Goal: Task Accomplishment & Management: Manage account settings

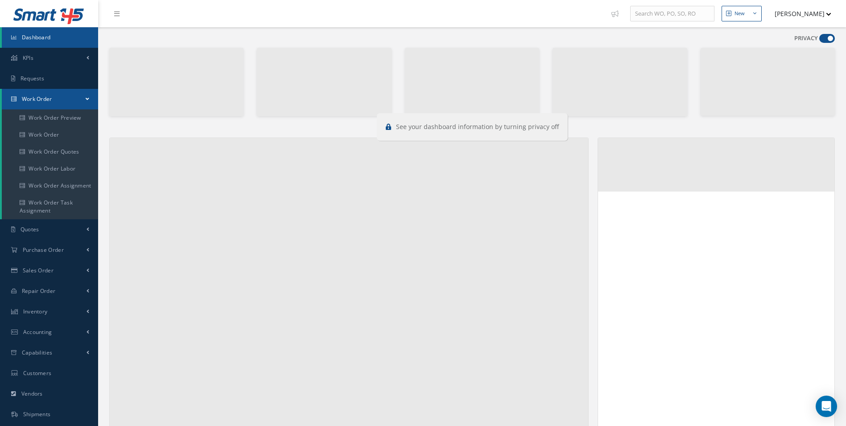
click at [827, 36] on span at bounding box center [828, 38] width 16 height 9
click at [820, 40] on input "checkbox" at bounding box center [820, 40] width 0 height 0
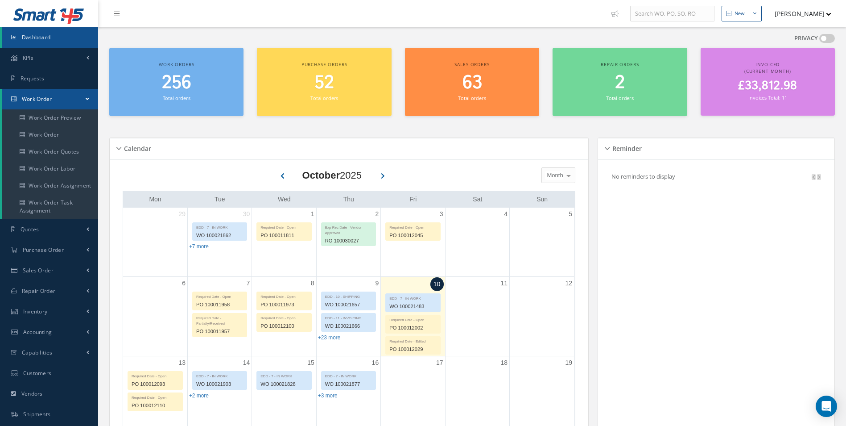
click at [828, 35] on span at bounding box center [828, 38] width 16 height 9
click at [820, 40] on input "checkbox" at bounding box center [820, 40] width 0 height 0
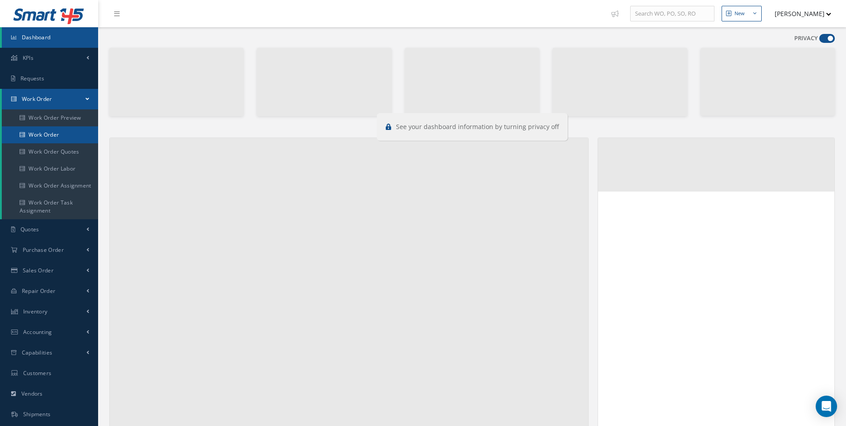
click at [43, 131] on link "Work Order" at bounding box center [50, 134] width 96 height 17
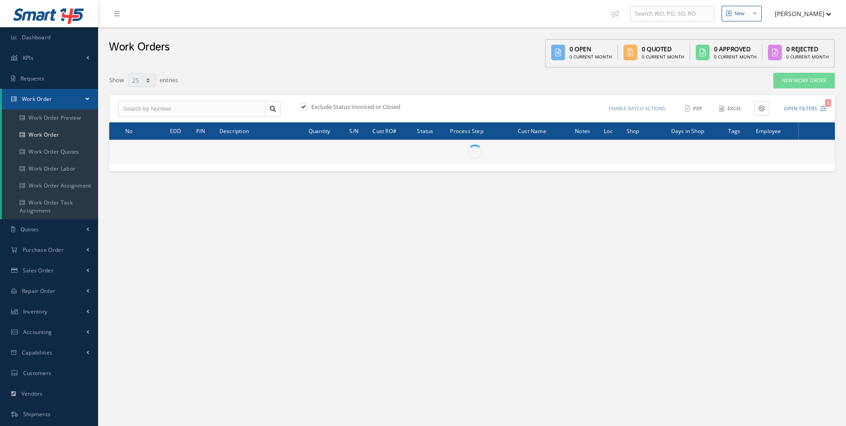
select select "25"
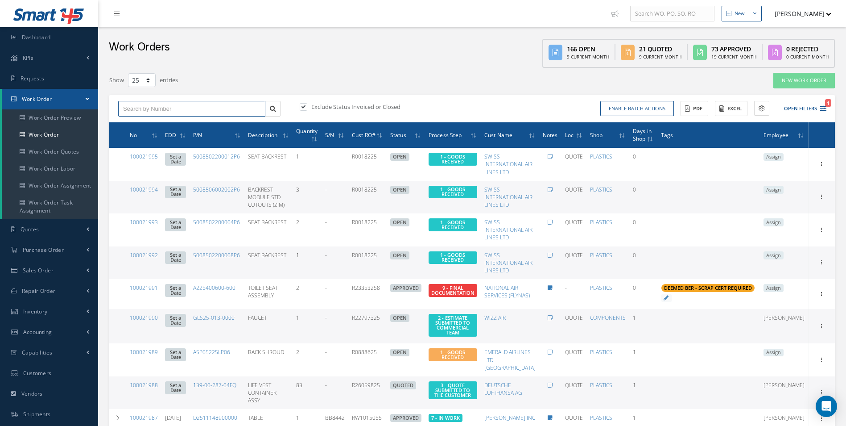
click at [148, 111] on input "text" at bounding box center [191, 109] width 147 height 16
type input "100021694"
click at [149, 123] on span "100021694" at bounding box center [136, 124] width 27 height 6
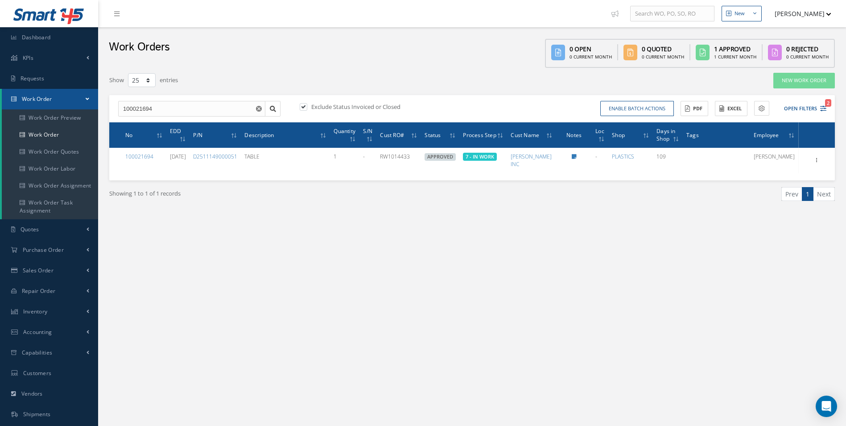
click at [591, 253] on div "New New Work Order New Purchase Order New Customer Quote New Sales Order New Re…" at bounding box center [472, 253] width 748 height 506
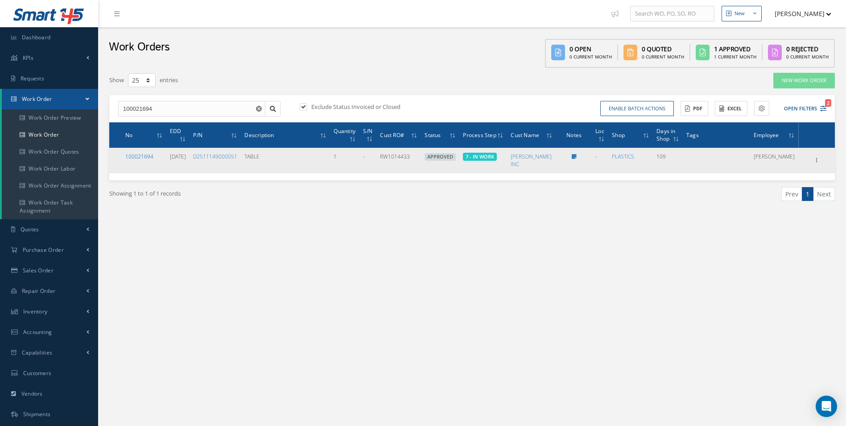
click at [143, 157] on link "100021694" at bounding box center [139, 157] width 28 height 8
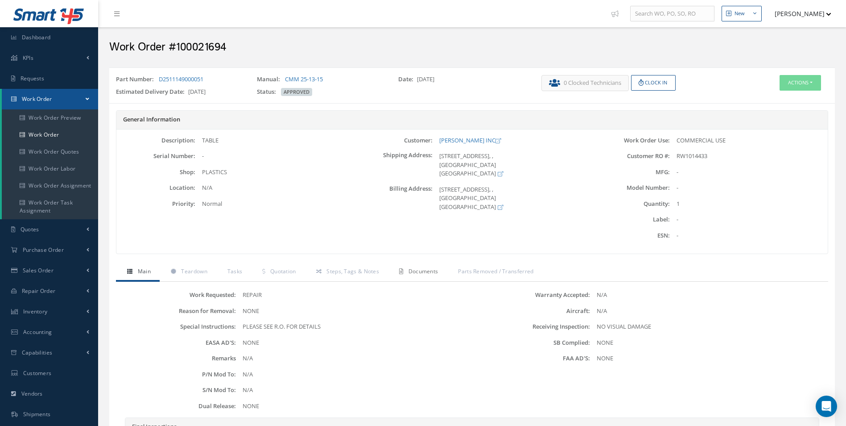
click at [419, 265] on link "Documents" at bounding box center [417, 272] width 59 height 19
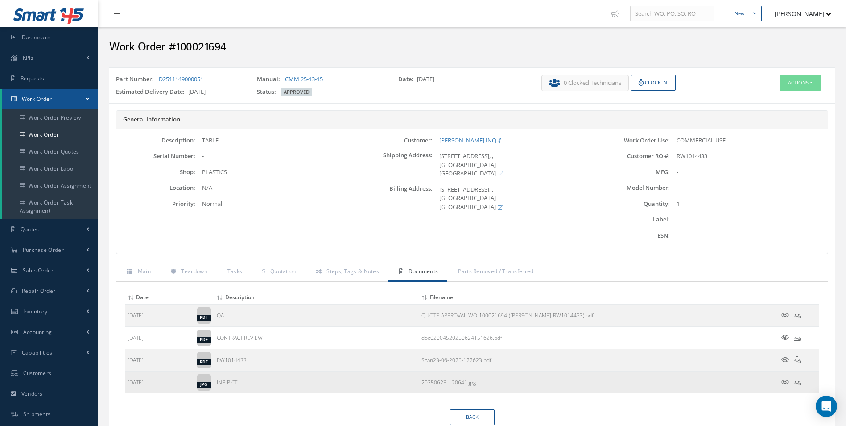
click at [786, 381] on icon at bounding box center [786, 381] width 8 height 7
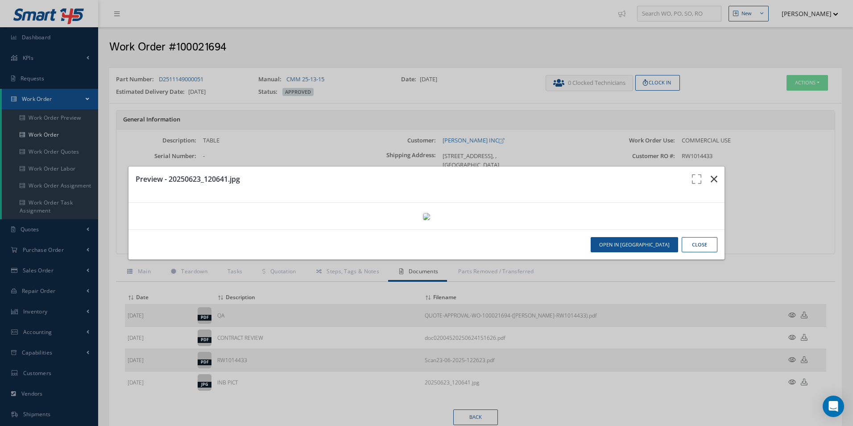
click at [704, 166] on button "button" at bounding box center [714, 178] width 21 height 25
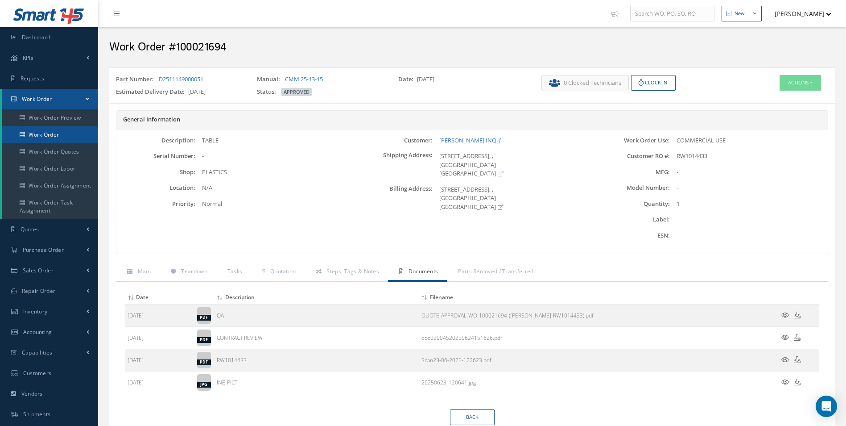
click at [57, 132] on link "Work Order" at bounding box center [50, 134] width 96 height 17
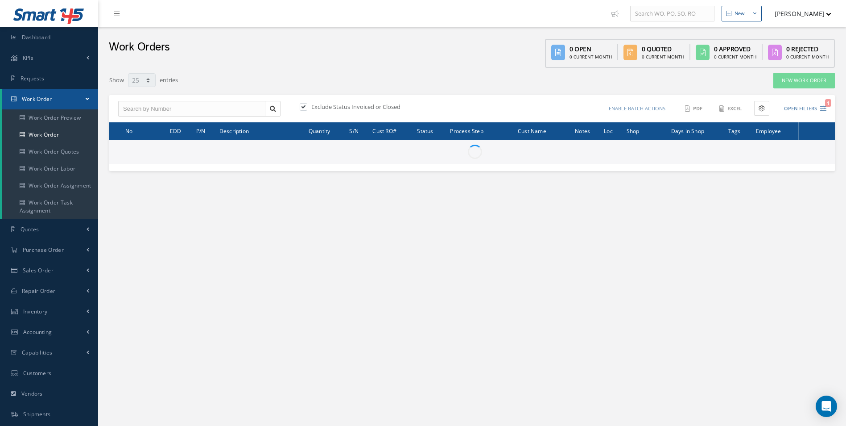
select select "25"
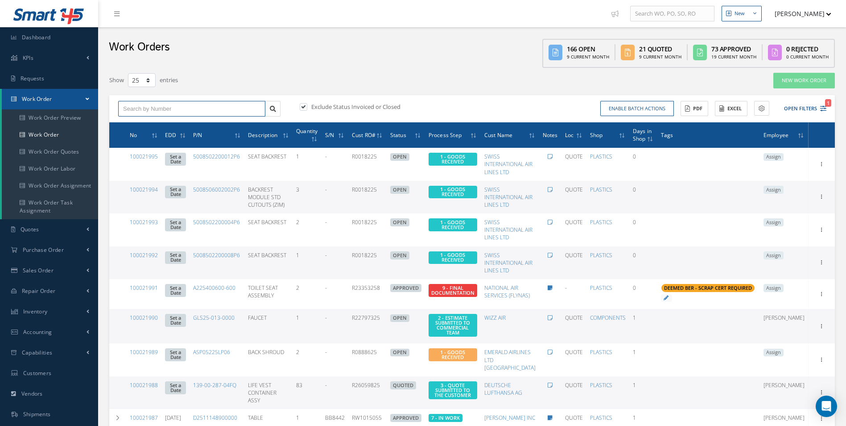
click at [196, 112] on input "text" at bounding box center [191, 109] width 147 height 16
type input "100021694"
click at [142, 124] on span "100021694" at bounding box center [136, 124] width 27 height 6
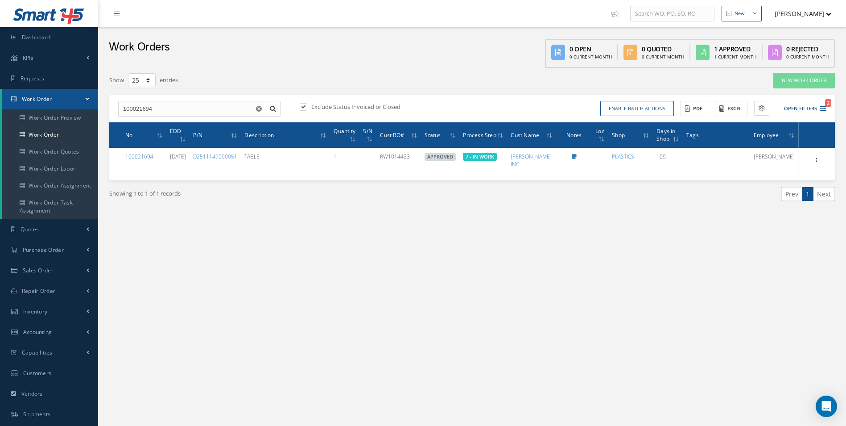
click at [513, 287] on div "New New Work Order New Purchase Order New Customer Quote New Sales Order New Re…" at bounding box center [472, 253] width 748 height 506
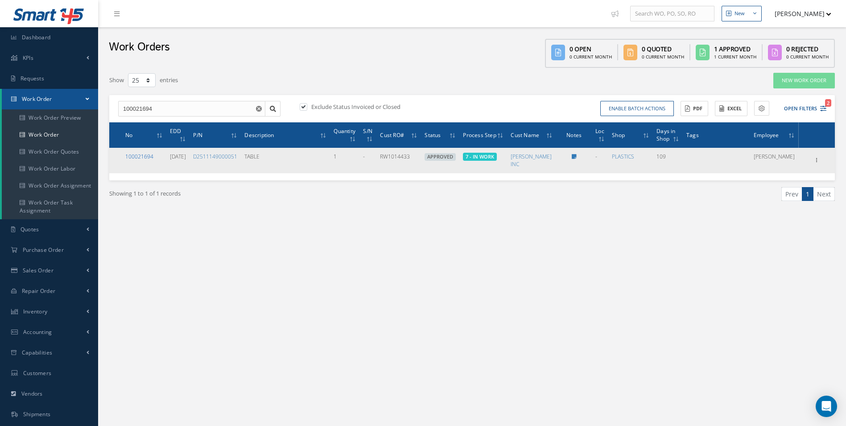
click at [145, 153] on link "100021694" at bounding box center [139, 157] width 28 height 8
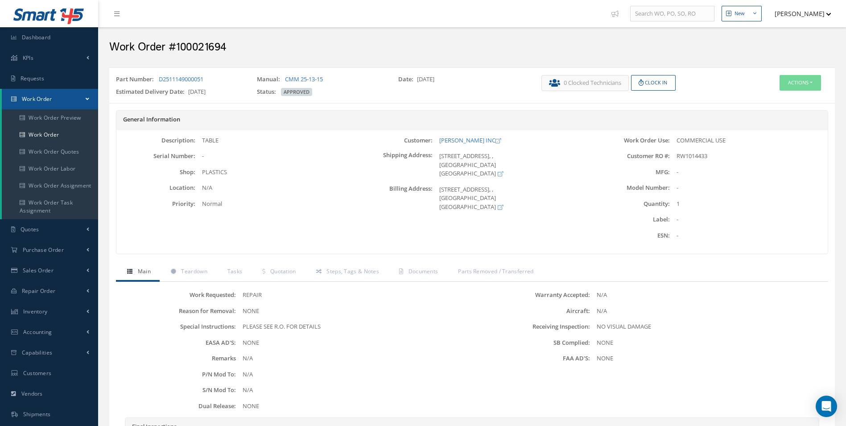
drag, startPoint x: 210, startPoint y: 81, endPoint x: 158, endPoint y: 79, distance: 51.8
click at [158, 79] on div "Part Number: D2511149000051" at bounding box center [179, 81] width 141 height 12
copy link "D2511149000051"
click at [195, 268] on span "Teardown" at bounding box center [194, 271] width 26 height 8
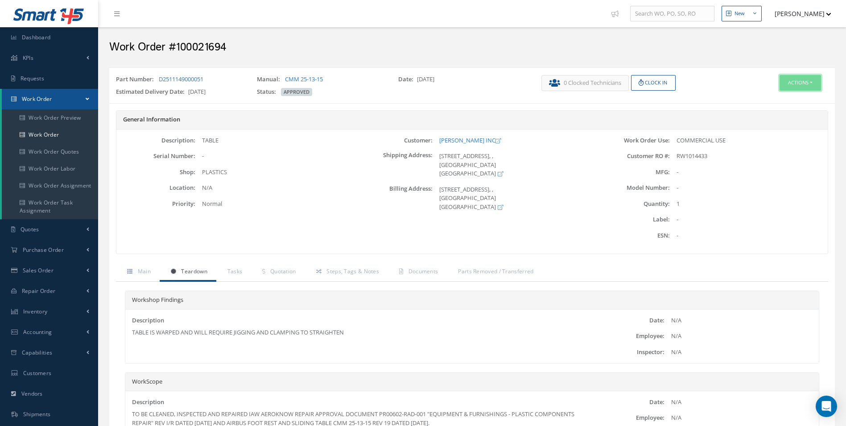
click at [810, 82] on button "Actions" at bounding box center [800, 83] width 41 height 16
click at [770, 98] on link "Edit" at bounding box center [786, 100] width 71 height 12
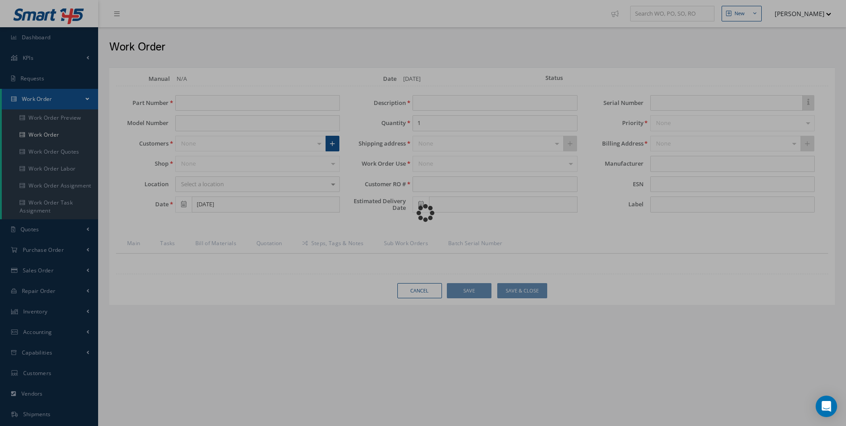
type input "D2511149000051"
type input "[DATE]"
type input "TABLE"
type input "RW1014433"
type input "[DATE]"
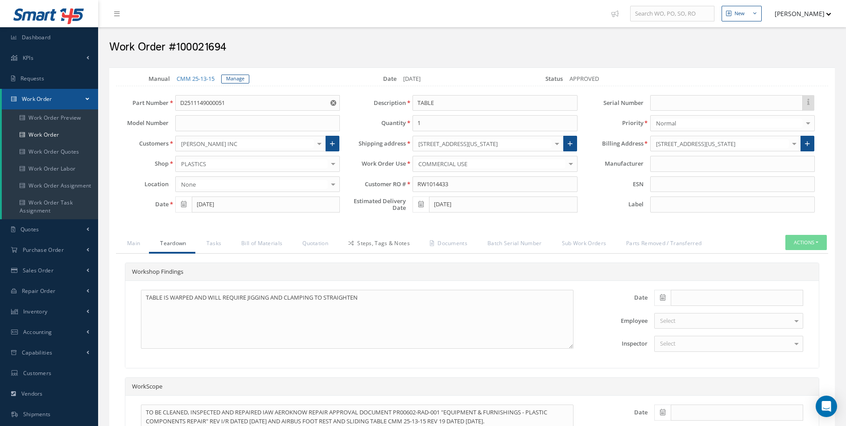
click at [380, 235] on link "Steps, Tags & Notes" at bounding box center [378, 244] width 82 height 19
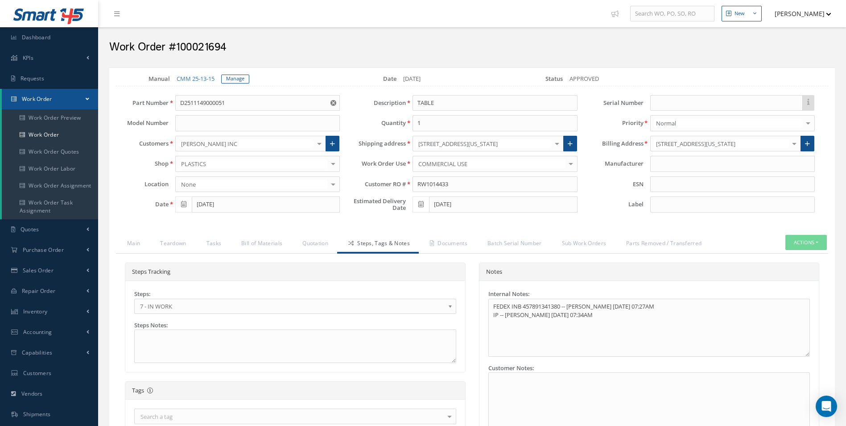
click at [182, 306] on span "7 - IN WORK" at bounding box center [292, 306] width 305 height 11
click at [435, 247] on link "Documents" at bounding box center [448, 244] width 58 height 19
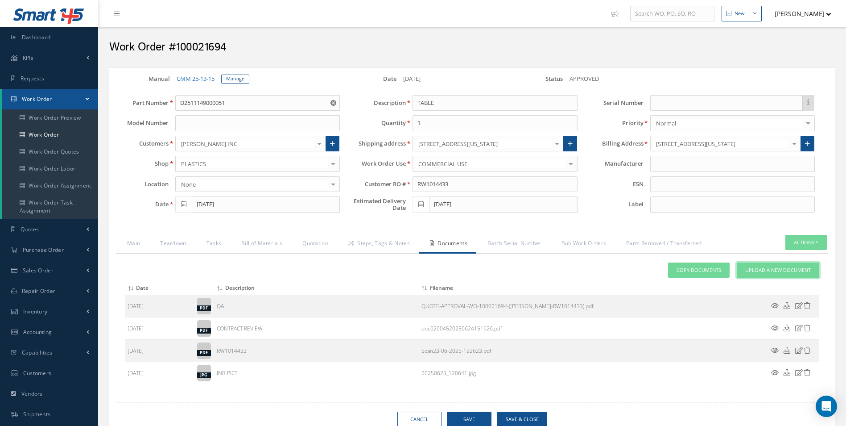
click at [762, 273] on span "Upload a New Document" at bounding box center [778, 270] width 66 height 8
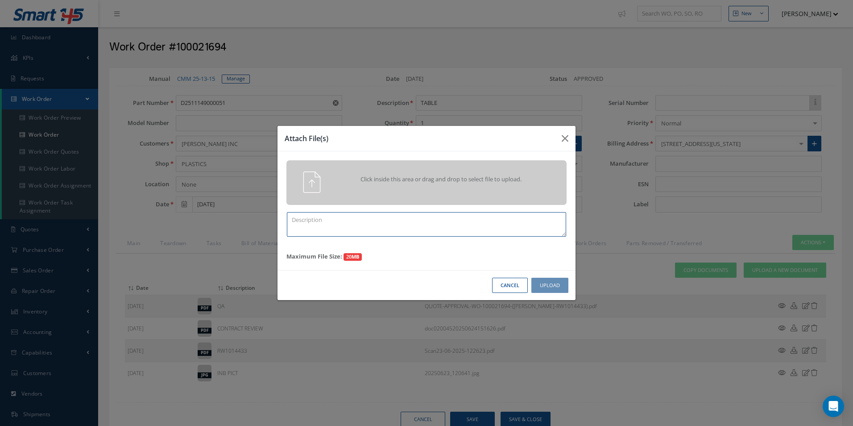
click at [352, 228] on textarea at bounding box center [426, 224] width 279 height 25
type textarea "FINISH"
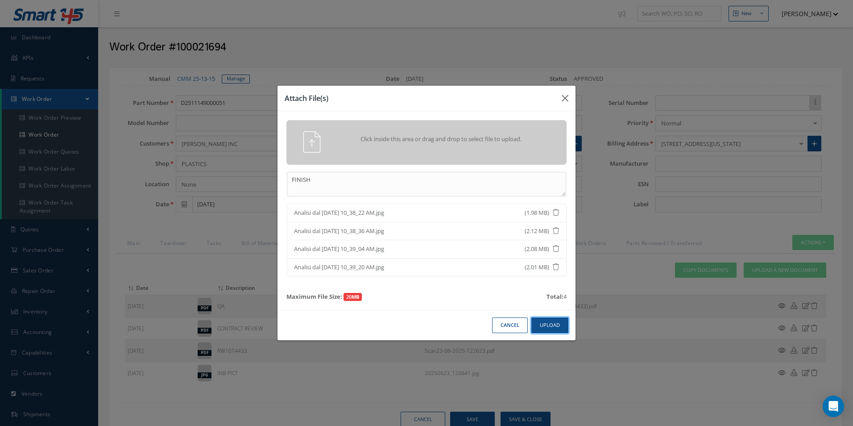
click at [544, 321] on button "Upload" at bounding box center [549, 325] width 37 height 16
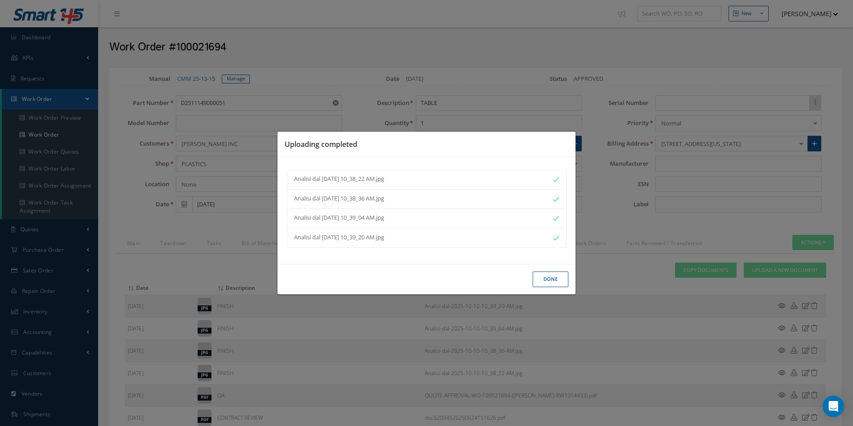
click at [548, 281] on button "Done" at bounding box center [551, 279] width 36 height 16
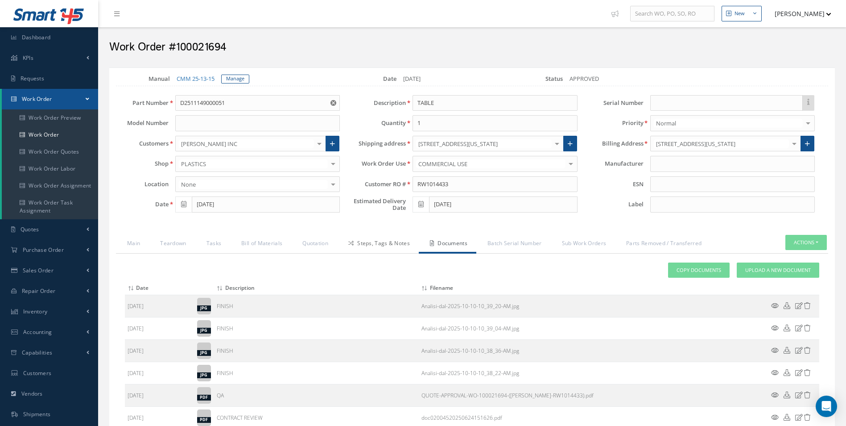
click at [373, 245] on link "Steps, Tags & Notes" at bounding box center [378, 244] width 82 height 19
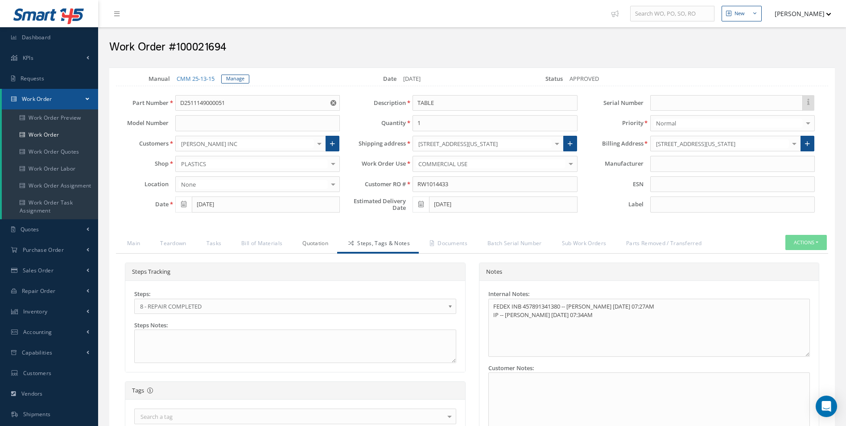
click at [331, 243] on link "Quotation" at bounding box center [314, 244] width 46 height 19
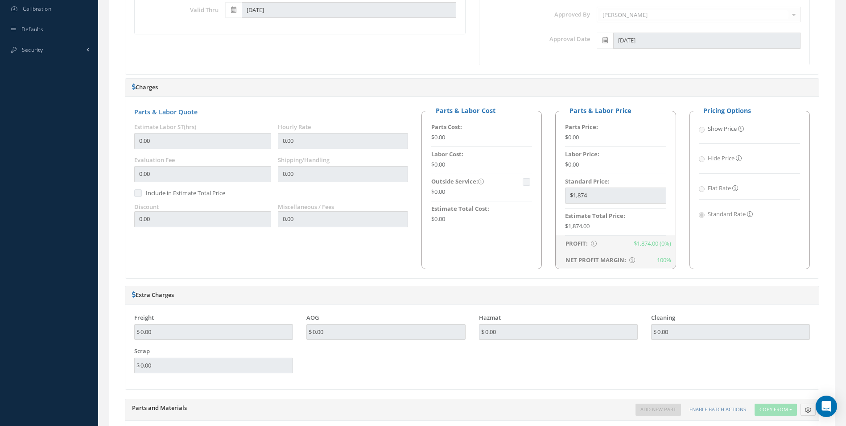
scroll to position [535, 0]
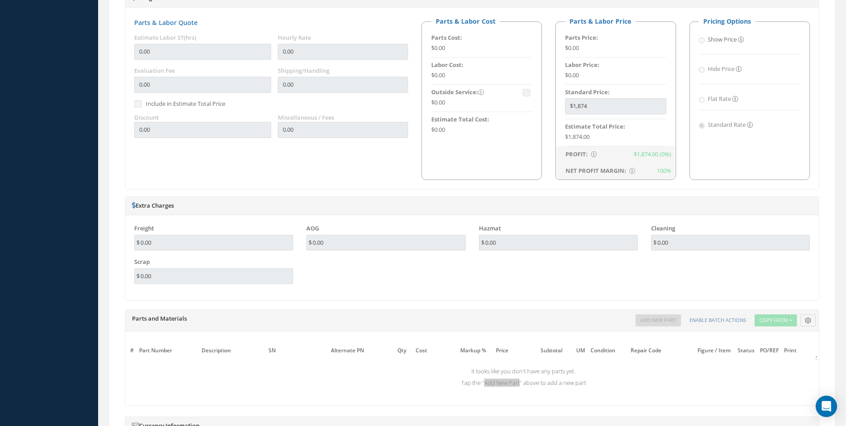
click at [423, 290] on div "Freight 0.00 AOG 0.00 Hazmat 0.00 Cleaning 0.00 Scrap 0.00" at bounding box center [472, 257] width 689 height 67
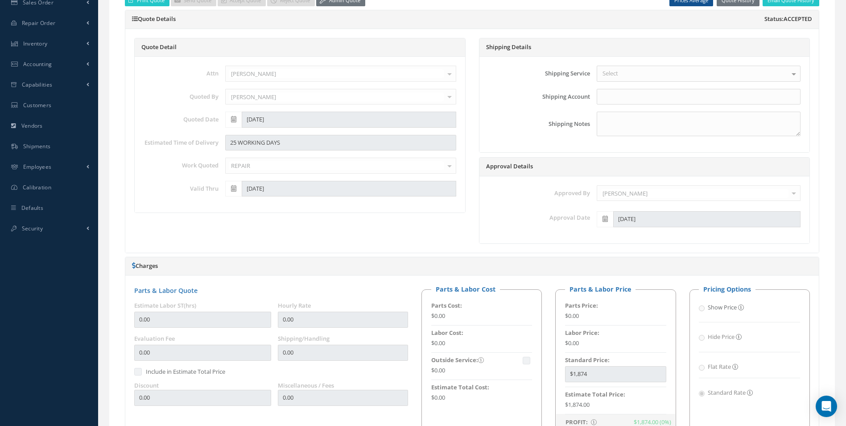
scroll to position [0, 0]
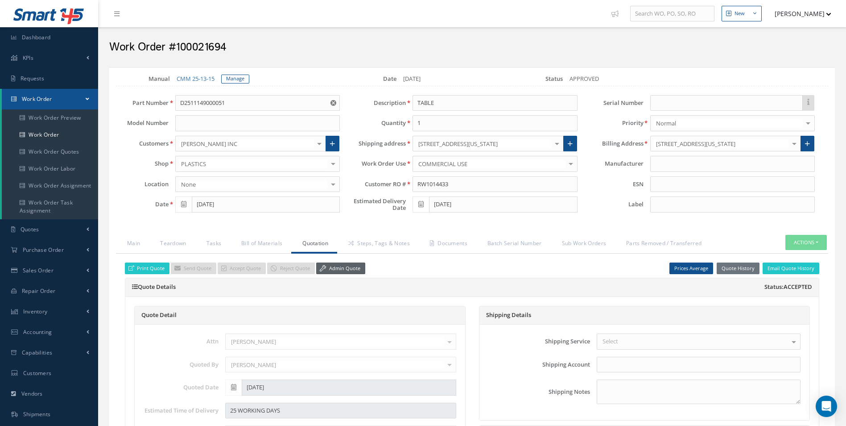
click at [342, 267] on link "Admin Quote" at bounding box center [340, 268] width 49 height 12
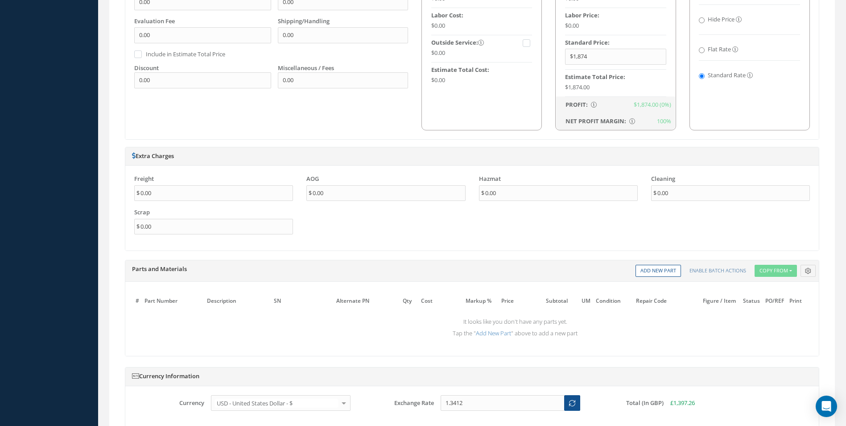
scroll to position [772, 0]
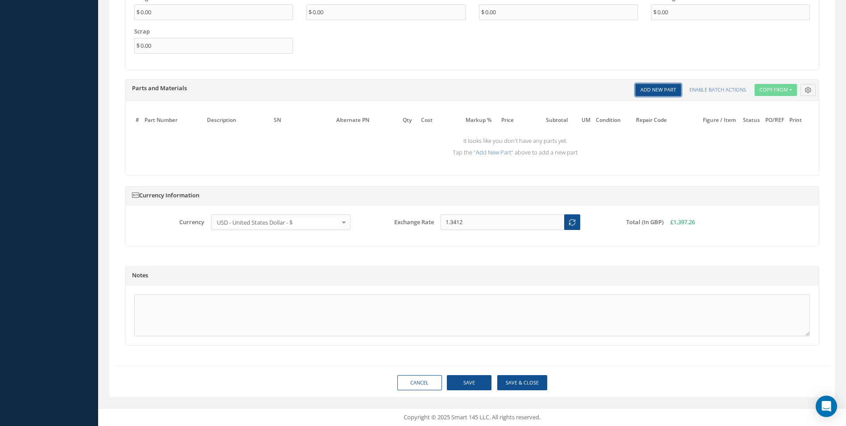
click at [659, 87] on link "Add New Part" at bounding box center [659, 90] width 46 height 12
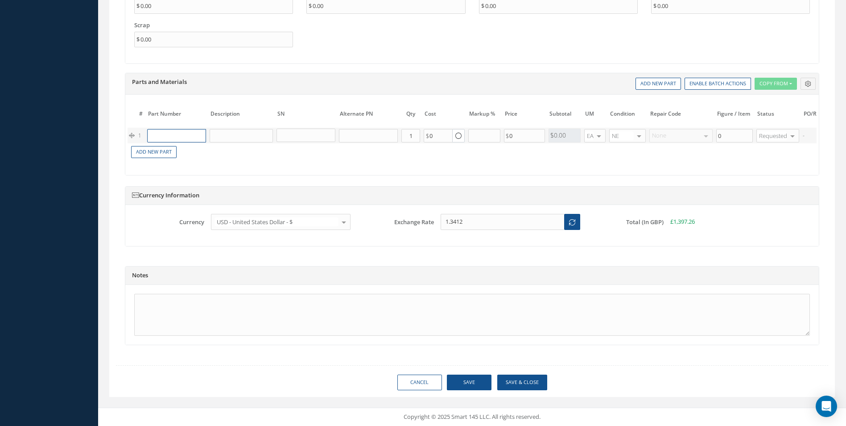
click at [188, 130] on input "text" at bounding box center [176, 135] width 59 height 13
click at [195, 151] on div "SPRING" at bounding box center [217, 152] width 48 height 15
type input "D2511044420000"
type input "SPRING"
type input "45.55"
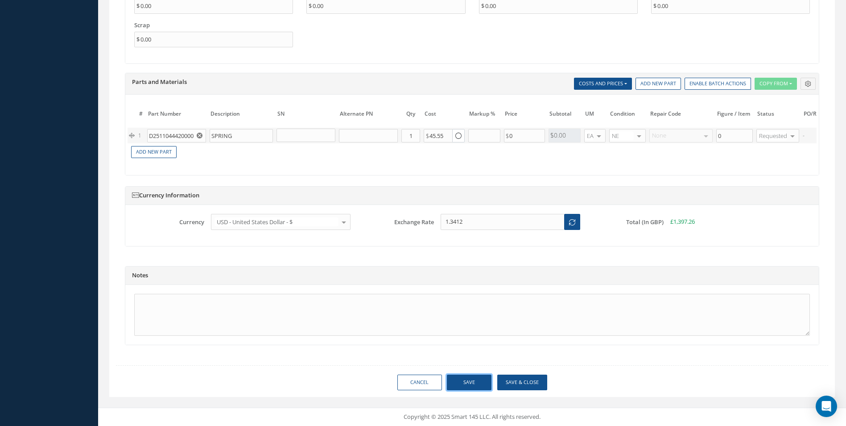
click at [477, 390] on button "Save" at bounding box center [469, 382] width 45 height 16
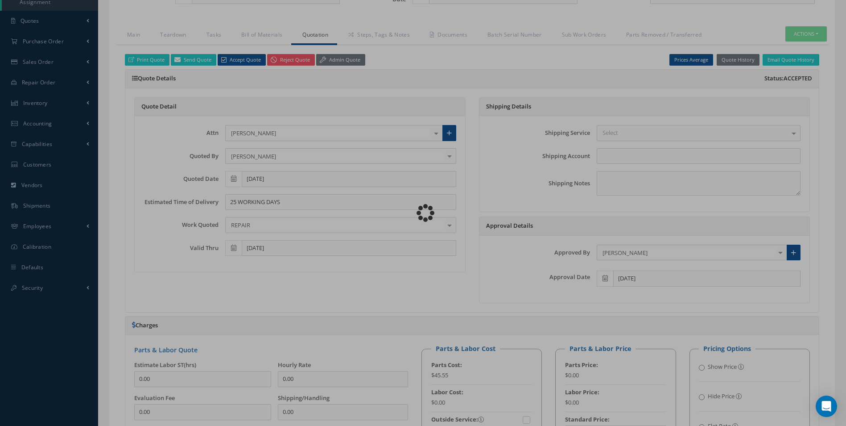
checkbox input "true"
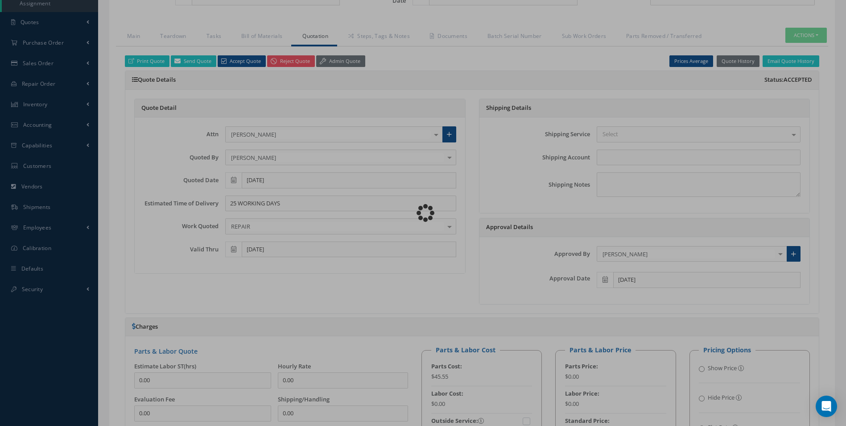
scroll to position [148, 0]
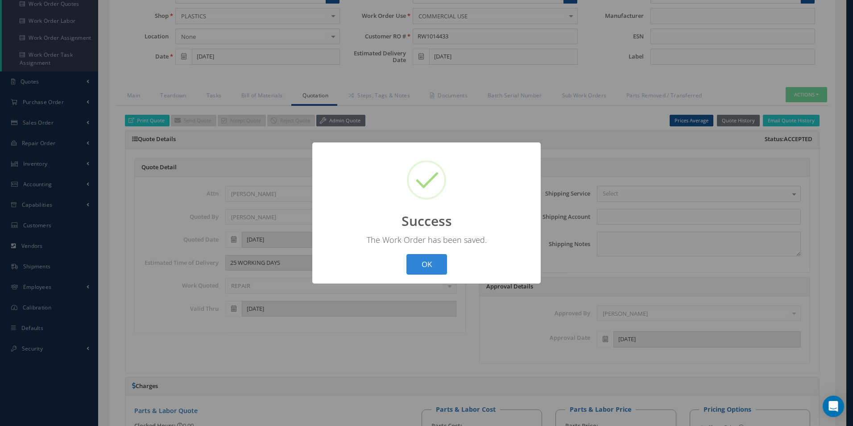
click at [406, 254] on button "OK" at bounding box center [426, 264] width 41 height 21
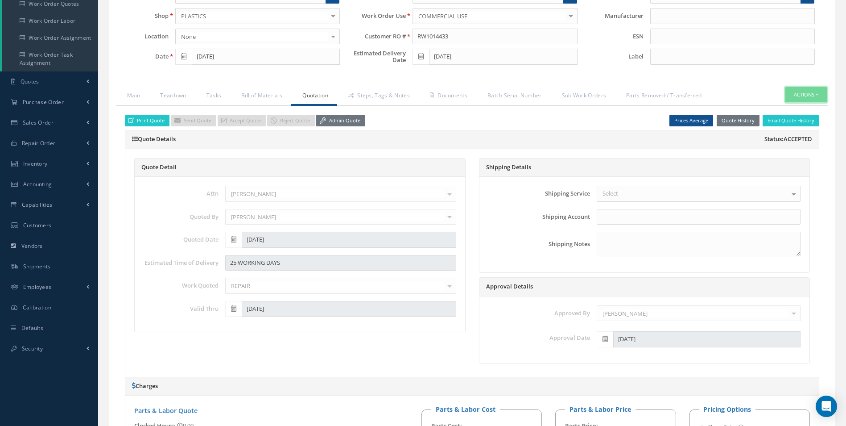
click at [804, 93] on button "Actions" at bounding box center [806, 95] width 41 height 16
click at [795, 133] on link "Part Issue" at bounding box center [792, 134] width 71 height 12
click at [169, 91] on link "Teardown" at bounding box center [172, 96] width 46 height 19
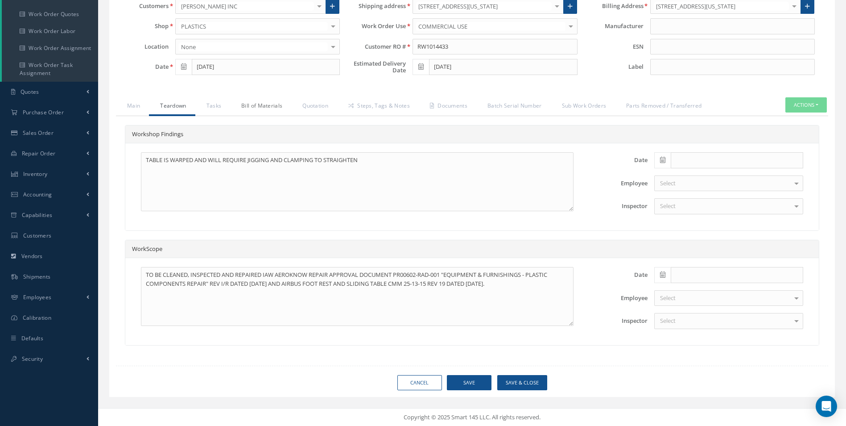
scroll to position [137, 0]
click at [441, 104] on link "Documents" at bounding box center [448, 106] width 58 height 19
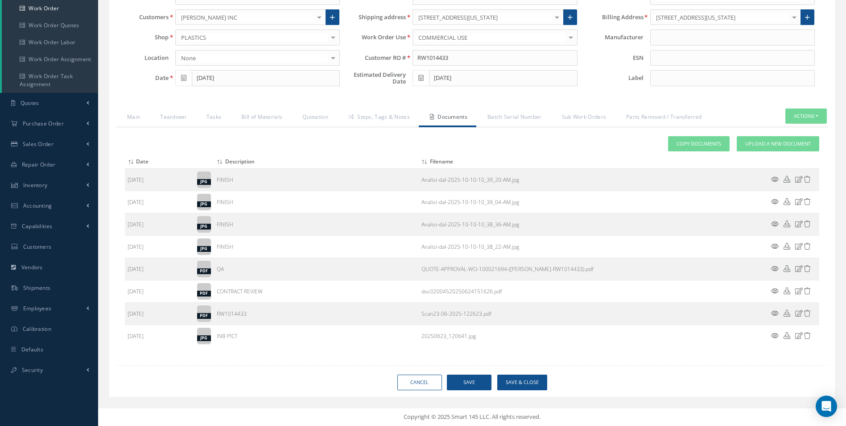
scroll to position [126, 0]
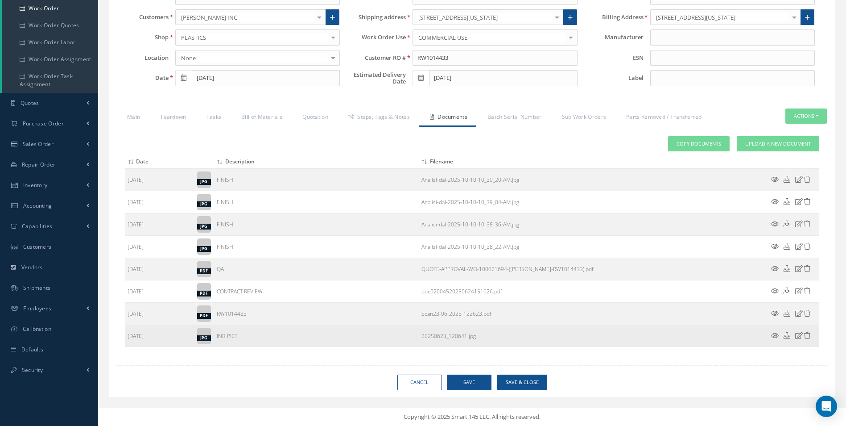
click at [777, 334] on icon at bounding box center [775, 335] width 8 height 7
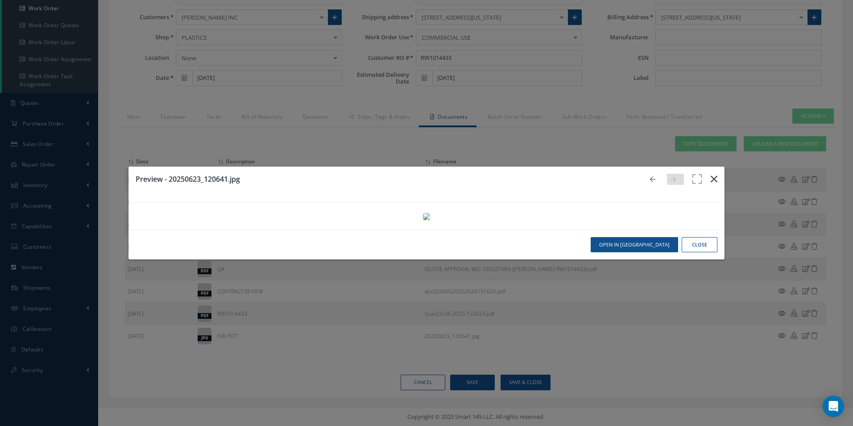
click at [712, 174] on icon "button" at bounding box center [714, 179] width 7 height 11
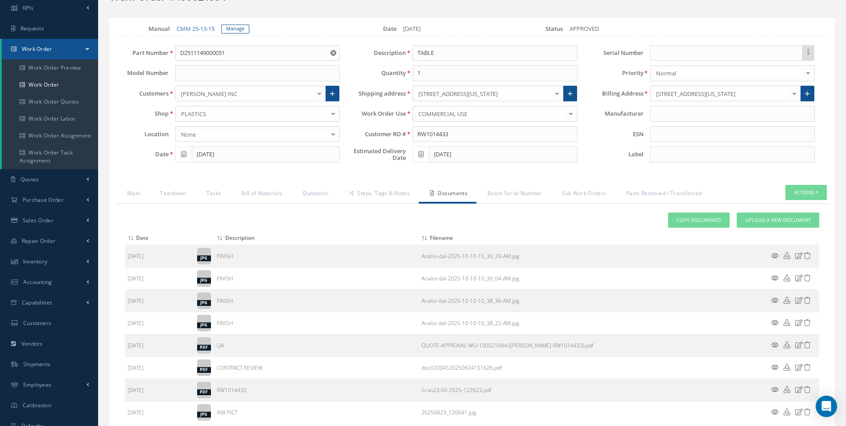
scroll to position [0, 0]
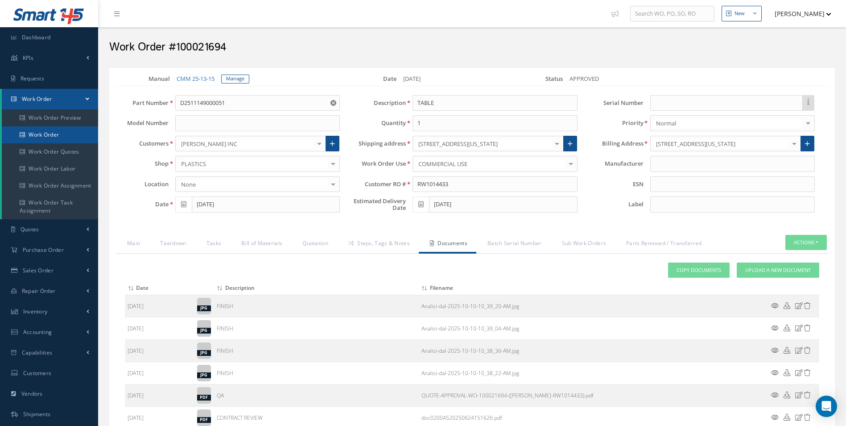
click at [55, 131] on link "Work Order" at bounding box center [50, 134] width 96 height 17
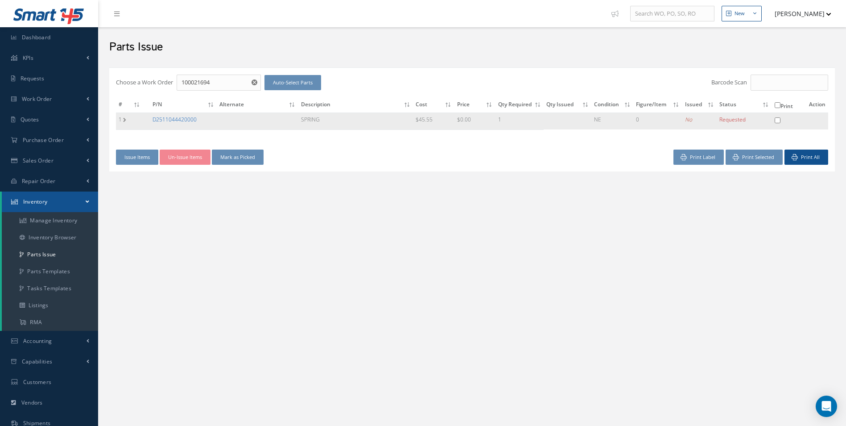
click at [182, 118] on link "D2511044420000" at bounding box center [175, 120] width 44 height 8
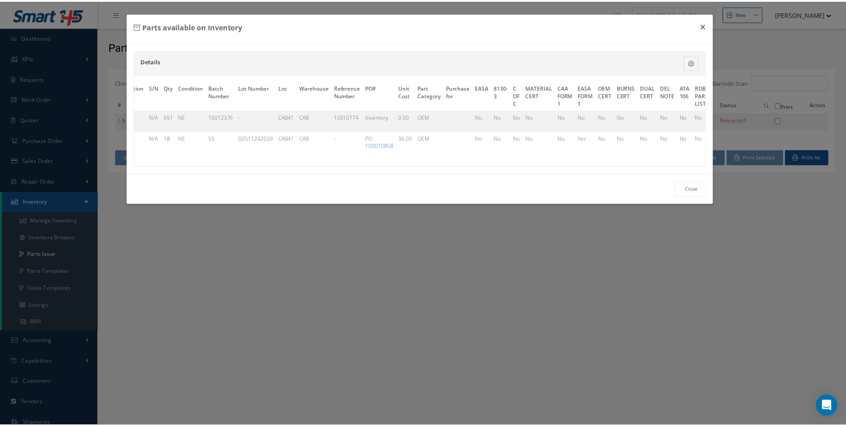
scroll to position [0, 290]
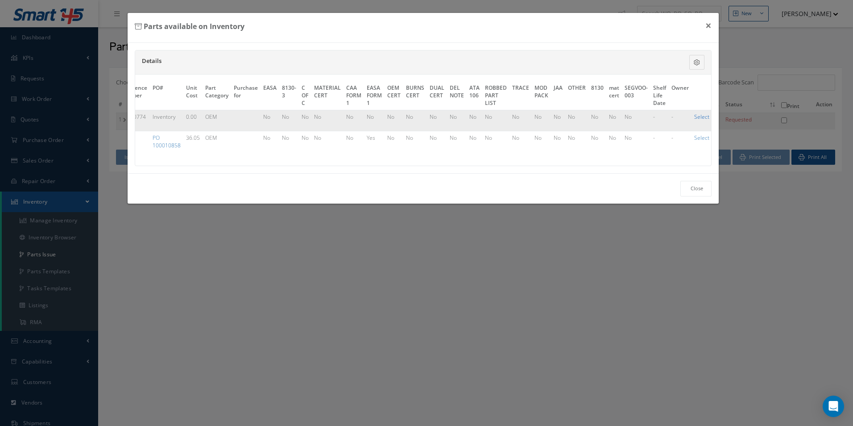
click at [694, 116] on link "Select" at bounding box center [701, 117] width 15 height 8
checkbox input "true"
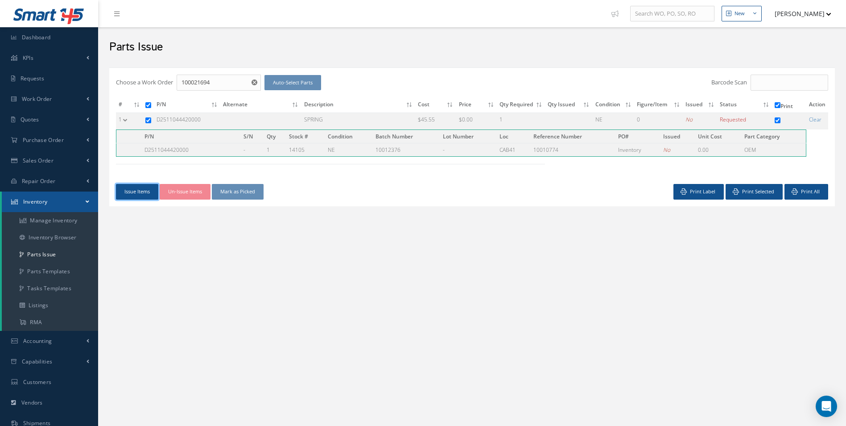
click at [141, 191] on button "Issue Items" at bounding box center [137, 192] width 42 height 16
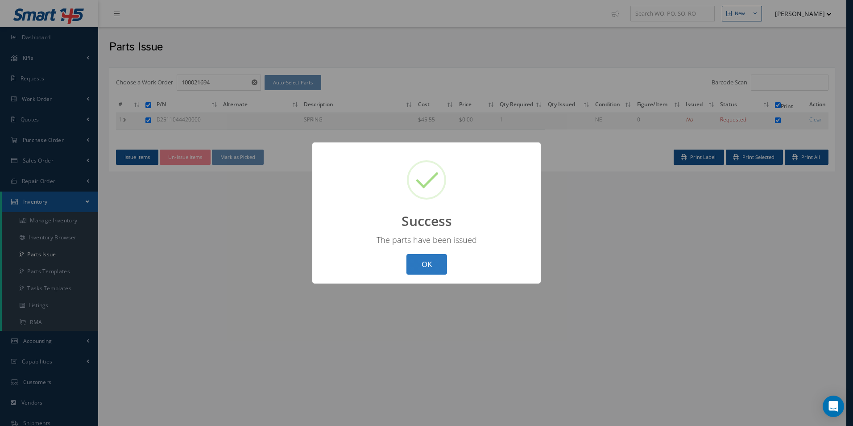
click at [423, 269] on button "OK" at bounding box center [426, 264] width 41 height 21
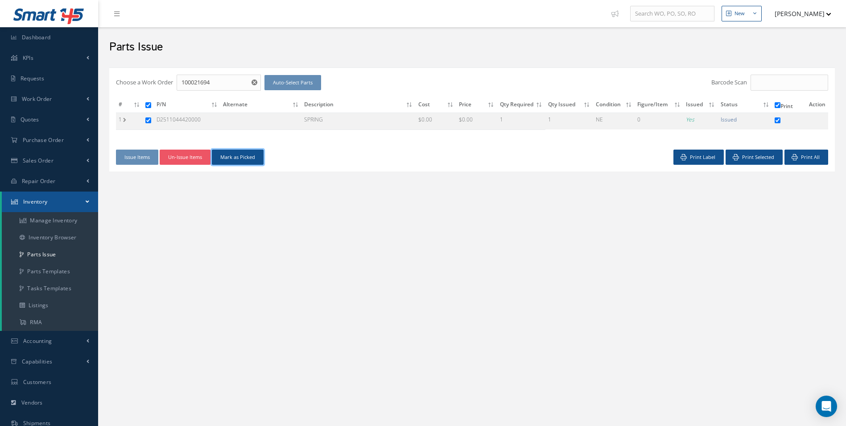
click at [239, 158] on button "Mark as Picked" at bounding box center [238, 157] width 52 height 16
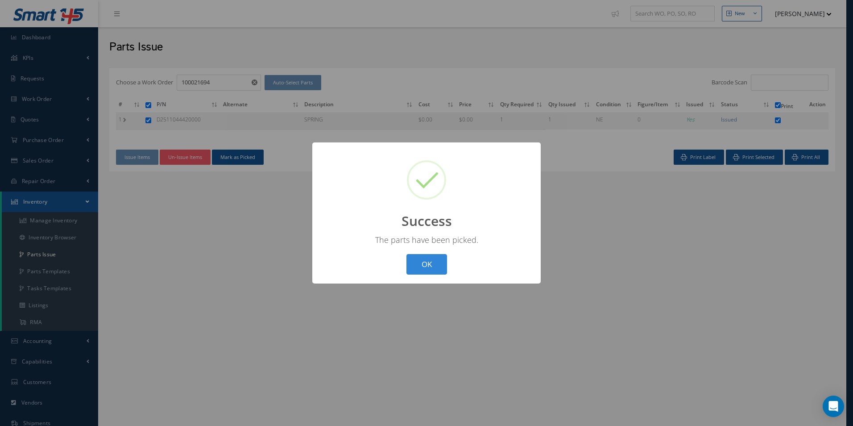
click at [447, 263] on div "OK Cancel" at bounding box center [427, 264] width 46 height 21
drag, startPoint x: 447, startPoint y: 263, endPoint x: 430, endPoint y: 269, distance: 18.9
click at [430, 269] on button "OK" at bounding box center [426, 264] width 41 height 21
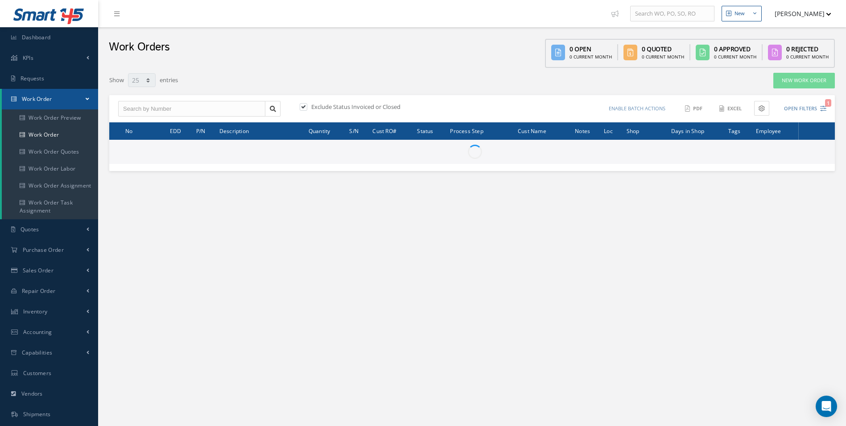
select select "25"
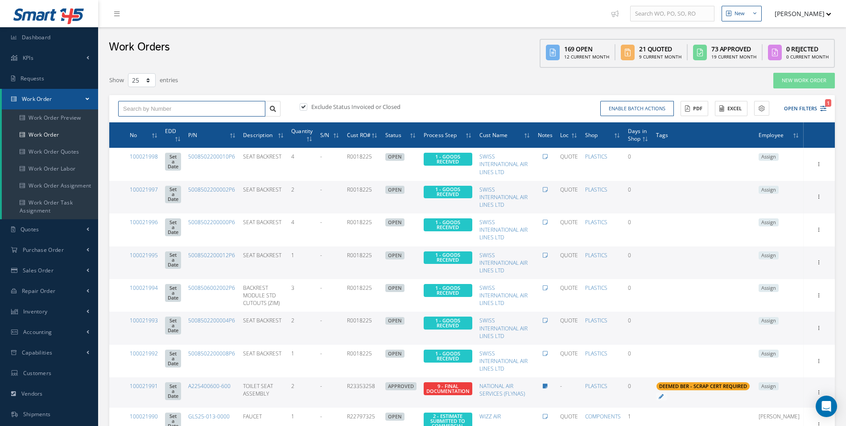
click at [163, 107] on input "text" at bounding box center [191, 109] width 147 height 16
type input "100021986"
click at [151, 121] on div "100021986" at bounding box center [191, 124] width 137 height 9
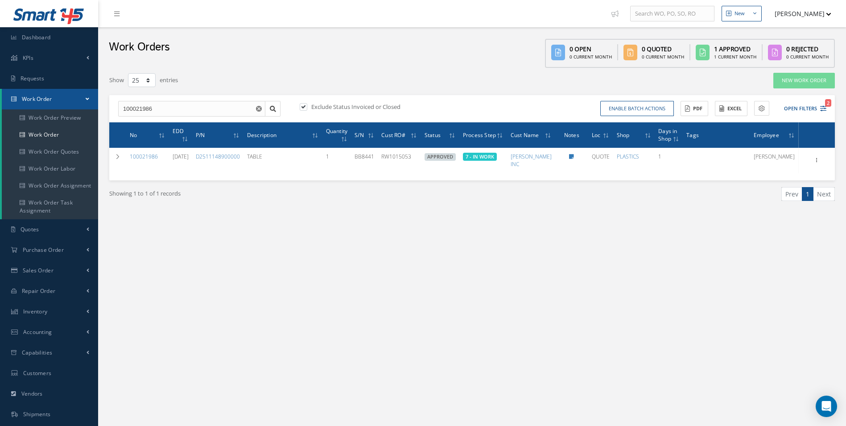
click at [248, 249] on div "New New Work Order New Purchase Order New Customer Quote New Sales Order New Re…" at bounding box center [472, 253] width 748 height 506
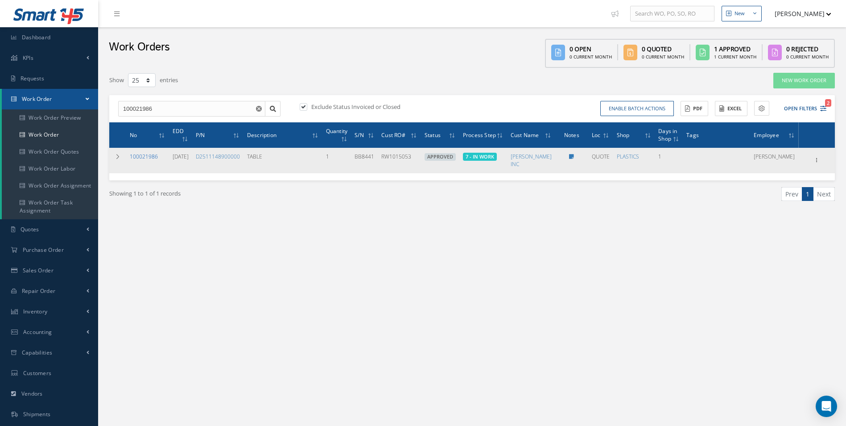
click at [148, 159] on link "100021986" at bounding box center [144, 157] width 28 height 8
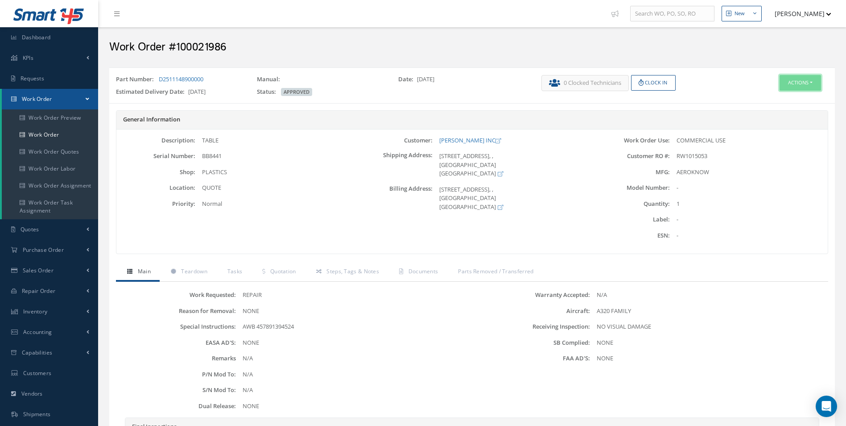
click at [802, 82] on button "Actions" at bounding box center [800, 83] width 41 height 16
click at [780, 95] on link "Edit" at bounding box center [786, 100] width 71 height 12
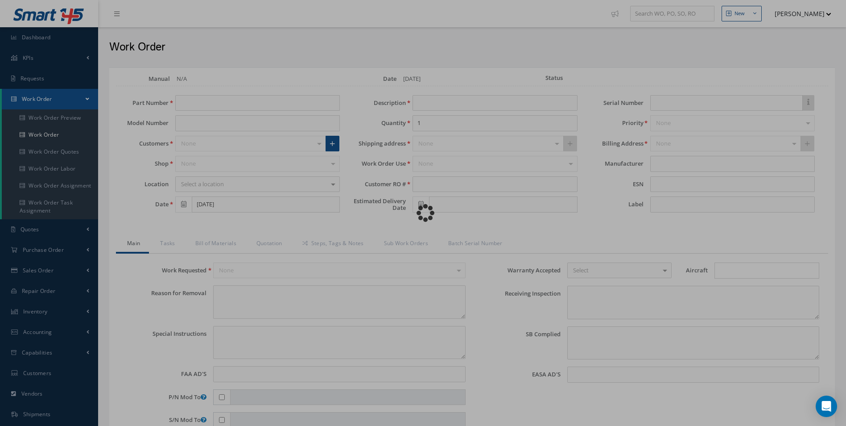
type input "D2511148900000"
type input "[DATE]"
type input "TABLE"
type input "RW1015053"
type input "10/30/2025"
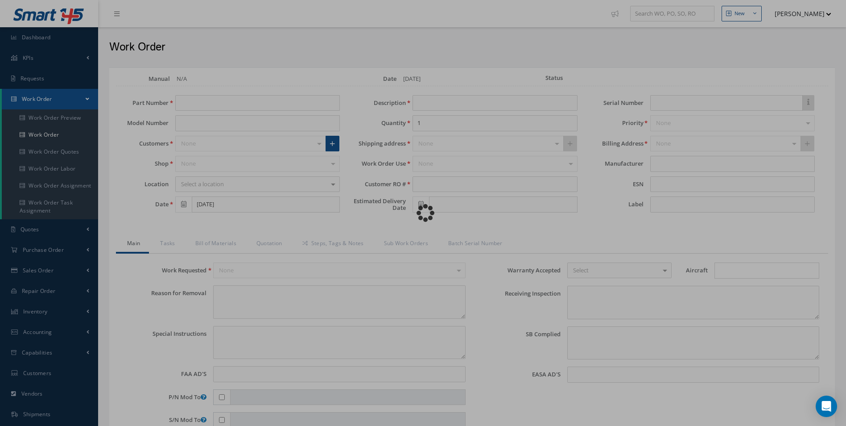
type input "BB8441"
type textarea "NONE"
type textarea "AWB 457891394524"
type input "NONE"
type textarea "NO VISUAL DAMAGE"
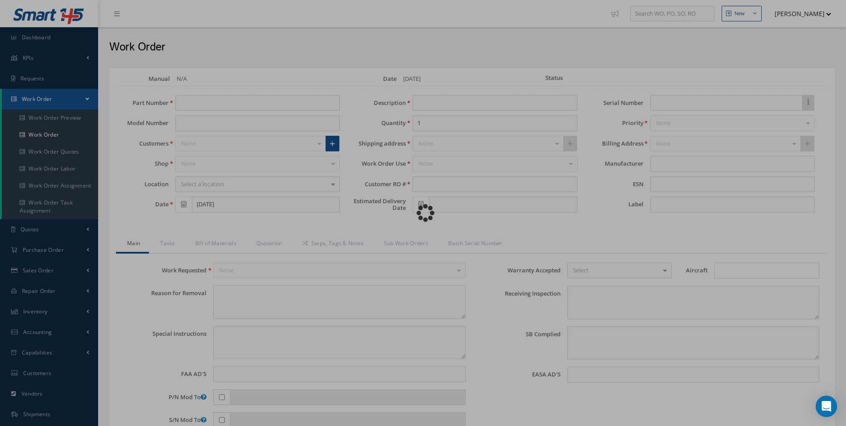
type textarea "NONE"
type input "NONE"
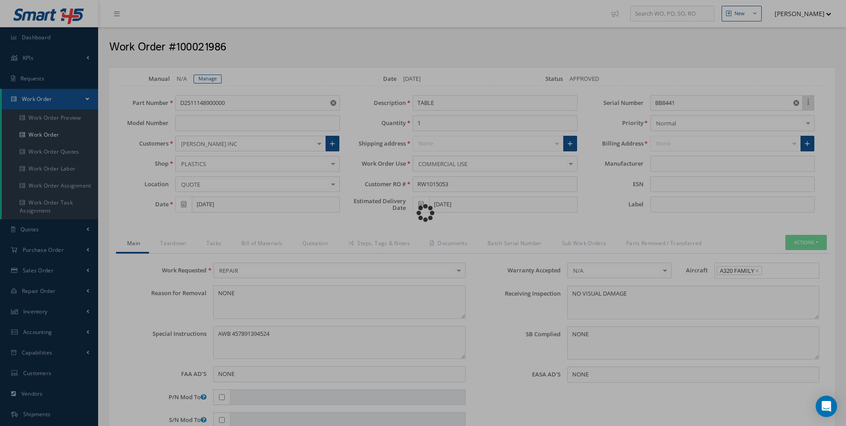
type input "AEROKNOW"
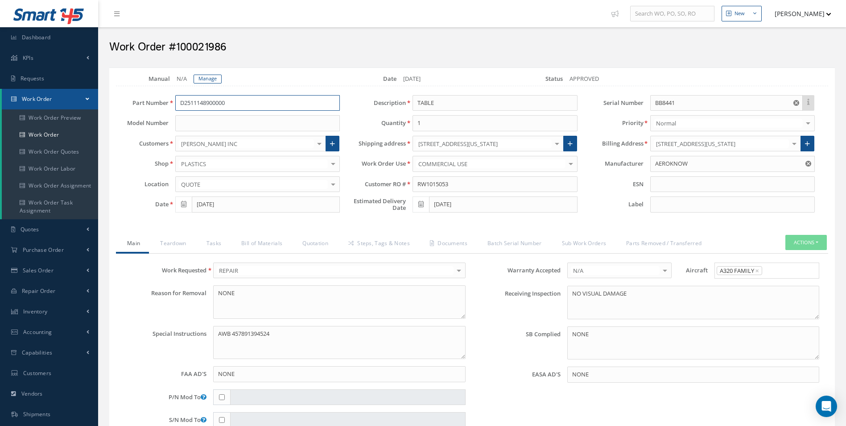
drag, startPoint x: 261, startPoint y: 106, endPoint x: 117, endPoint y: 108, distance: 143.2
click at [120, 108] on div "Part Number D2511148900000" at bounding box center [227, 103] width 237 height 16
drag, startPoint x: 697, startPoint y: 103, endPoint x: 608, endPoint y: 109, distance: 89.0
click at [609, 109] on div "Serial Number BB8441" at bounding box center [702, 103] width 237 height 16
click at [399, 244] on link "Steps, Tags & Notes" at bounding box center [378, 244] width 82 height 19
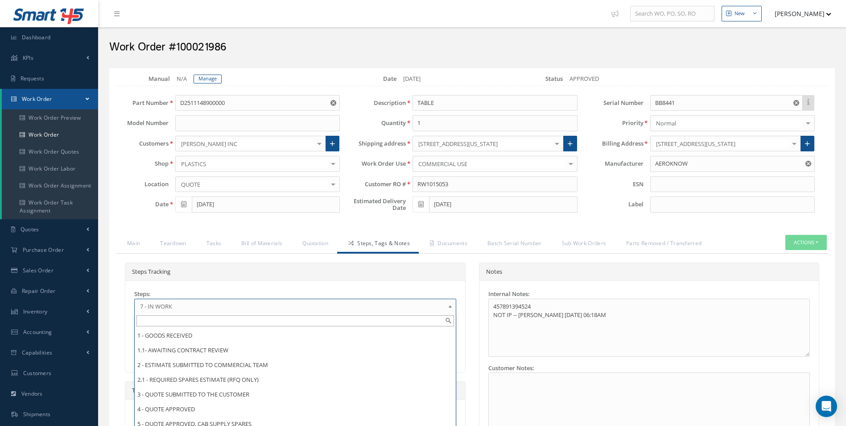
click at [186, 313] on div "7 - IN WORK 1 - GOODS RECEIVED 1.1- AWAITING CONTRACT REVIEW 2 - ESTIMATE SUBMI…" at bounding box center [295, 305] width 322 height 15
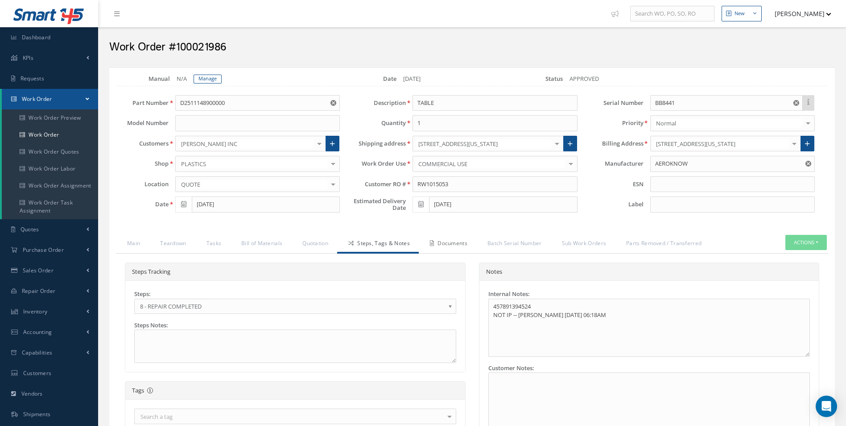
click at [452, 236] on link "Documents" at bounding box center [448, 244] width 58 height 19
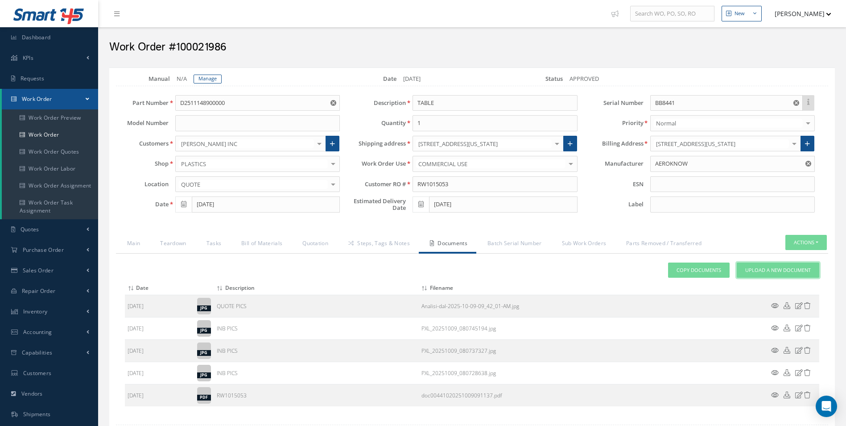
click at [781, 268] on span "Upload a New Document" at bounding box center [778, 270] width 66 height 8
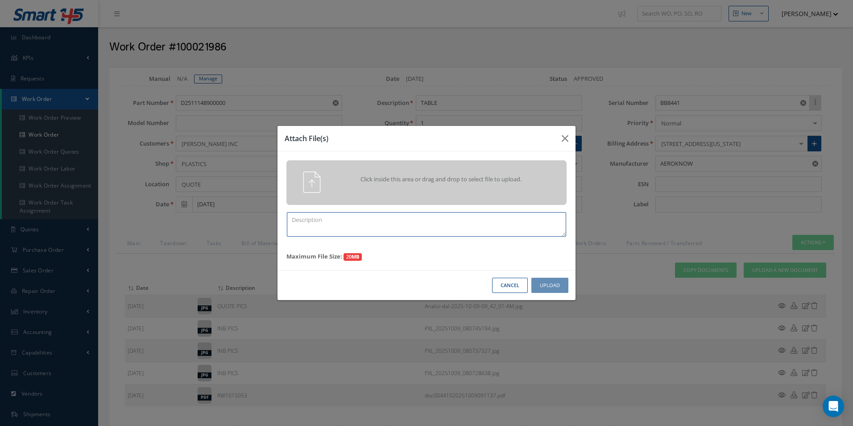
click at [336, 228] on textarea at bounding box center [426, 224] width 279 height 25
type textarea "FINISH"
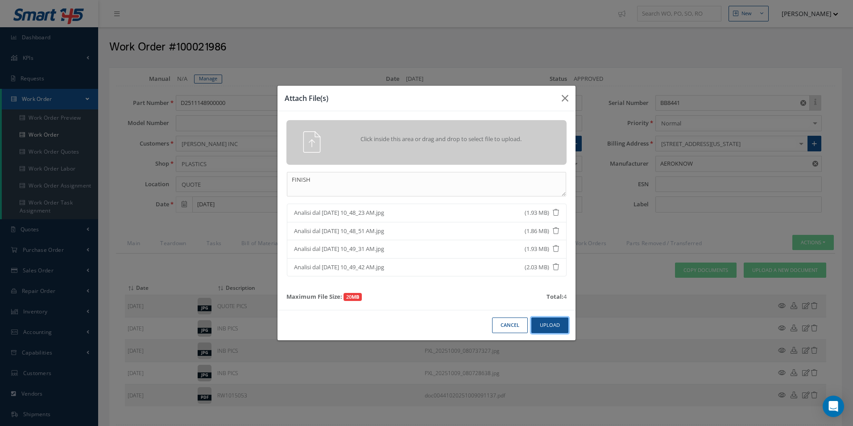
click at [559, 330] on button "Upload" at bounding box center [549, 325] width 37 height 16
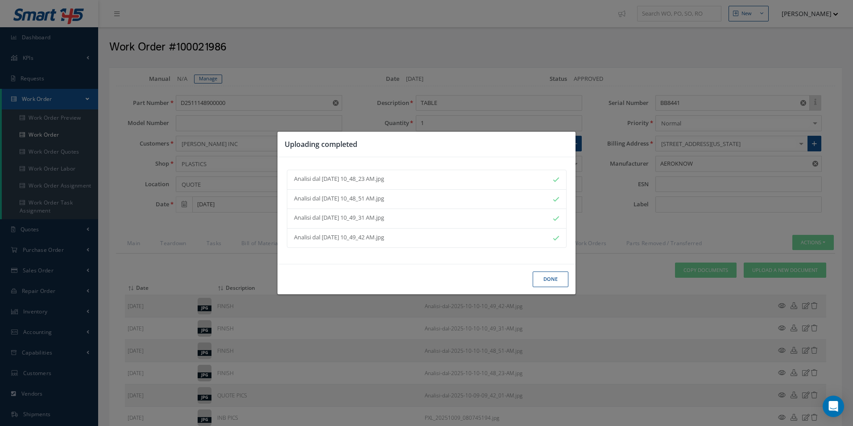
click at [550, 277] on button "Done" at bounding box center [551, 279] width 36 height 16
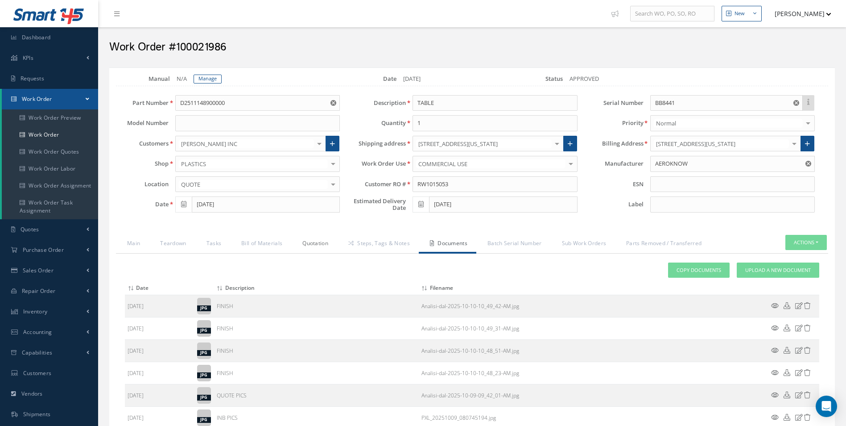
click at [315, 246] on link "Quotation" at bounding box center [314, 244] width 46 height 19
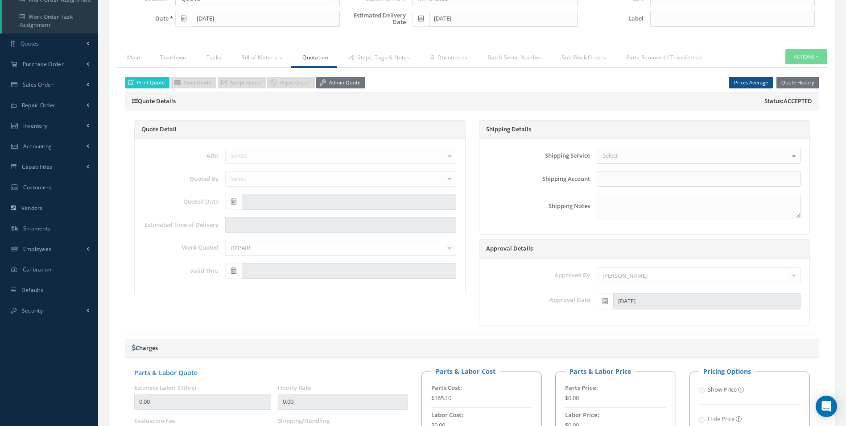
scroll to position [178, 0]
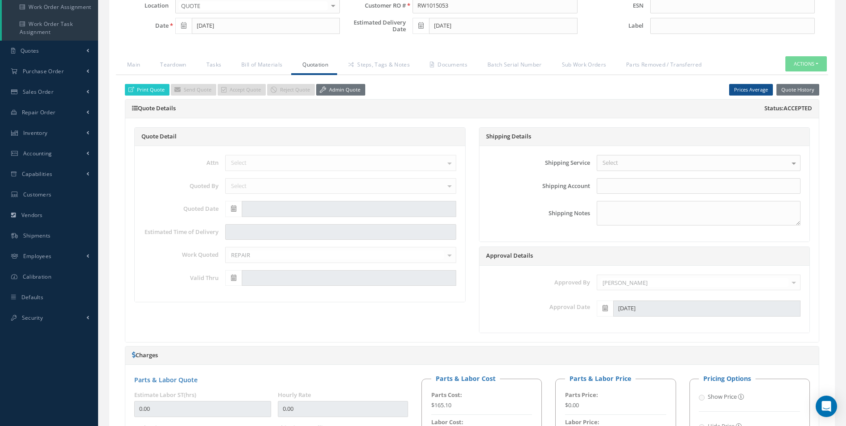
click at [364, 89] on div "Print Quote Send Quote Accept Quote Reject Quote Admin Quote Prices Average Par…" at bounding box center [472, 90] width 708 height 12
click at [353, 89] on link "Admin Quote" at bounding box center [340, 90] width 49 height 12
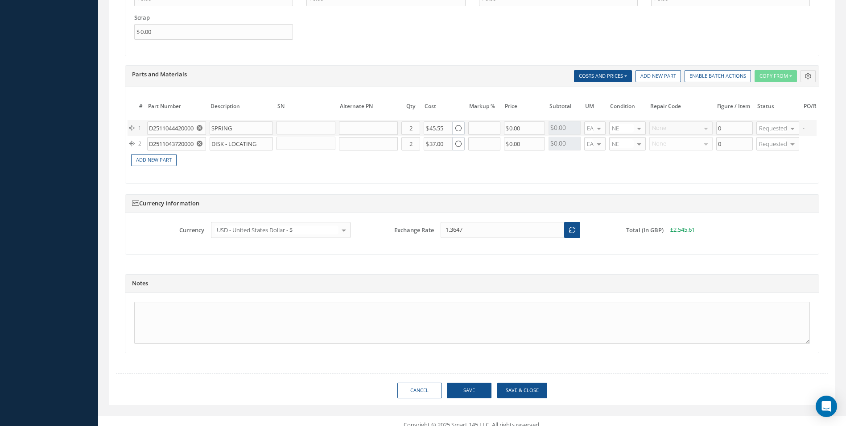
scroll to position [794, 0]
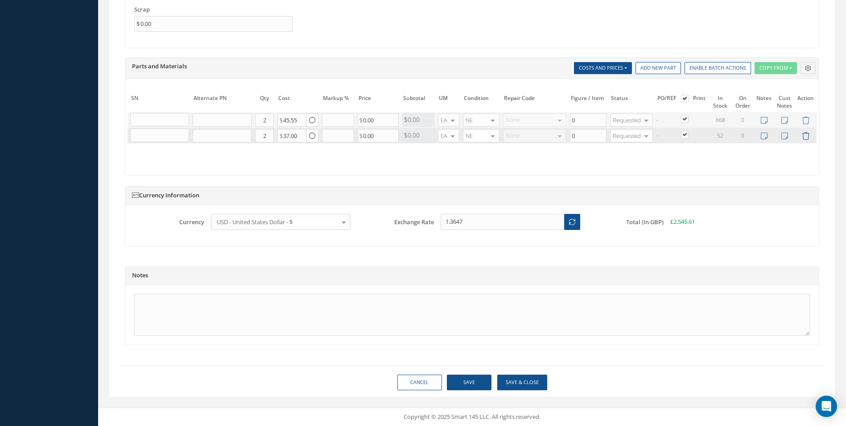
click at [807, 132] on icon at bounding box center [806, 136] width 8 height 8
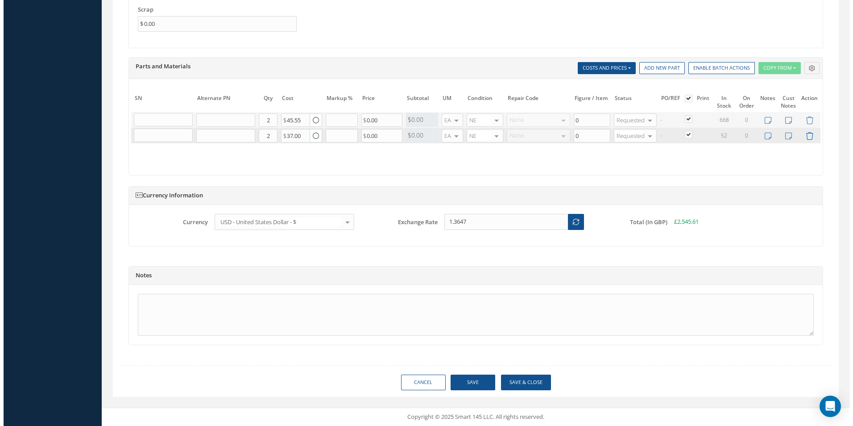
scroll to position [0, 140]
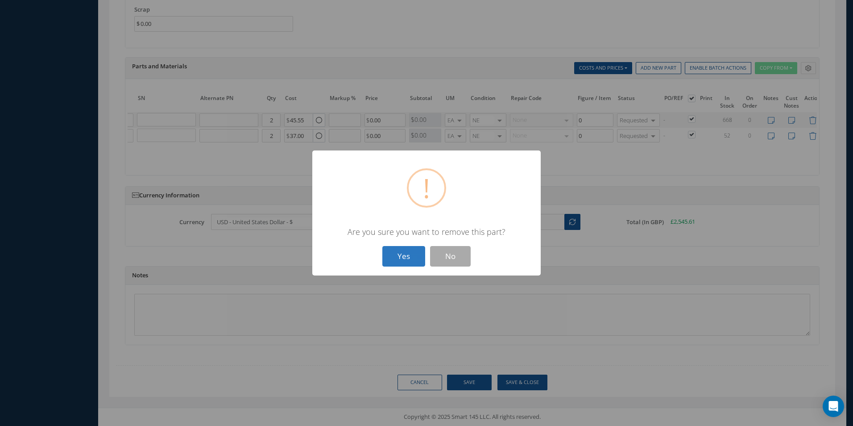
click at [418, 263] on button "Yes" at bounding box center [403, 256] width 43 height 21
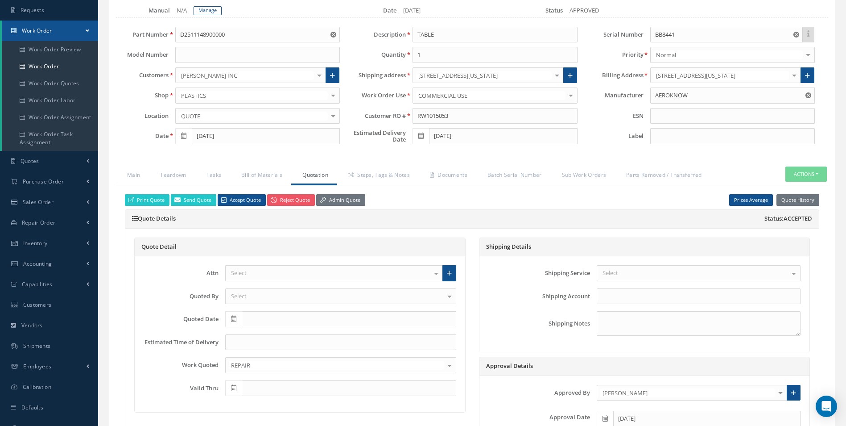
scroll to position [0, 0]
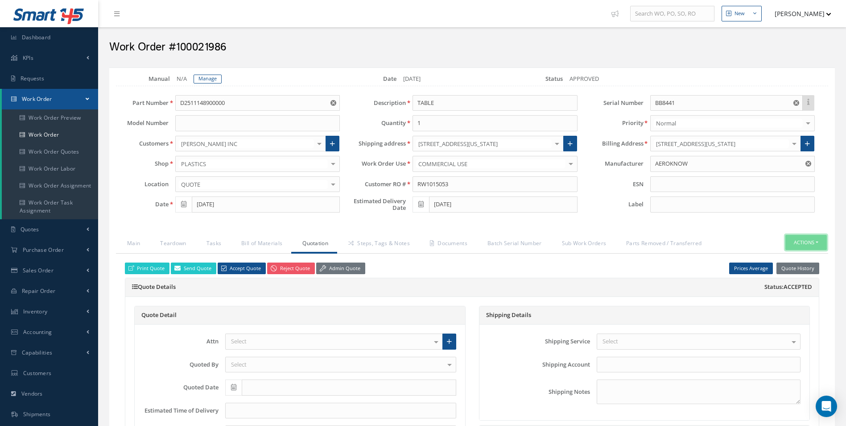
click at [802, 244] on button "Actions" at bounding box center [806, 243] width 41 height 16
click at [790, 280] on link "Part Issue" at bounding box center [792, 282] width 71 height 12
click at [243, 244] on link "Bill of Materials" at bounding box center [260, 244] width 61 height 19
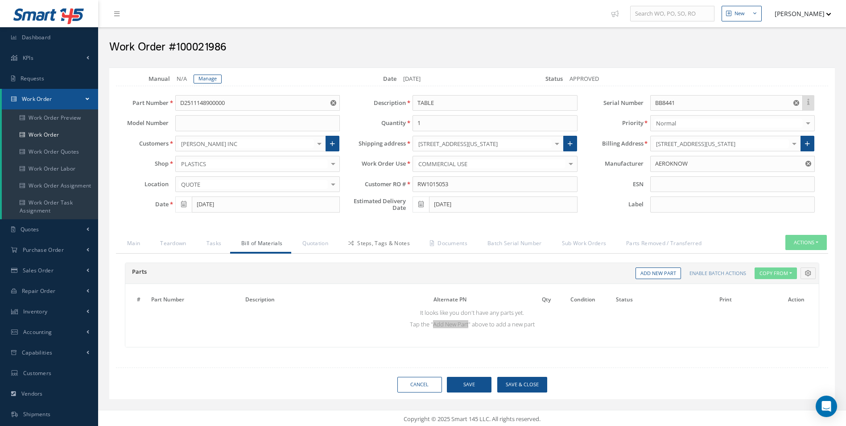
click at [371, 247] on link "Steps, Tags & Notes" at bounding box center [378, 244] width 82 height 19
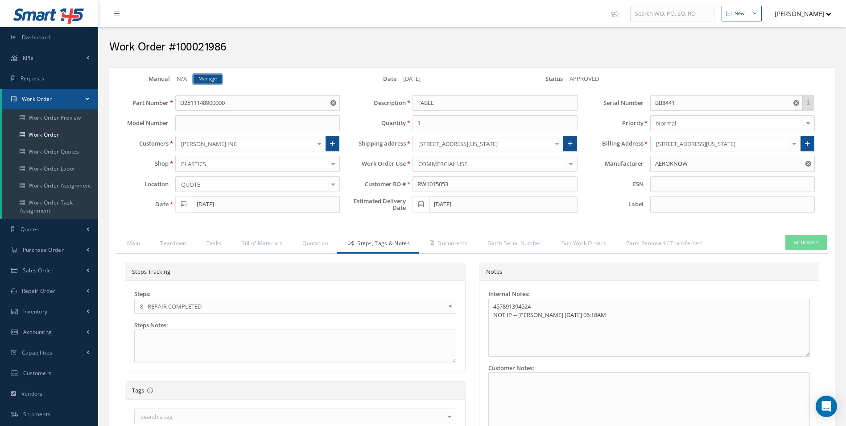
click at [200, 77] on link "Manage" at bounding box center [208, 79] width 28 height 9
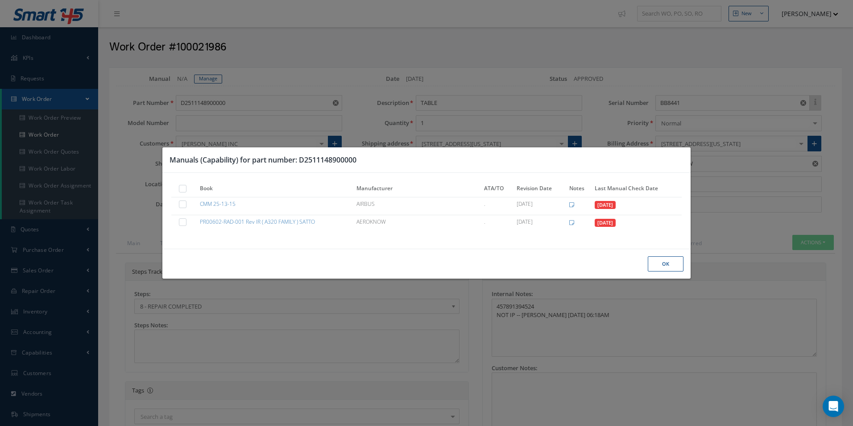
click at [186, 190] on label at bounding box center [187, 188] width 2 height 8
click at [181, 190] on input "checkbox" at bounding box center [183, 189] width 6 height 6
checkbox input "true"
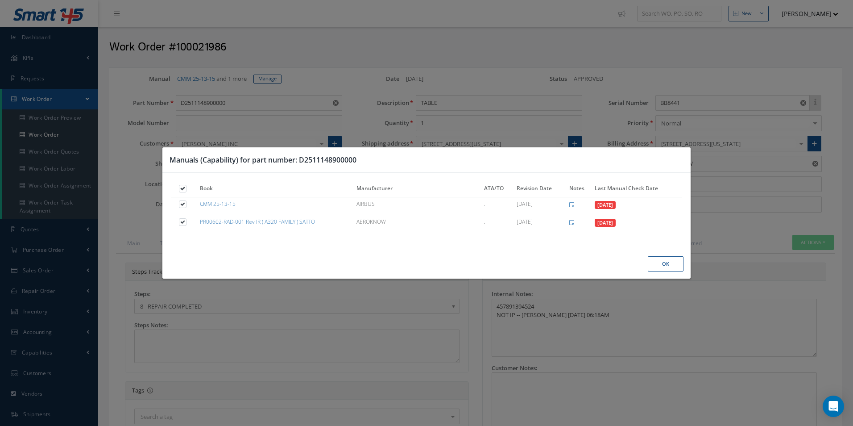
click at [661, 263] on button "Ok" at bounding box center [666, 264] width 36 height 16
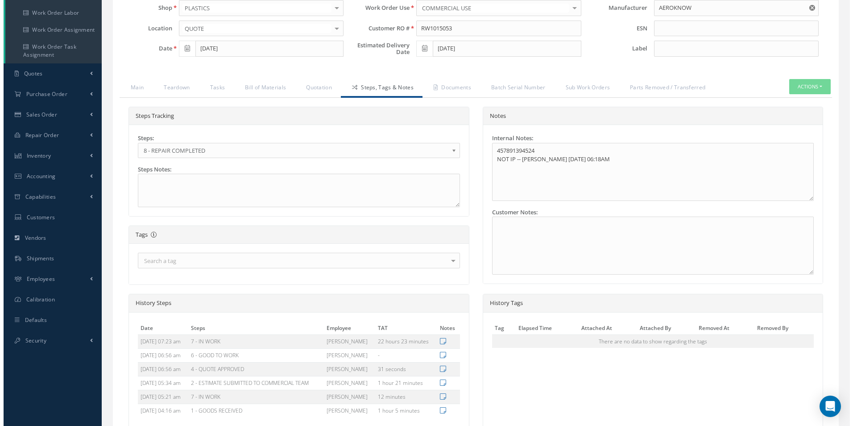
scroll to position [244, 0]
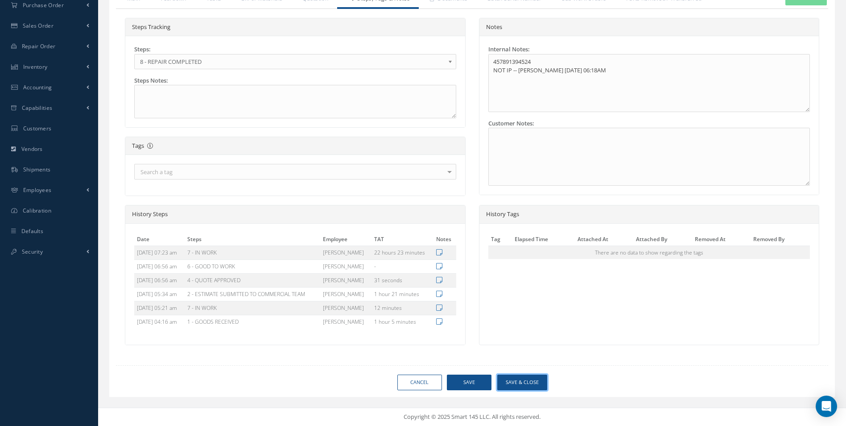
click at [530, 386] on button "Save & Close" at bounding box center [522, 382] width 50 height 16
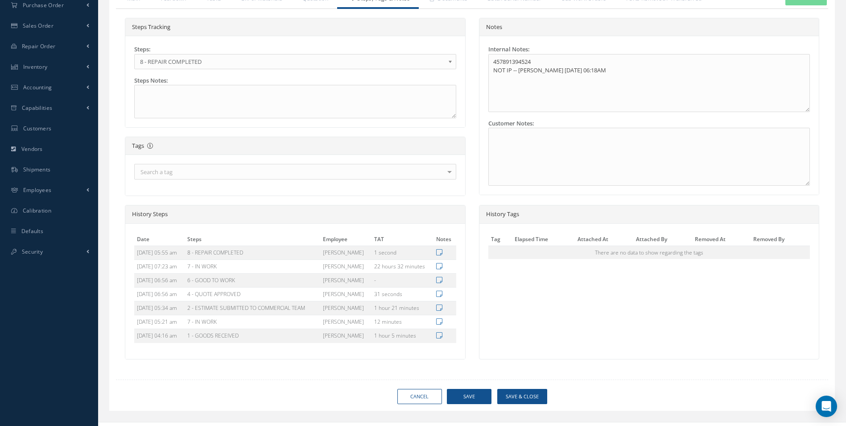
type input "AEROKNOW"
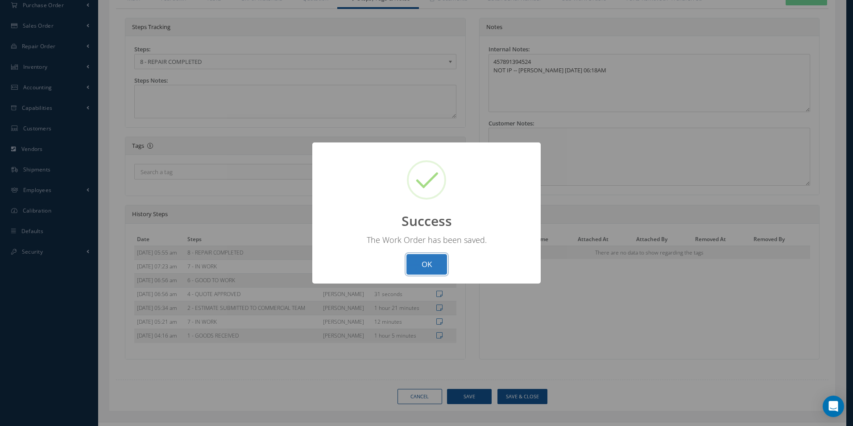
click at [433, 272] on button "OK" at bounding box center [426, 264] width 41 height 21
select select "25"
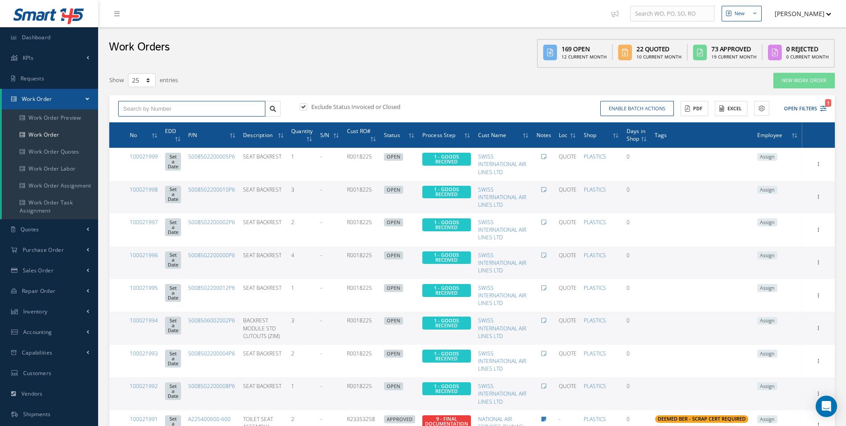
click at [142, 101] on input "text" at bounding box center [191, 109] width 147 height 16
type input "100021986"
click at [150, 126] on span "100021986" at bounding box center [136, 124] width 27 height 6
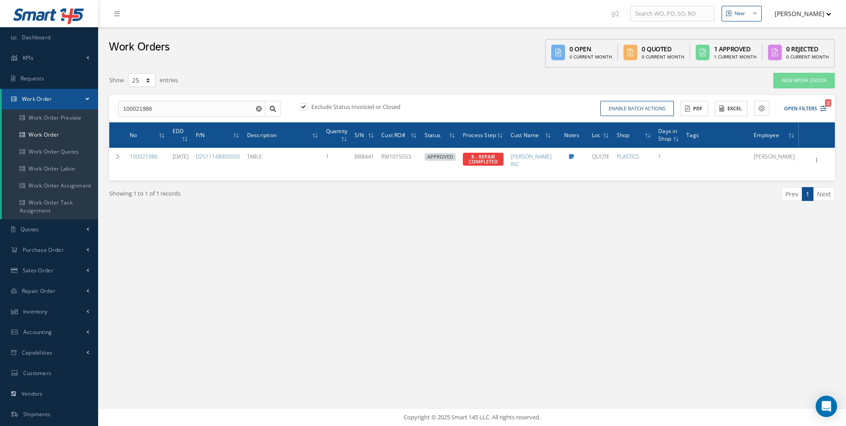
click at [404, 284] on div "New New Work Order New Purchase Order New Customer Quote New Sales Order New Re…" at bounding box center [472, 213] width 748 height 426
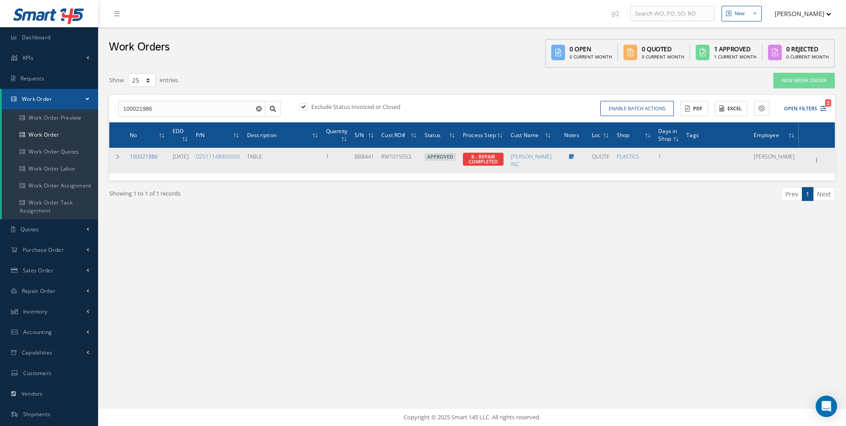
click at [150, 157] on link "100021986" at bounding box center [144, 157] width 28 height 8
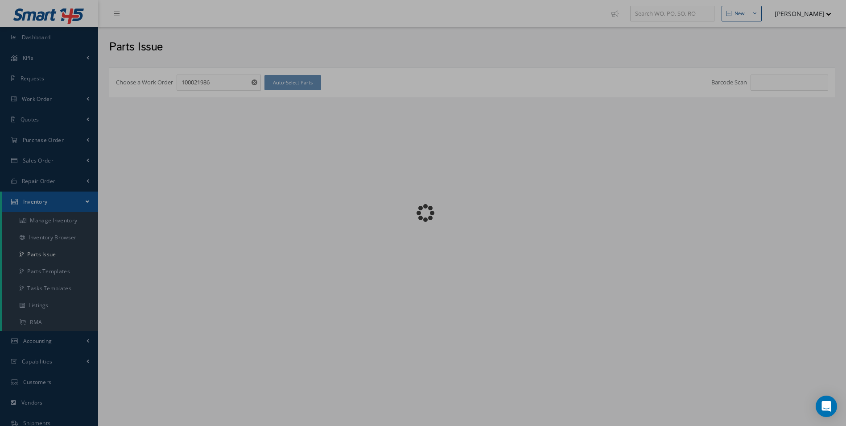
checkbox input "false"
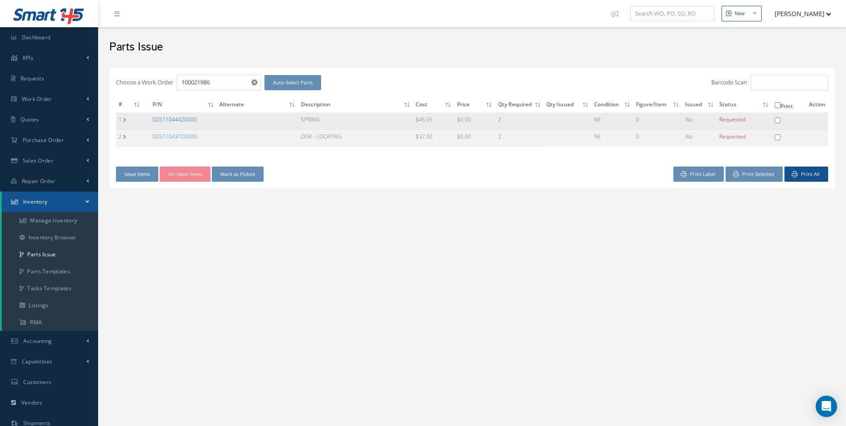
click at [195, 120] on link "D2511044420000" at bounding box center [175, 120] width 44 height 8
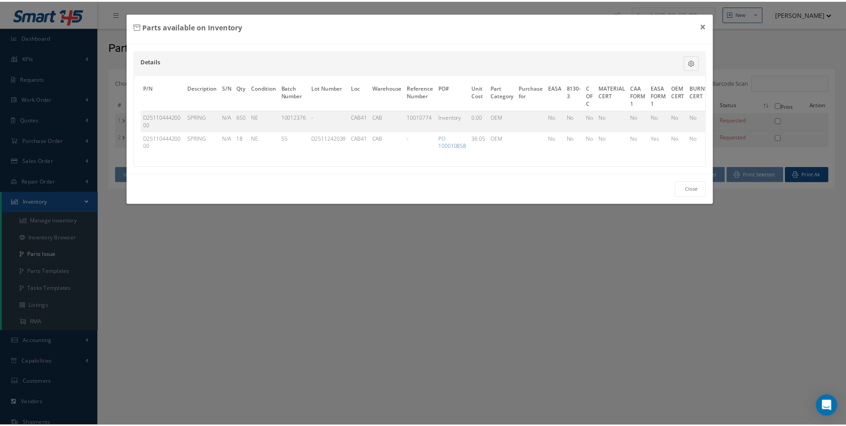
scroll to position [0, 290]
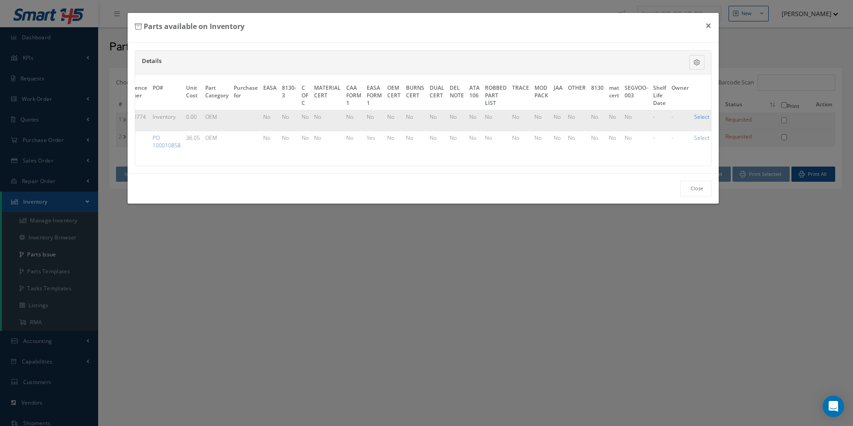
click at [700, 116] on link "Select" at bounding box center [701, 117] width 15 height 8
checkbox input "true"
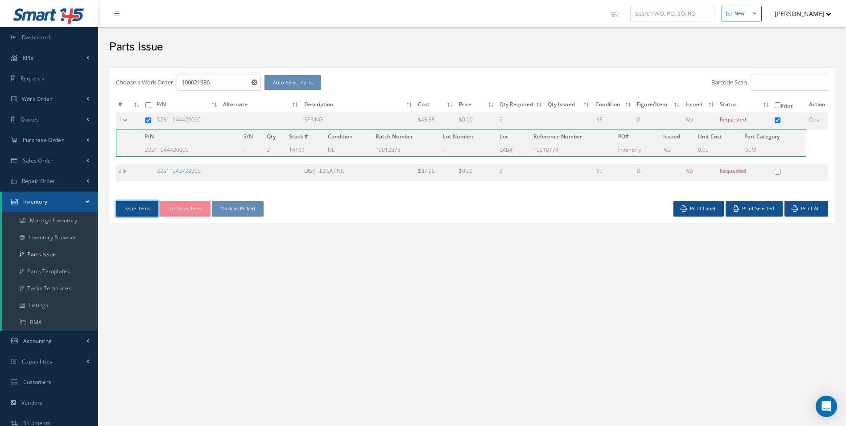
click at [145, 209] on button "Issue Items" at bounding box center [137, 209] width 42 height 16
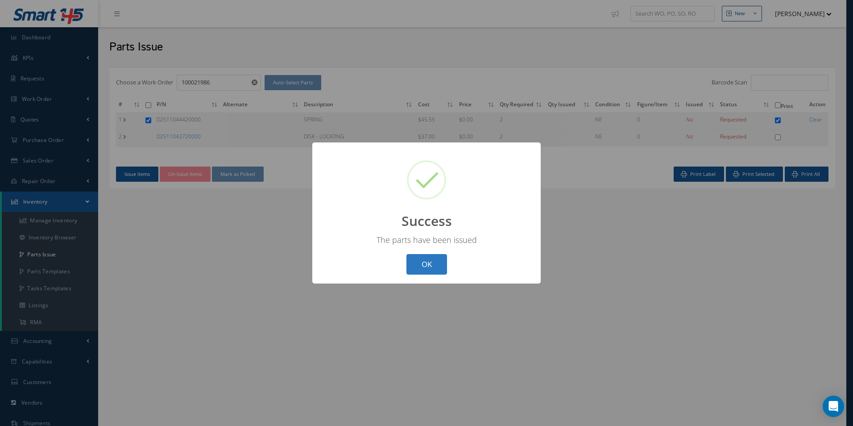
click at [437, 265] on button "OK" at bounding box center [426, 264] width 41 height 21
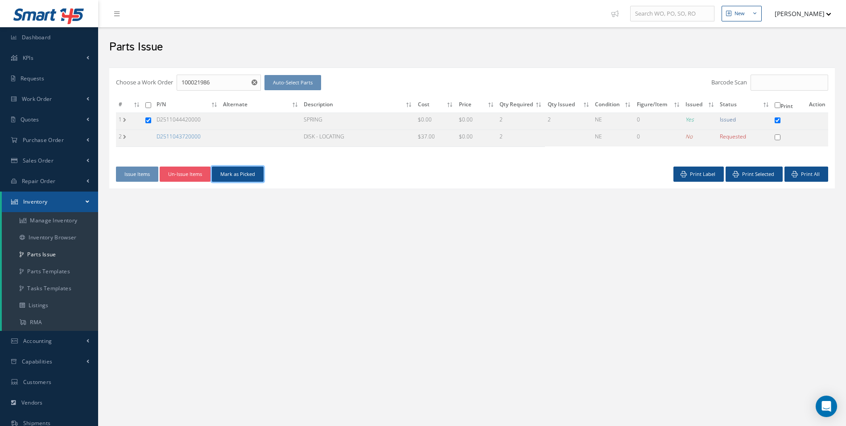
click at [246, 169] on button "Mark as Picked" at bounding box center [238, 174] width 52 height 16
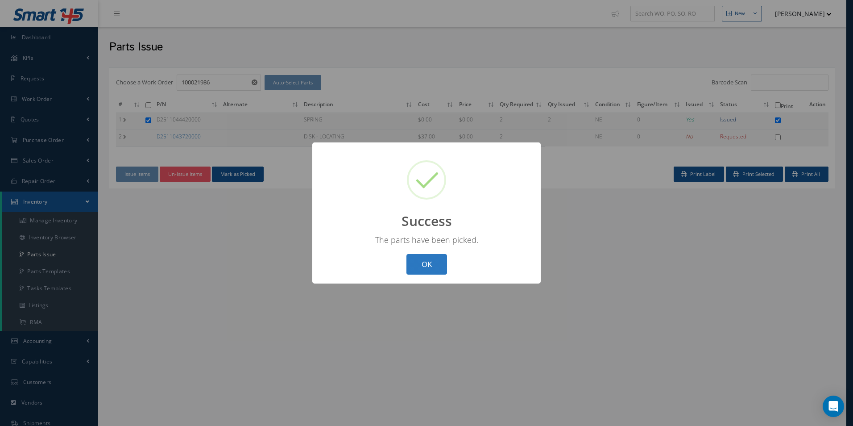
click at [440, 267] on button "OK" at bounding box center [426, 264] width 41 height 21
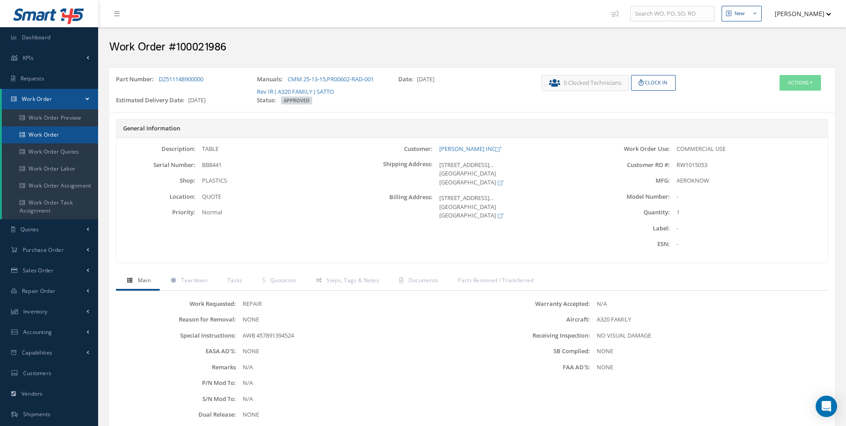
click at [50, 127] on link "Work Order" at bounding box center [50, 134] width 96 height 17
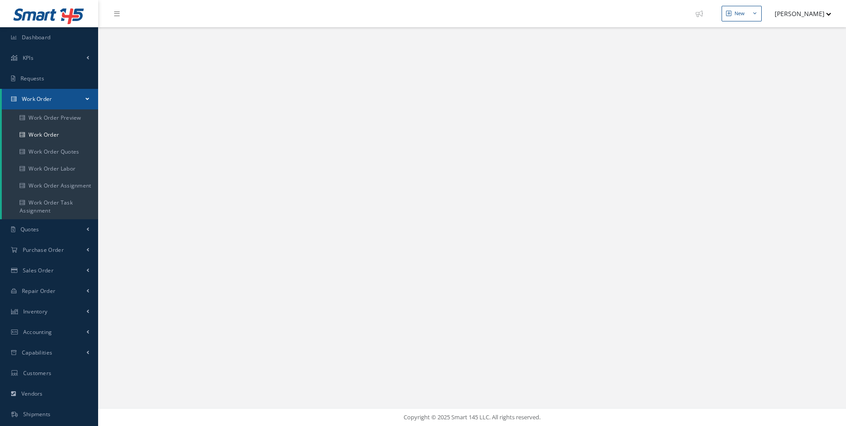
select select "25"
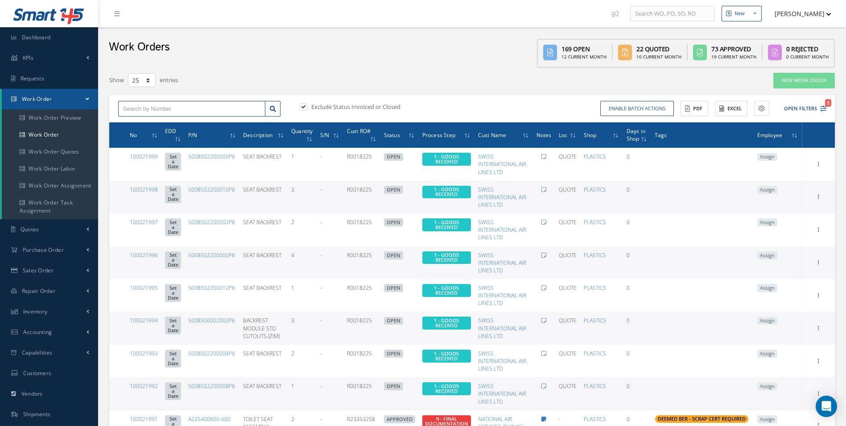
click at [158, 114] on input "text" at bounding box center [191, 109] width 147 height 16
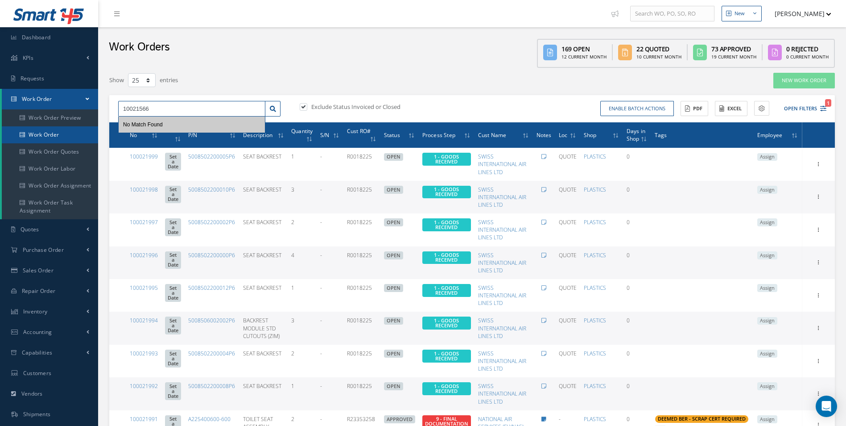
type input "10021566"
click at [45, 134] on link "Work Order" at bounding box center [50, 134] width 96 height 17
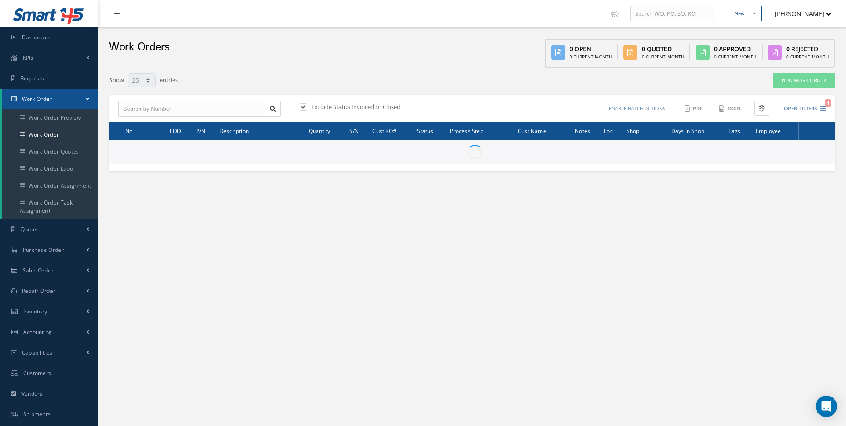
select select "25"
click at [154, 115] on input "text" at bounding box center [191, 109] width 147 height 16
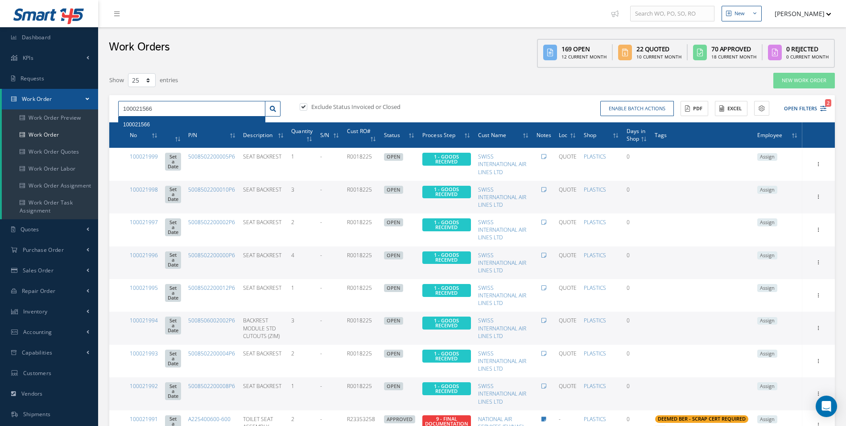
type input "100021566"
click at [149, 123] on span "100021566" at bounding box center [136, 124] width 27 height 6
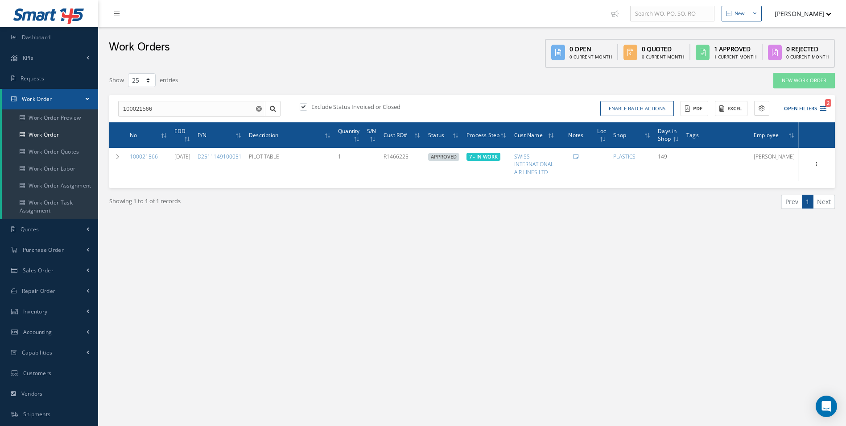
click at [620, 276] on div "New New Work Order New Purchase Order New Customer Quote New Sales Order New Re…" at bounding box center [472, 253] width 748 height 506
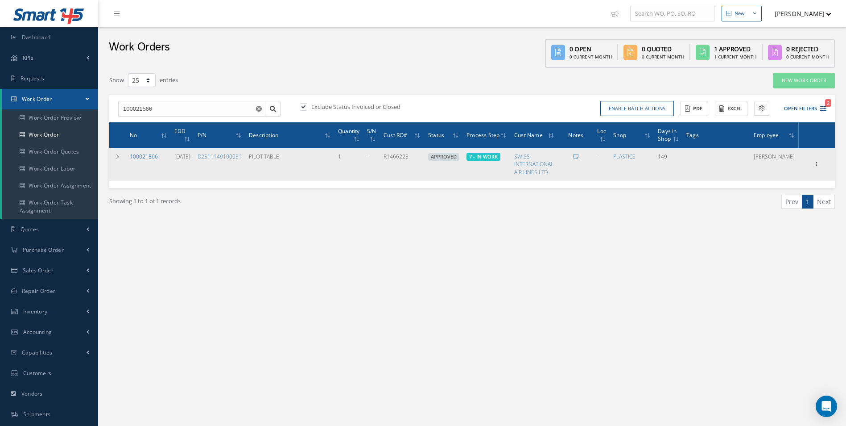
click at [141, 157] on link "100021566" at bounding box center [144, 157] width 28 height 8
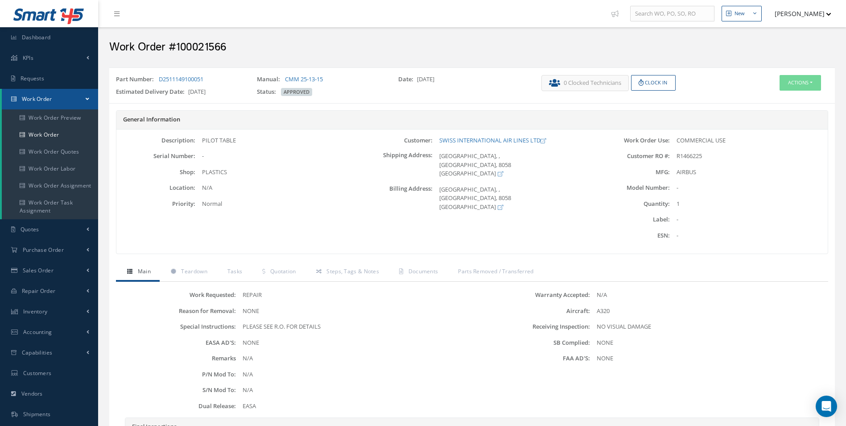
drag, startPoint x: 226, startPoint y: 83, endPoint x: 160, endPoint y: 83, distance: 66.5
click at [160, 83] on div "Part Number: D2511149100051" at bounding box center [179, 81] width 141 height 12
copy link "D2511149100051"
click at [205, 270] on span "Teardown" at bounding box center [194, 271] width 26 height 8
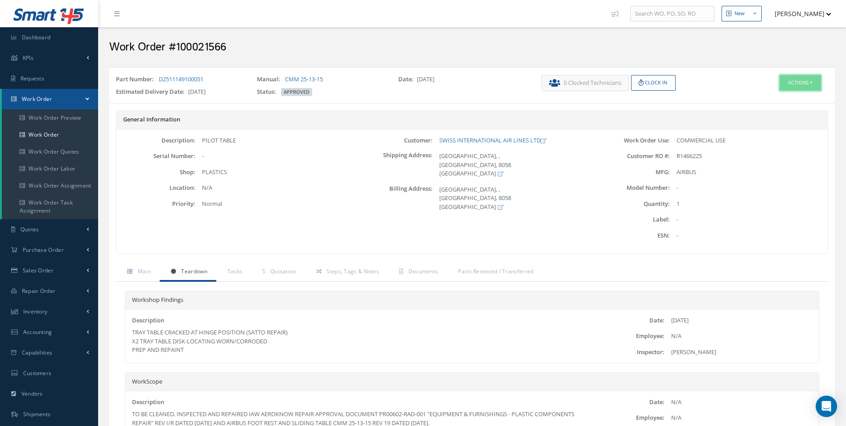
click at [816, 84] on button "Actions" at bounding box center [800, 83] width 41 height 16
click at [773, 100] on link "Edit" at bounding box center [786, 100] width 71 height 12
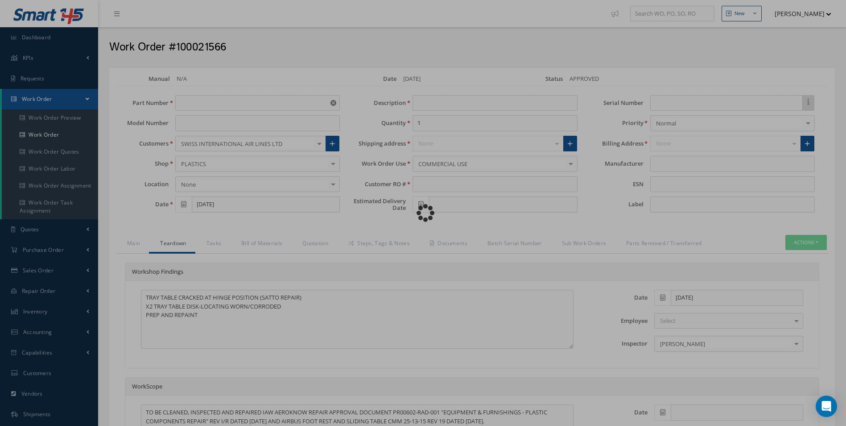
type input "D2511149100051"
type input "05/14/2025"
type input "PILOT TABLE"
type input "R1466225"
type input "11/07/2025"
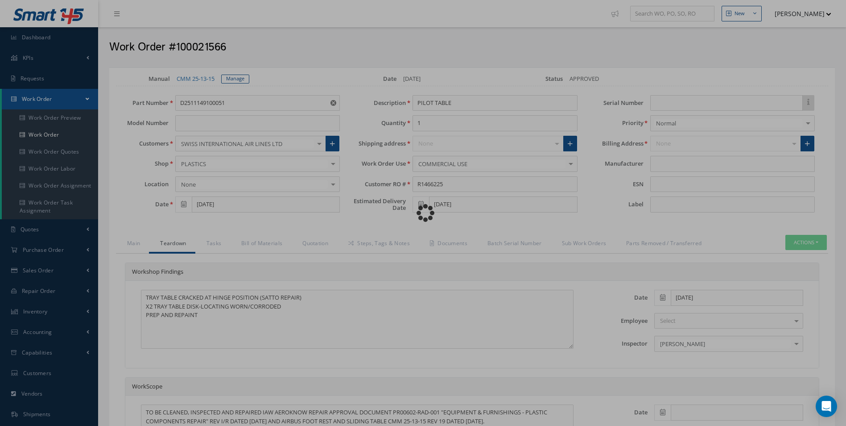
type input "AIRBUS"
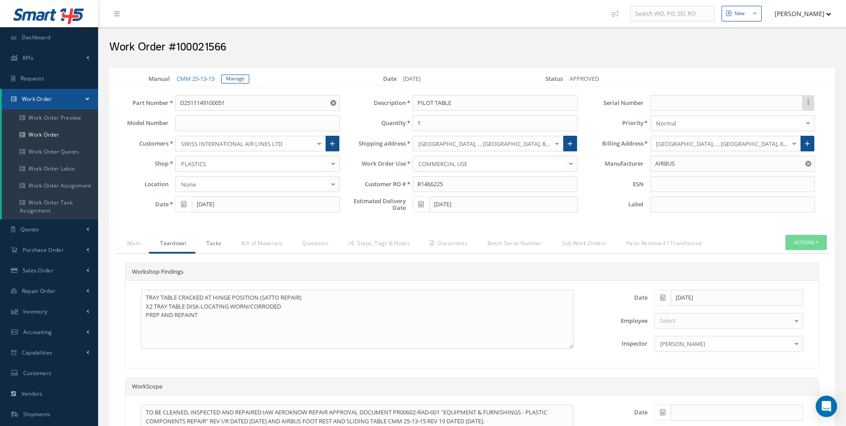
click at [215, 247] on link "Tasks" at bounding box center [212, 244] width 35 height 19
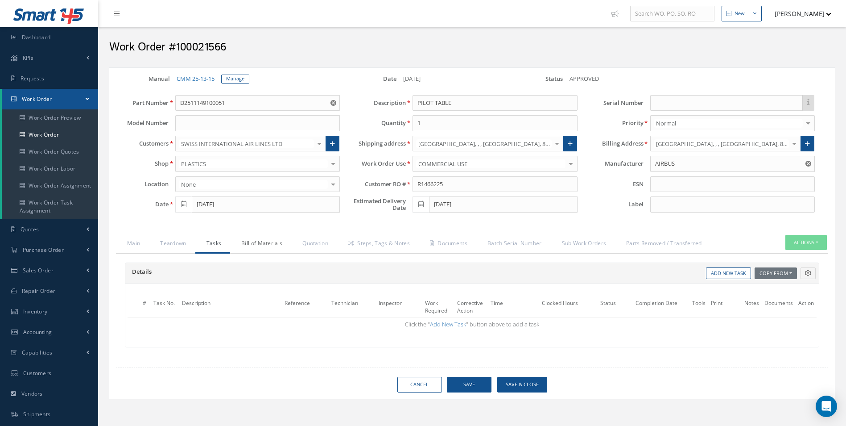
click at [252, 245] on link "Bill of Materials" at bounding box center [260, 244] width 61 height 19
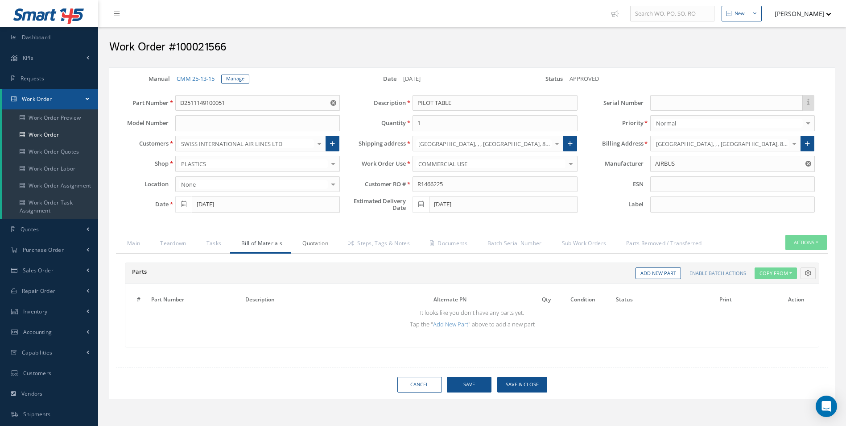
click at [331, 245] on link "Quotation" at bounding box center [314, 244] width 46 height 19
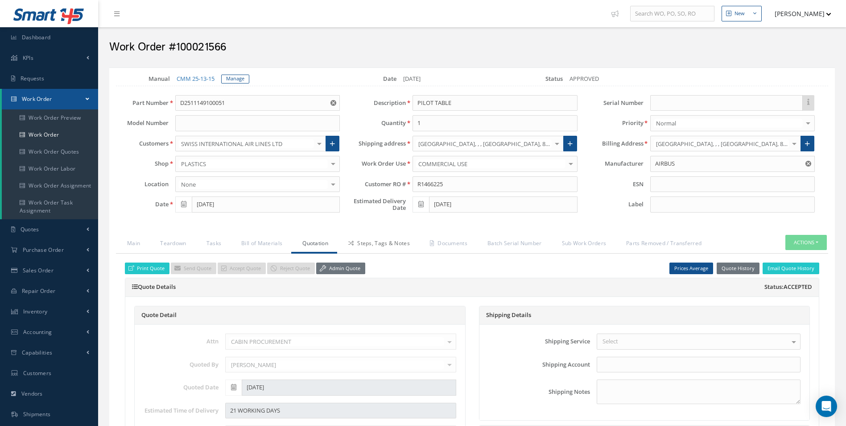
click at [378, 246] on link "Steps, Tags & Notes" at bounding box center [378, 244] width 82 height 19
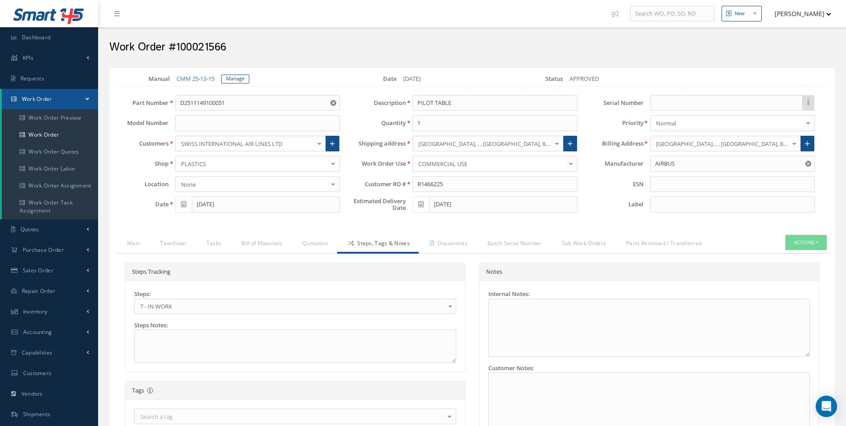
drag, startPoint x: 156, startPoint y: 303, endPoint x: 183, endPoint y: 326, distance: 35.8
click at [156, 303] on span "7 - IN WORK" at bounding box center [292, 306] width 305 height 11
click at [442, 241] on link "Documents" at bounding box center [448, 244] width 58 height 19
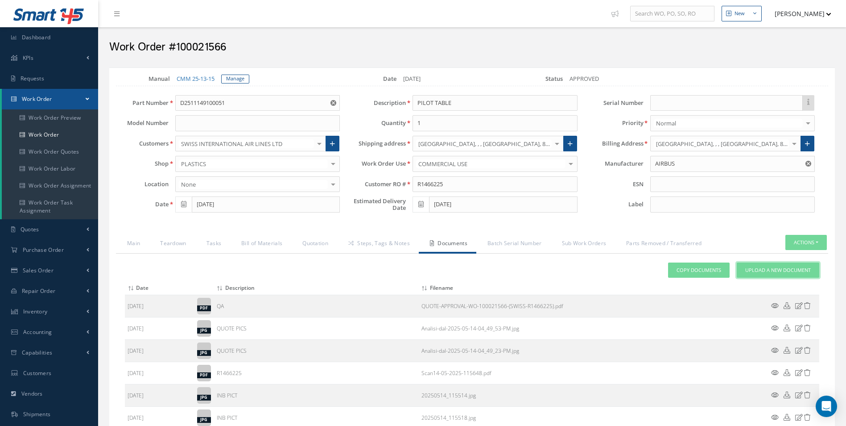
click at [783, 276] on link "Upload a New Document" at bounding box center [778, 270] width 83 height 16
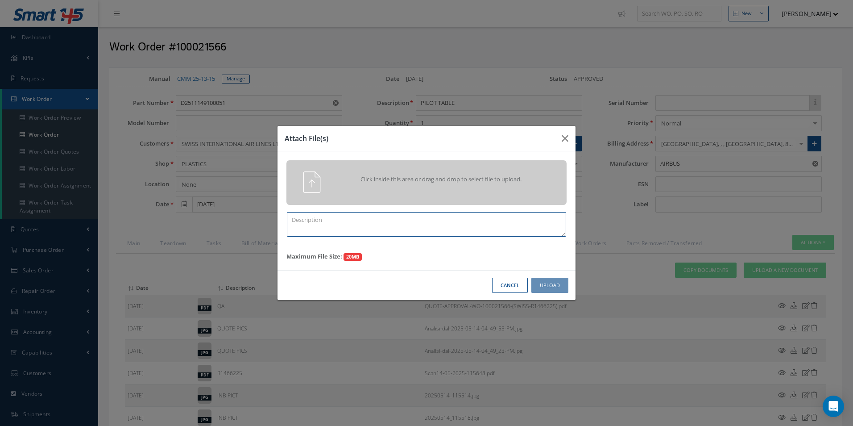
click at [343, 228] on textarea at bounding box center [426, 224] width 279 height 25
type textarea "F"
type textarea "FINISH"
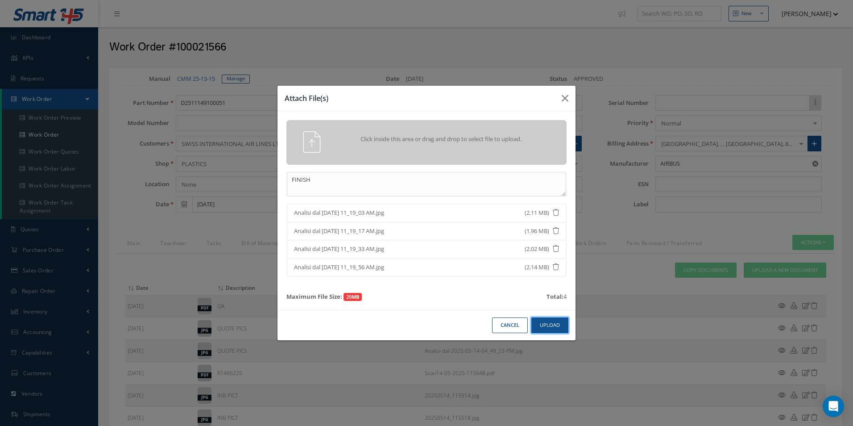
click at [550, 328] on button "Upload" at bounding box center [549, 325] width 37 height 16
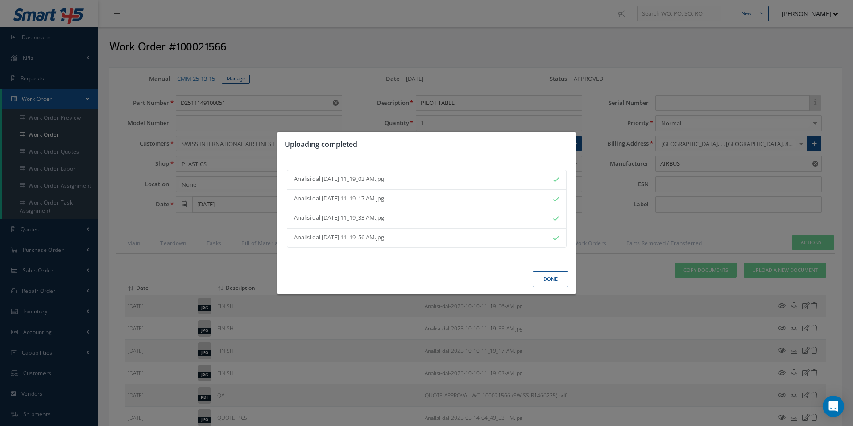
click at [555, 279] on button "Done" at bounding box center [551, 279] width 36 height 16
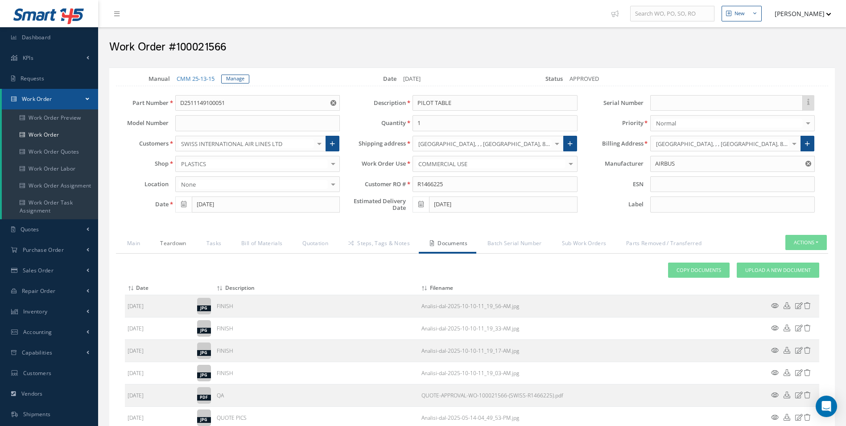
click at [167, 242] on link "Teardown" at bounding box center [172, 244] width 46 height 19
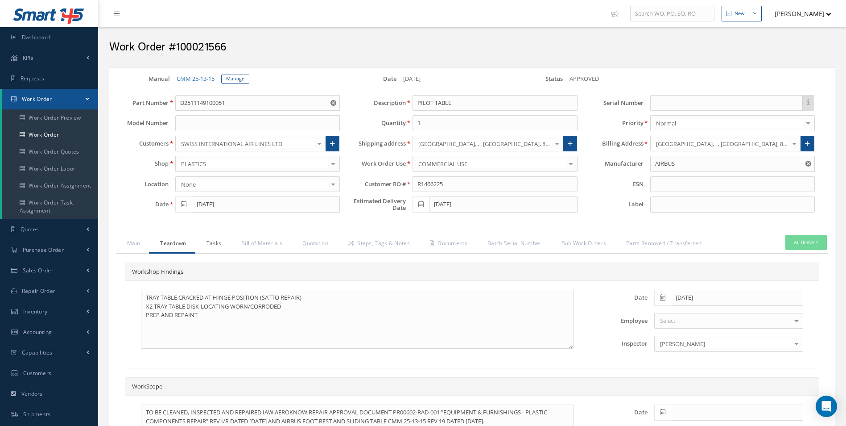
click at [225, 250] on link "Tasks" at bounding box center [212, 244] width 35 height 19
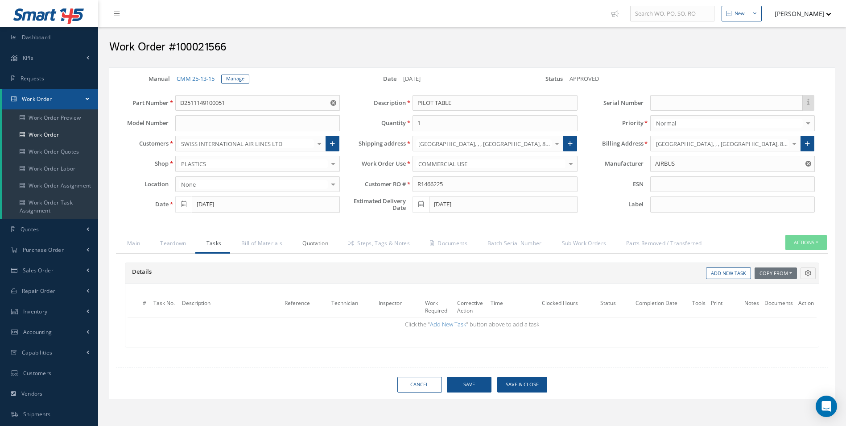
click at [303, 249] on link "Quotation" at bounding box center [314, 244] width 46 height 19
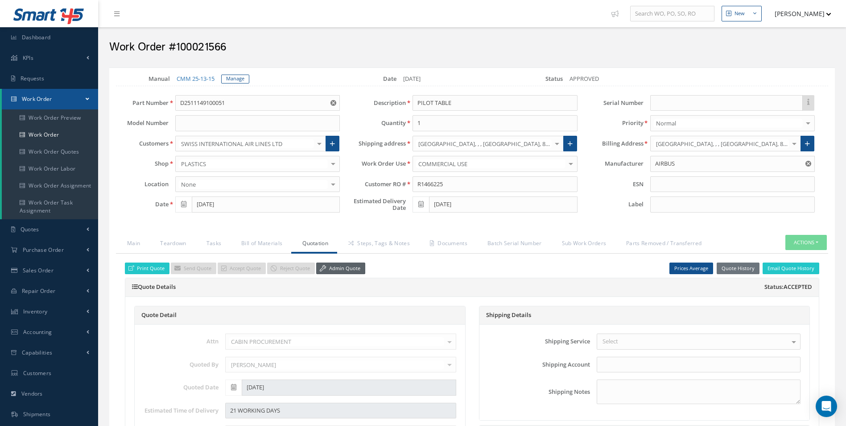
click at [350, 265] on link "Admin Quote" at bounding box center [340, 268] width 49 height 12
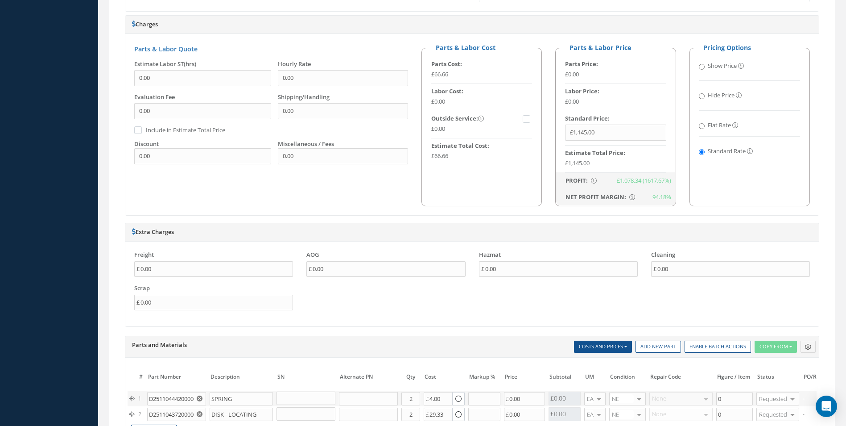
scroll to position [669, 0]
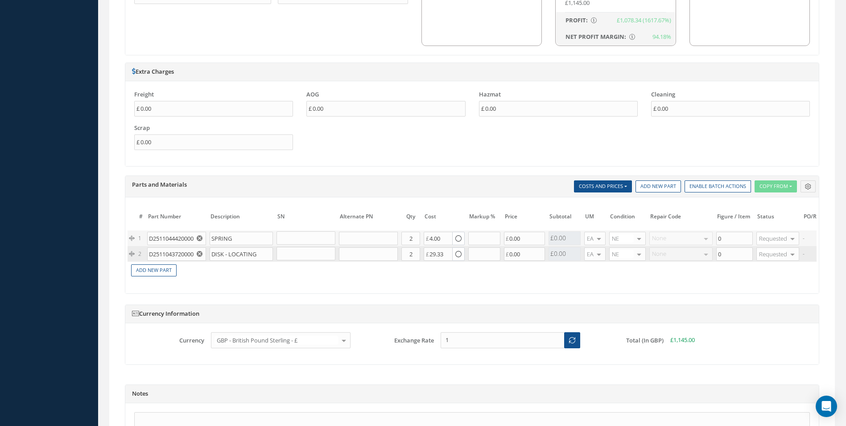
click at [201, 254] on use "Reset" at bounding box center [200, 254] width 6 height 6
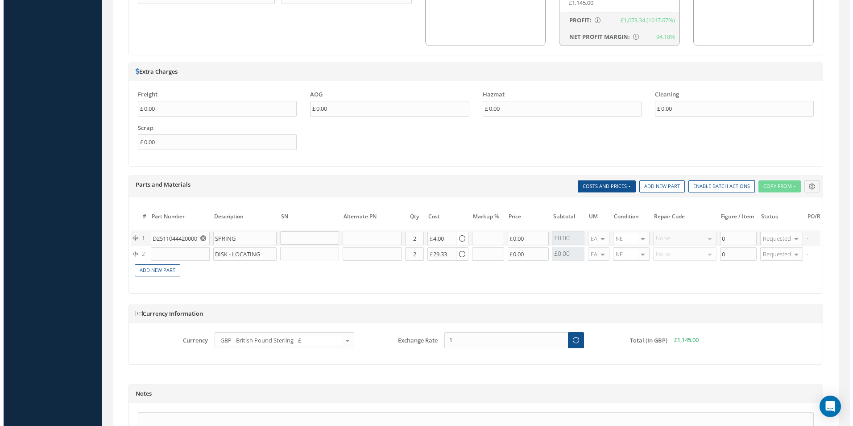
scroll to position [0, 146]
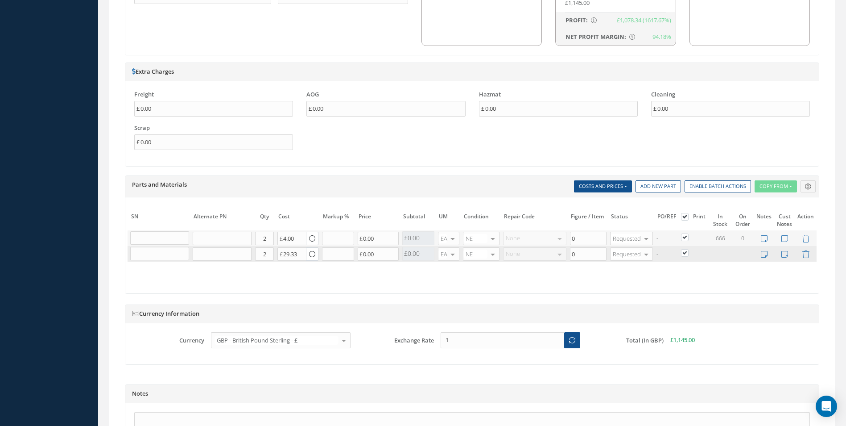
click at [800, 254] on td at bounding box center [806, 254] width 22 height 16
click at [807, 257] on icon at bounding box center [806, 254] width 8 height 8
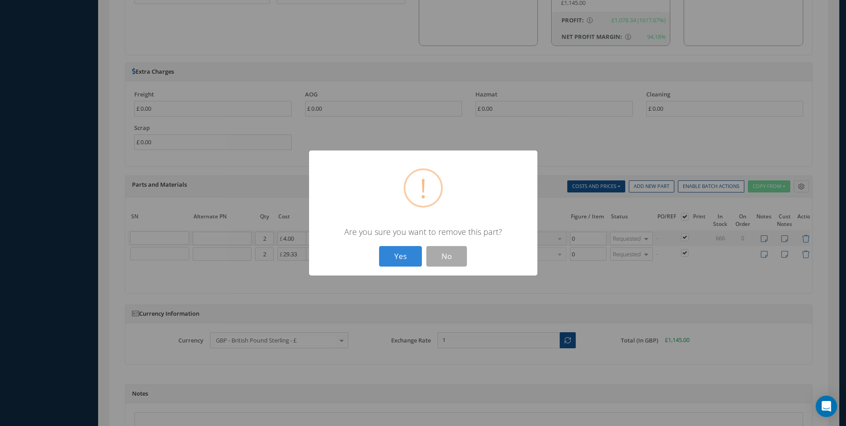
scroll to position [0, 140]
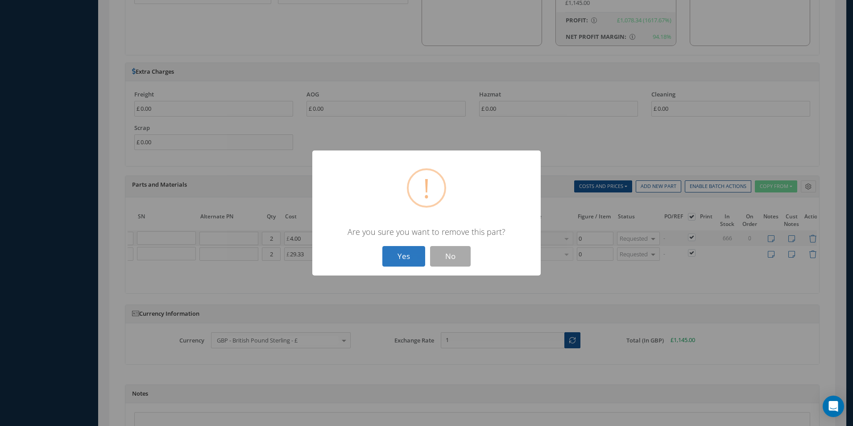
click at [417, 259] on button "Yes" at bounding box center [403, 256] width 43 height 21
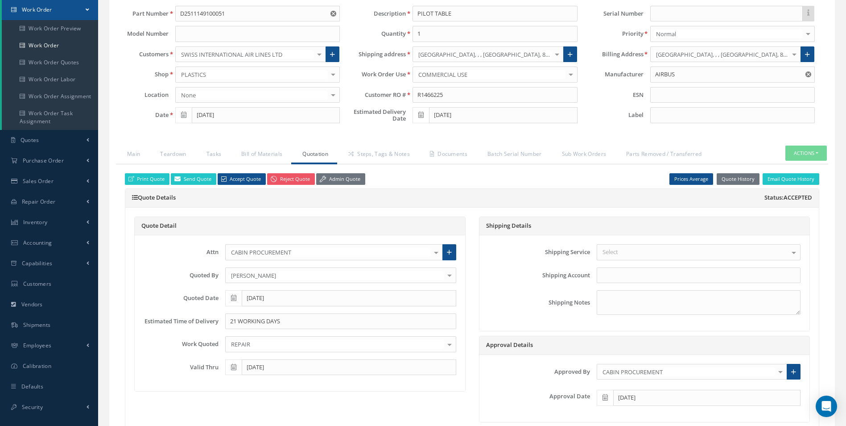
scroll to position [0, 0]
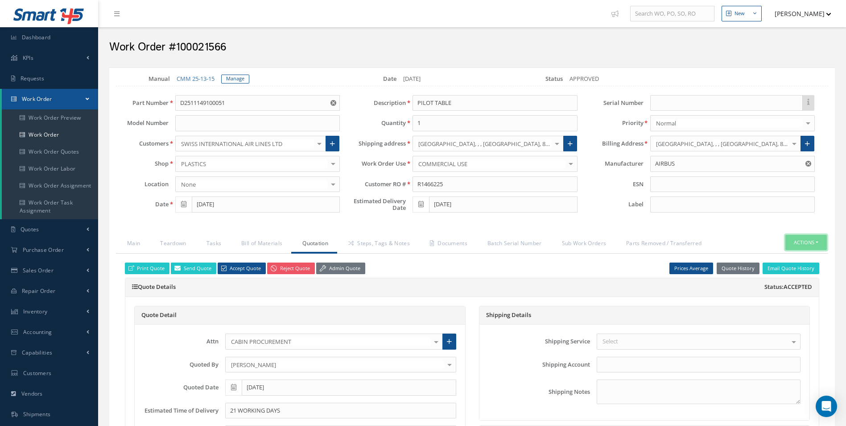
click at [821, 238] on button "Actions" at bounding box center [806, 243] width 41 height 16
click at [785, 284] on link "Part Issue" at bounding box center [792, 282] width 71 height 12
click at [132, 245] on link "Main" at bounding box center [132, 244] width 33 height 19
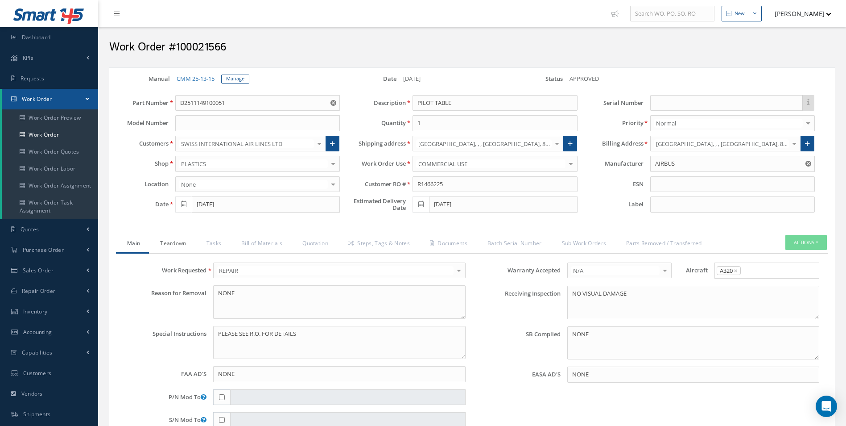
click at [176, 240] on link "Teardown" at bounding box center [172, 244] width 46 height 19
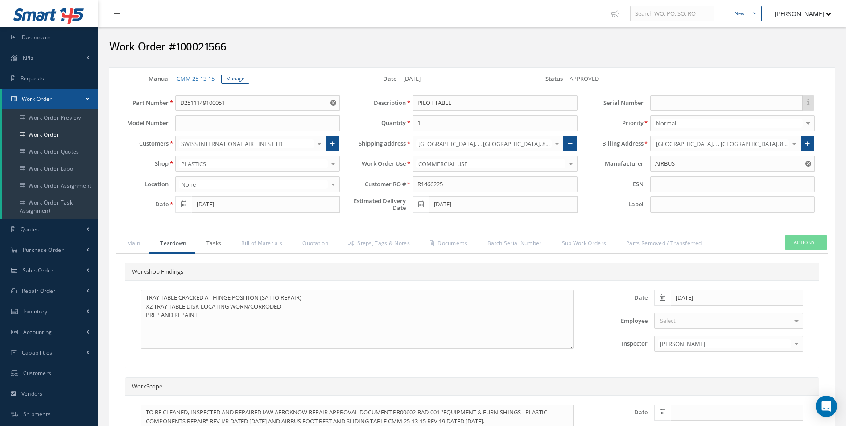
click at [214, 241] on link "Tasks" at bounding box center [212, 244] width 35 height 19
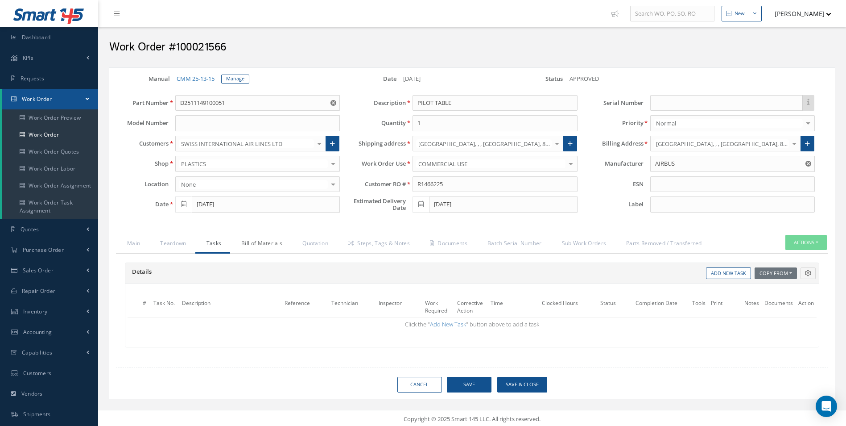
click at [277, 245] on link "Bill of Materials" at bounding box center [260, 244] width 61 height 19
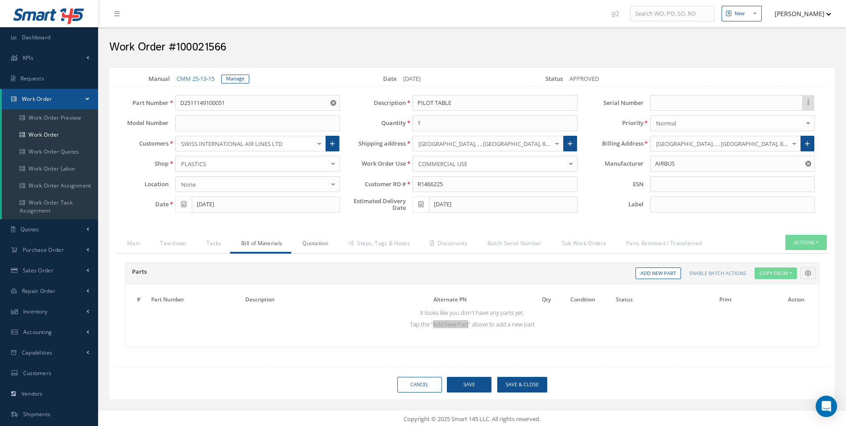
click at [306, 247] on link "Quotation" at bounding box center [314, 244] width 46 height 19
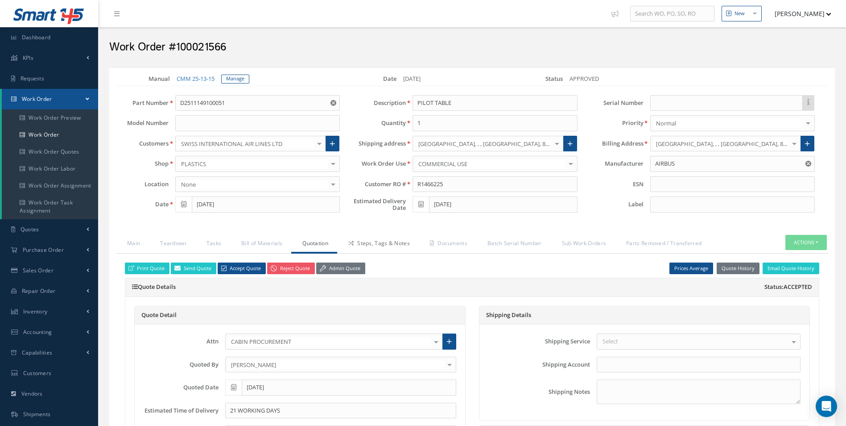
click at [371, 244] on link "Steps, Tags & Notes" at bounding box center [378, 244] width 82 height 19
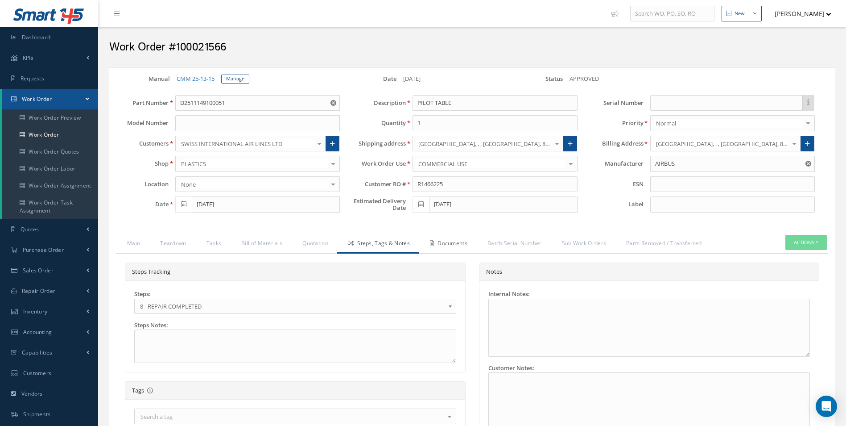
click at [450, 239] on link "Documents" at bounding box center [448, 244] width 58 height 19
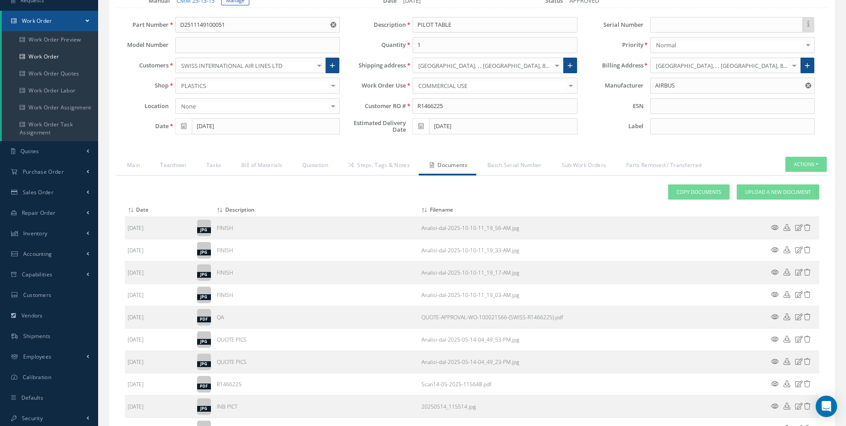
scroll to position [171, 0]
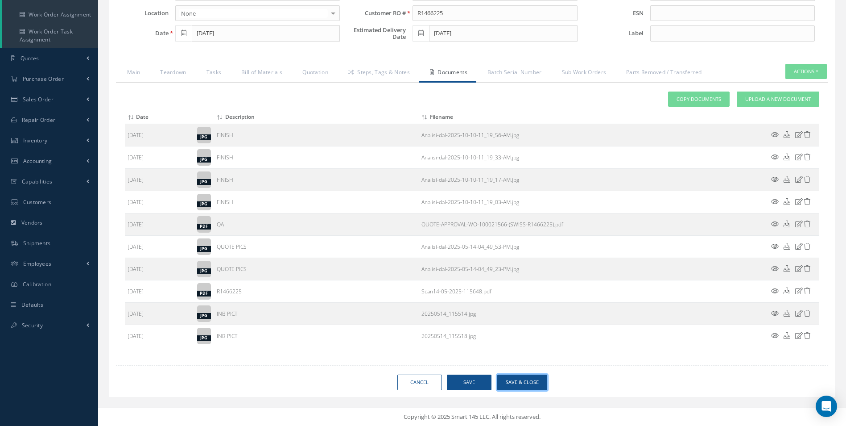
click at [543, 385] on button "Save & Close" at bounding box center [522, 382] width 50 height 16
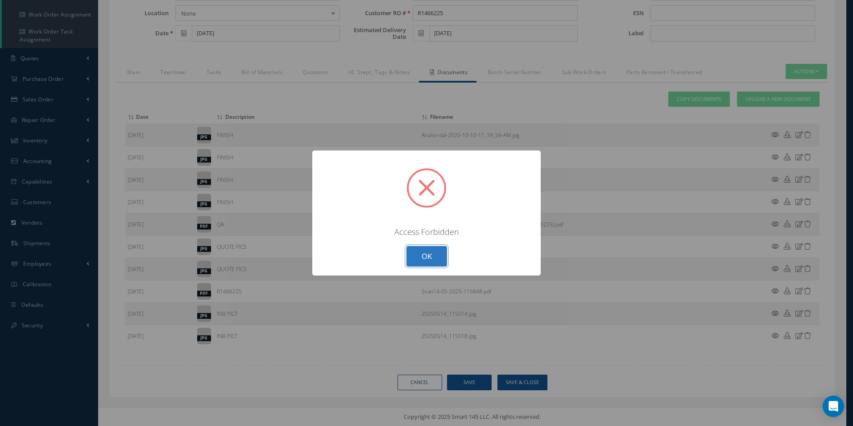
click at [429, 258] on button "OK" at bounding box center [426, 256] width 41 height 21
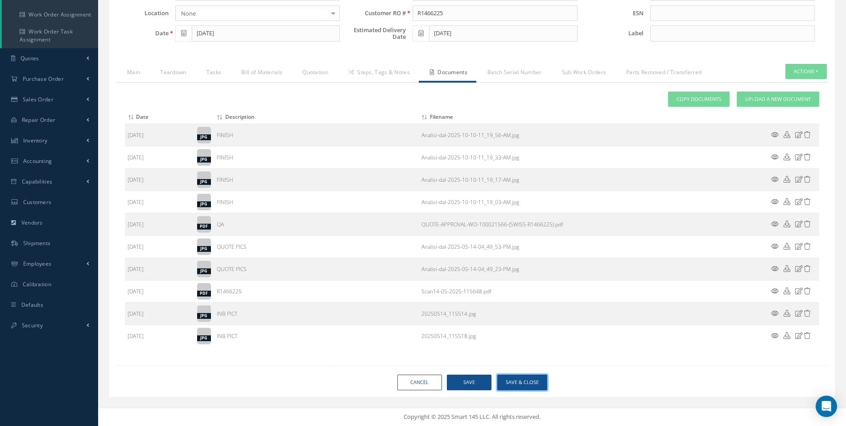
click at [527, 388] on button "Save & Close" at bounding box center [522, 382] width 50 height 16
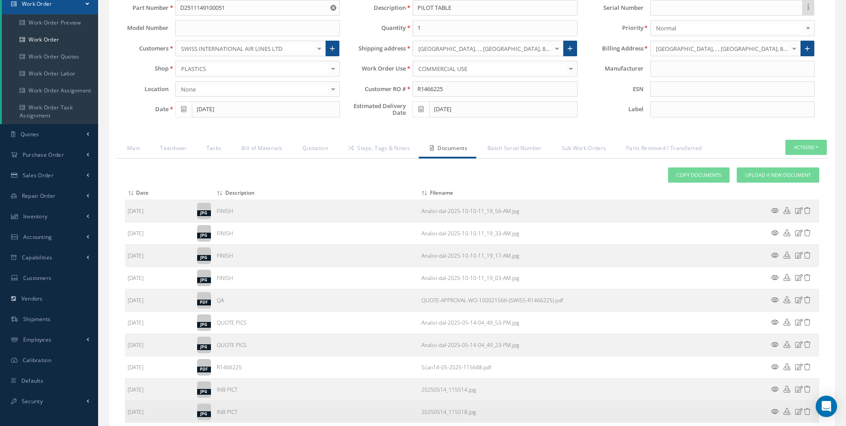
scroll to position [0, 0]
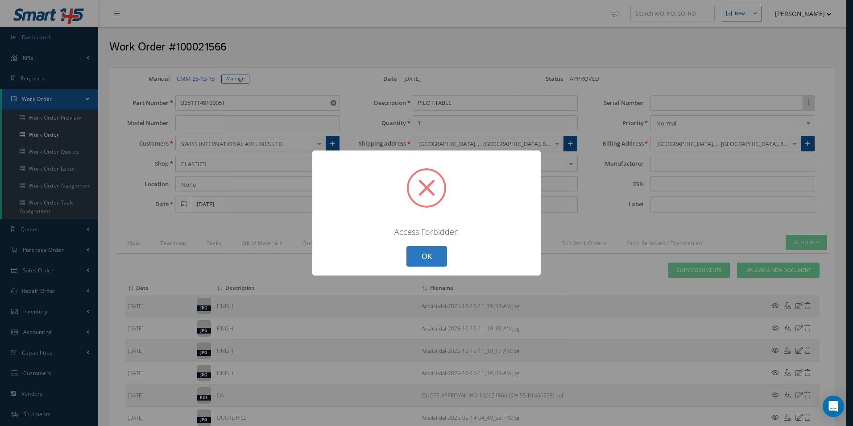
click at [422, 253] on button "OK" at bounding box center [426, 256] width 41 height 21
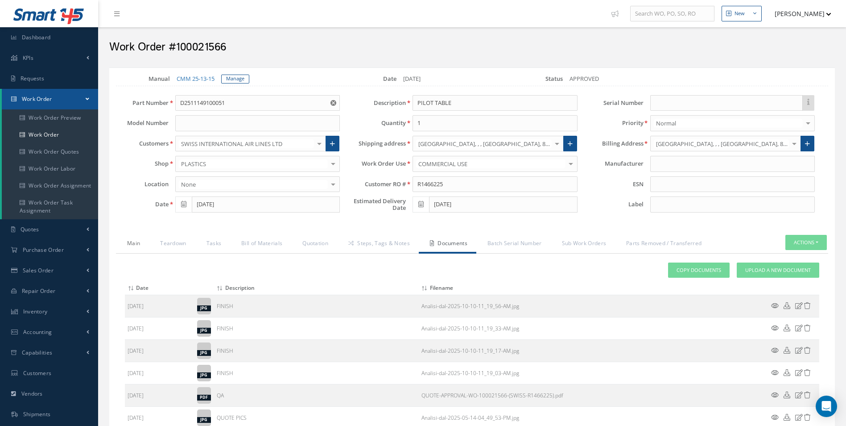
click at [133, 243] on link "Main" at bounding box center [132, 244] width 33 height 19
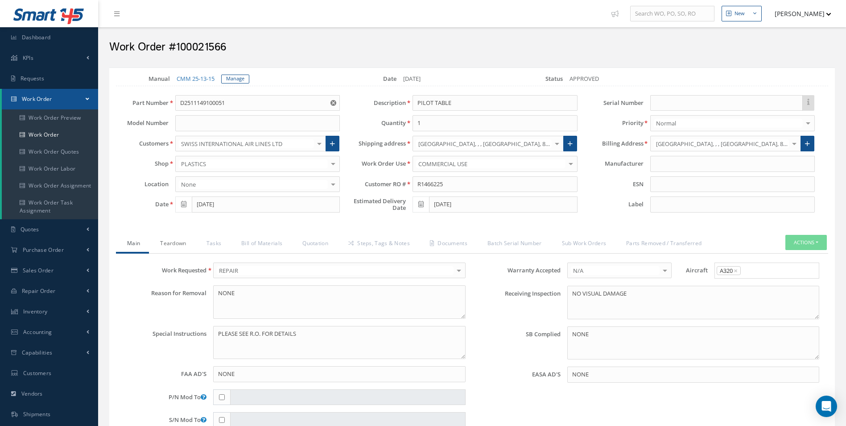
click at [174, 244] on link "Teardown" at bounding box center [172, 244] width 46 height 19
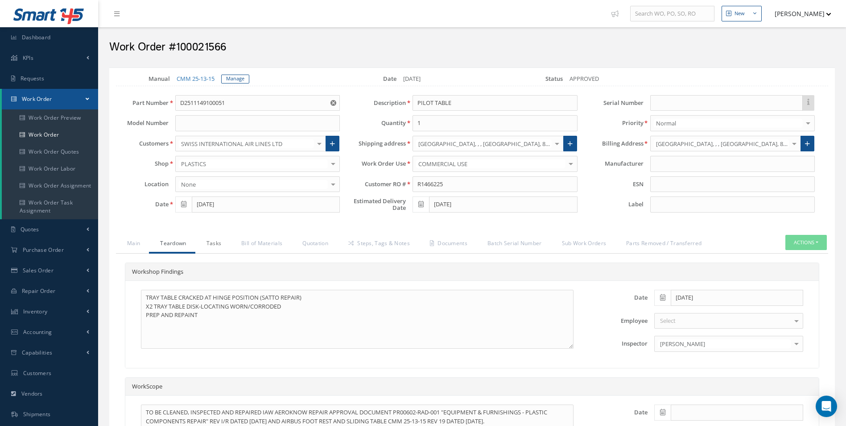
click at [201, 250] on link "Tasks" at bounding box center [212, 244] width 35 height 19
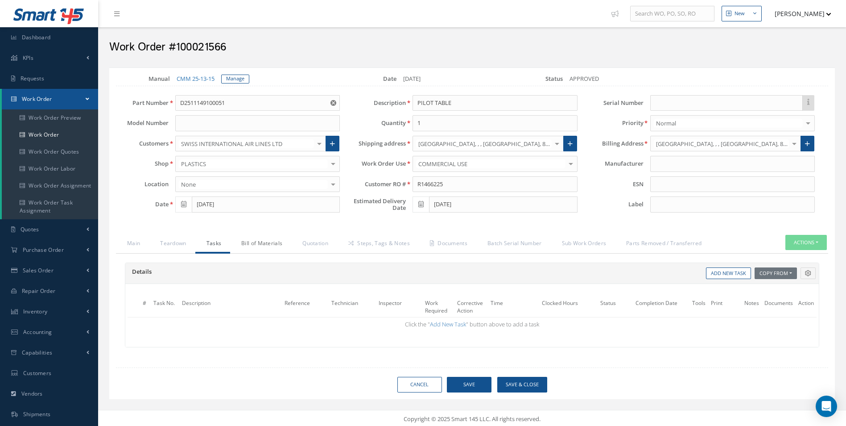
click at [273, 250] on link "Bill of Materials" at bounding box center [260, 244] width 61 height 19
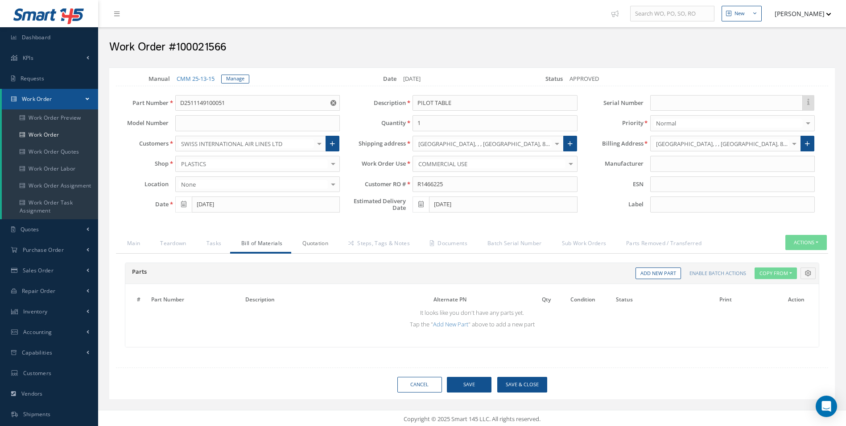
click at [307, 248] on link "Quotation" at bounding box center [314, 244] width 46 height 19
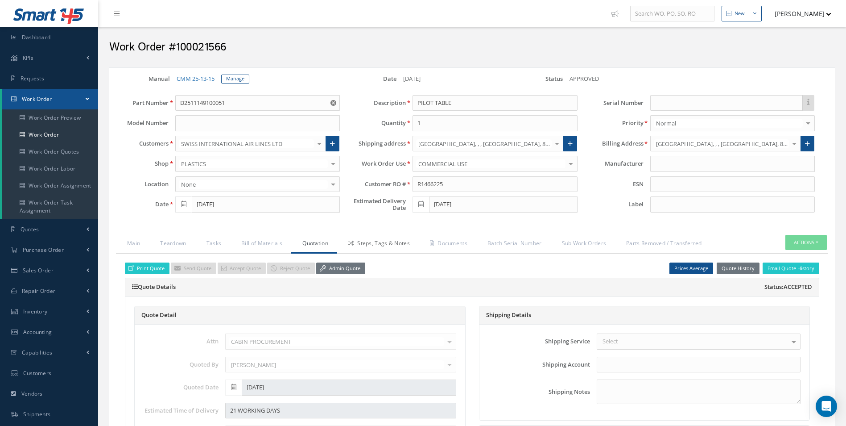
click at [364, 248] on link "Steps, Tags & Notes" at bounding box center [378, 244] width 82 height 19
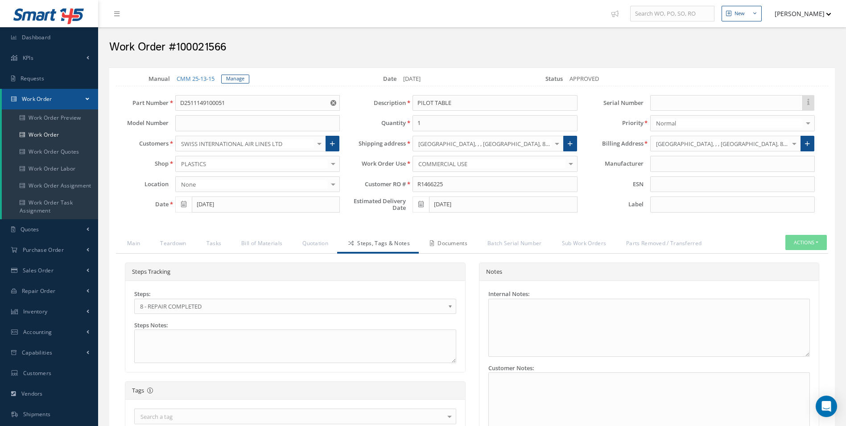
click at [435, 246] on link "Documents" at bounding box center [448, 244] width 58 height 19
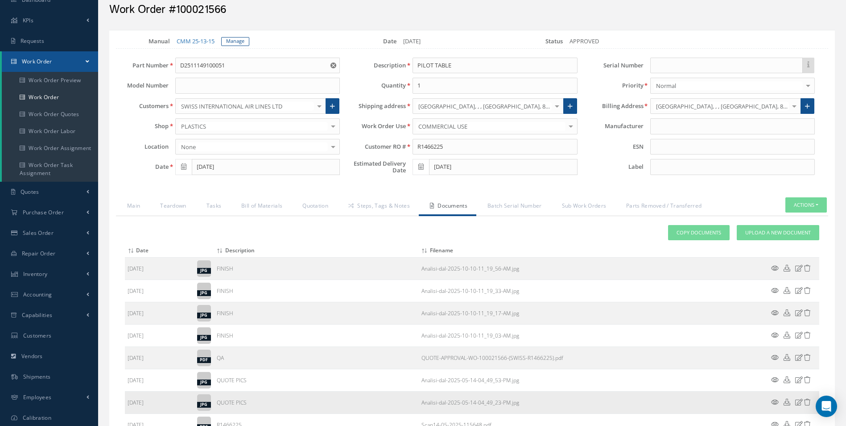
scroll to position [171, 0]
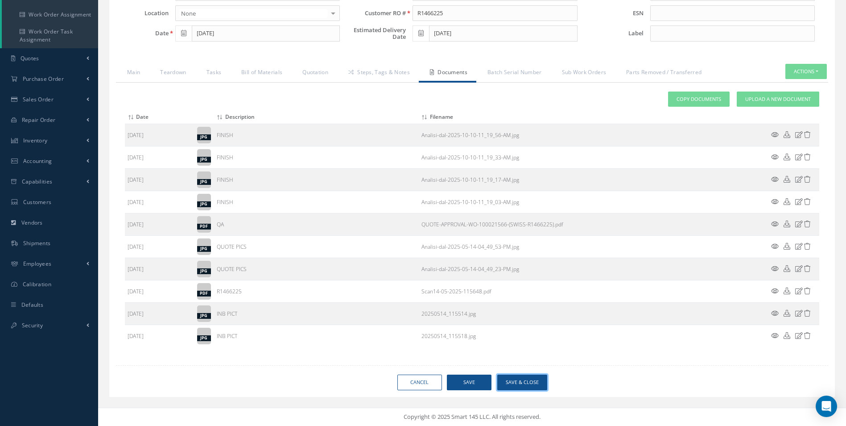
click at [529, 383] on button "Save & Close" at bounding box center [522, 382] width 50 height 16
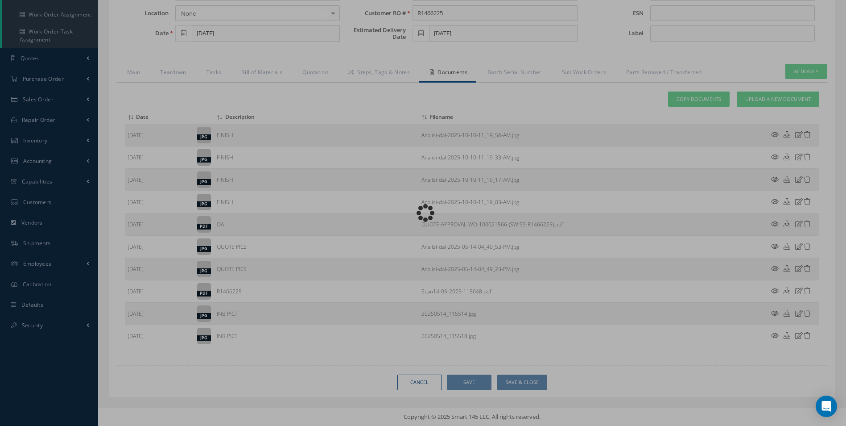
scroll to position [0, 0]
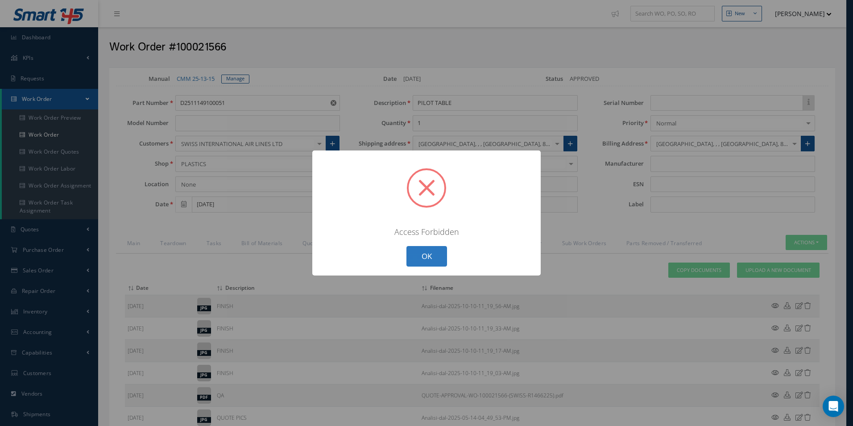
click at [430, 263] on button "OK" at bounding box center [426, 256] width 41 height 21
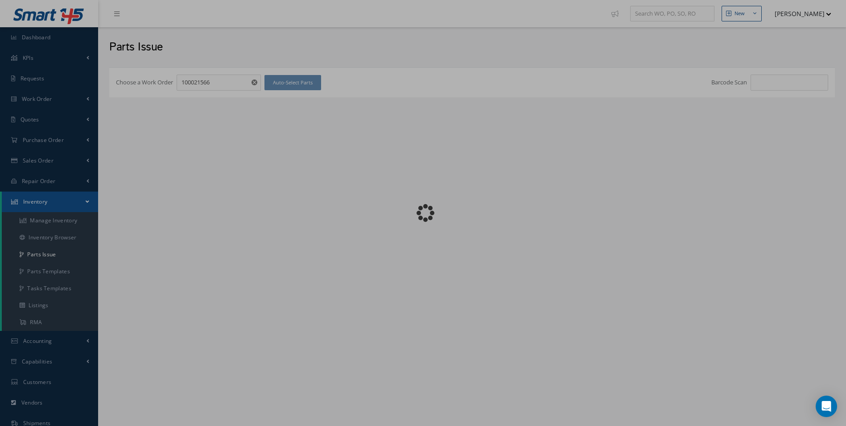
checkbox input "false"
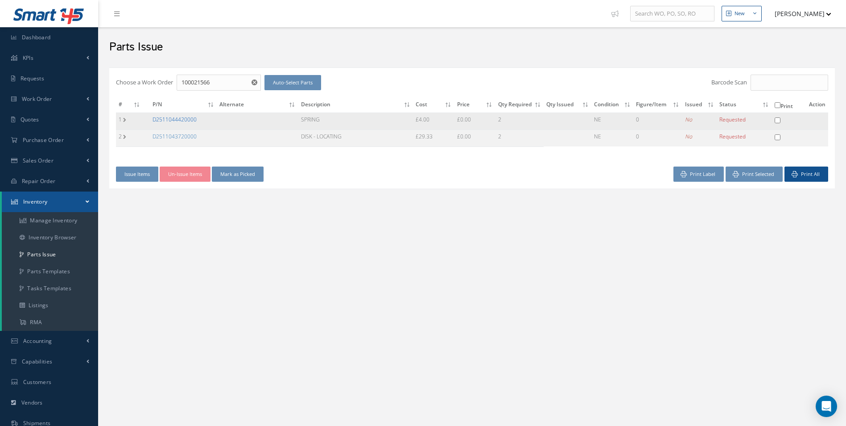
click at [182, 120] on link "D2511044420000" at bounding box center [175, 120] width 44 height 8
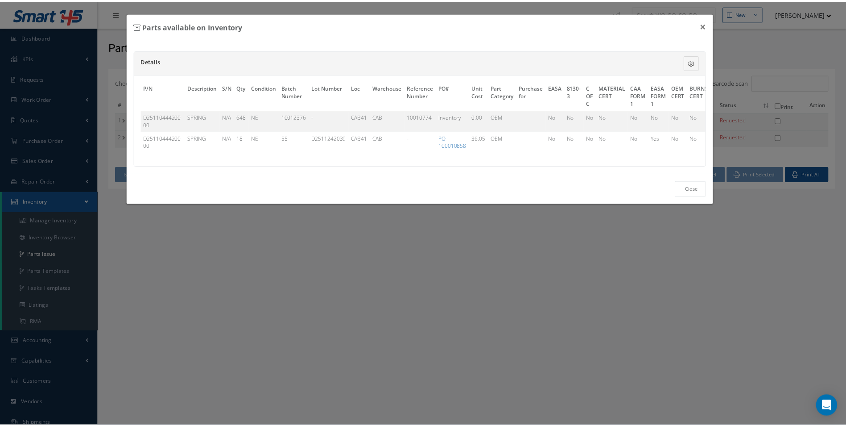
scroll to position [0, 290]
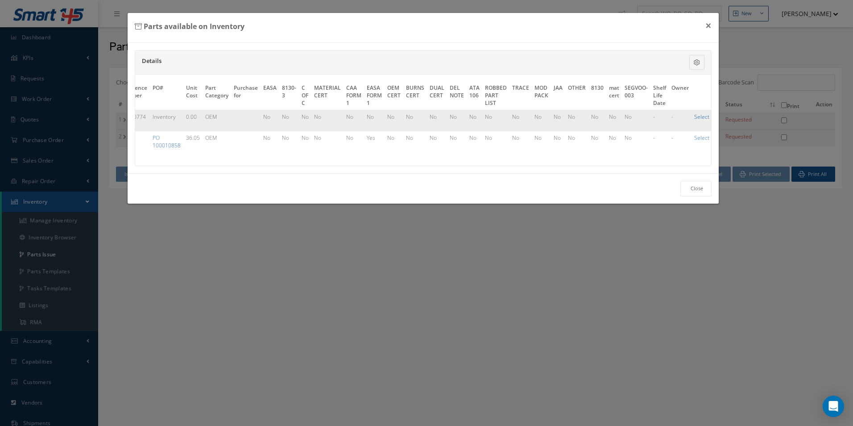
click at [700, 117] on link "Select" at bounding box center [701, 117] width 15 height 8
checkbox input "true"
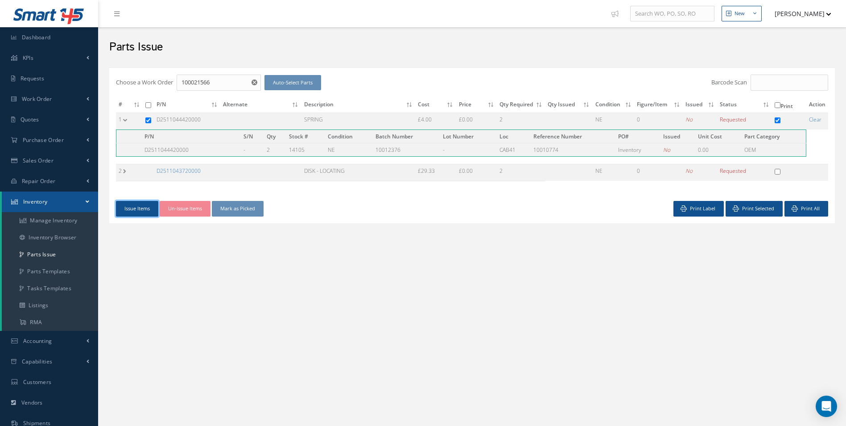
click at [145, 207] on button "Issue Items" at bounding box center [137, 209] width 42 height 16
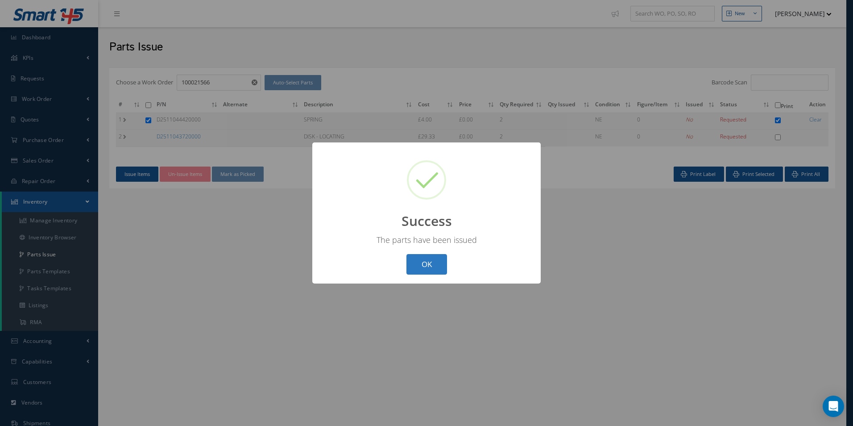
click at [430, 256] on button "OK" at bounding box center [426, 264] width 41 height 21
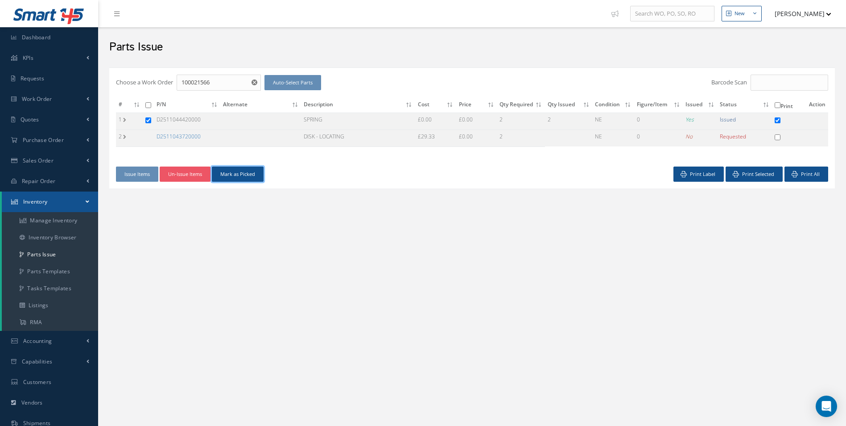
click at [253, 175] on button "Mark as Picked" at bounding box center [238, 174] width 52 height 16
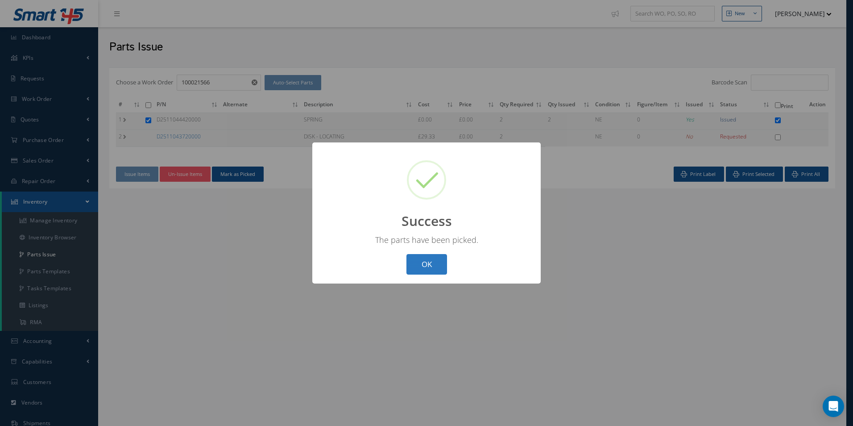
click at [432, 269] on button "OK" at bounding box center [426, 264] width 41 height 21
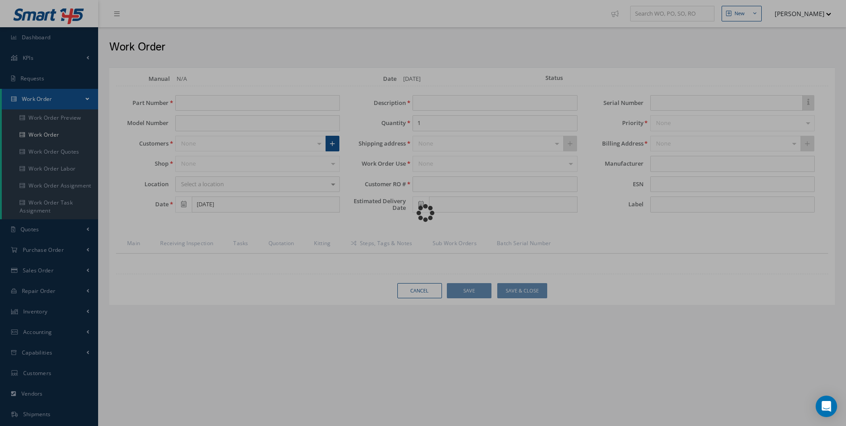
type input "D2511149100051"
type input "[DATE]"
type input "PILOT TABLE"
type input "R1466225"
type input "[DATE]"
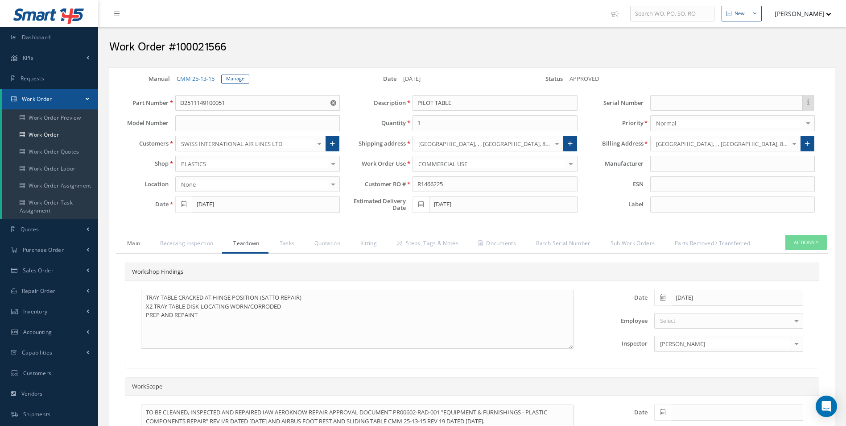
click at [132, 245] on link "Main" at bounding box center [132, 244] width 33 height 19
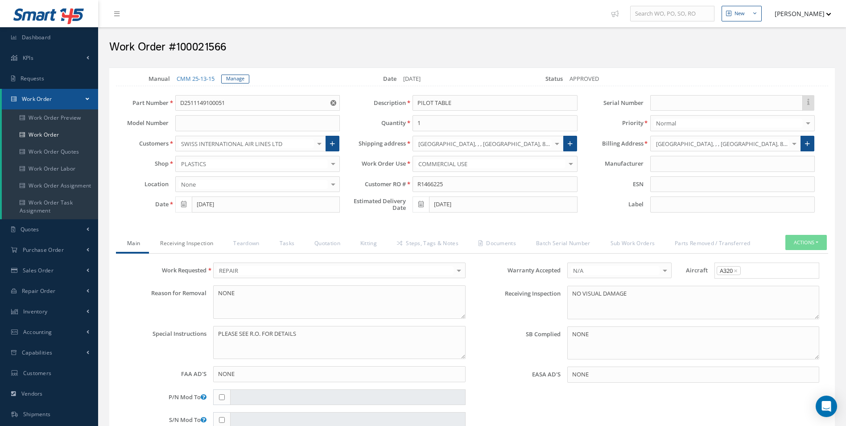
click at [193, 242] on link "Receiving Inspection" at bounding box center [185, 244] width 73 height 19
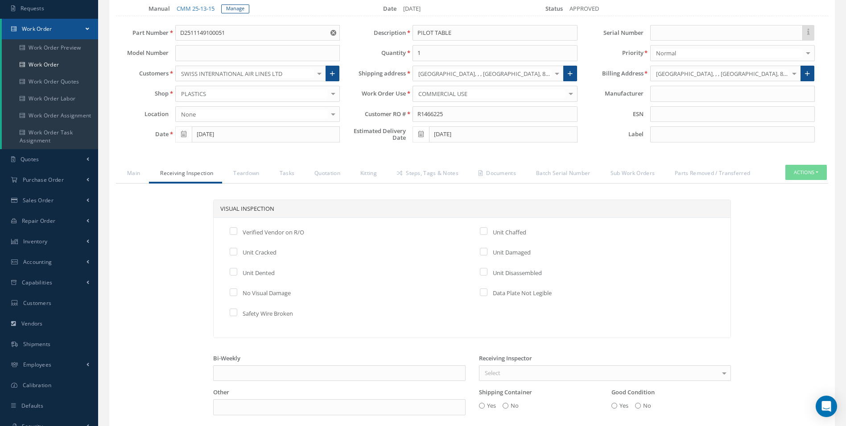
scroll to position [49, 0]
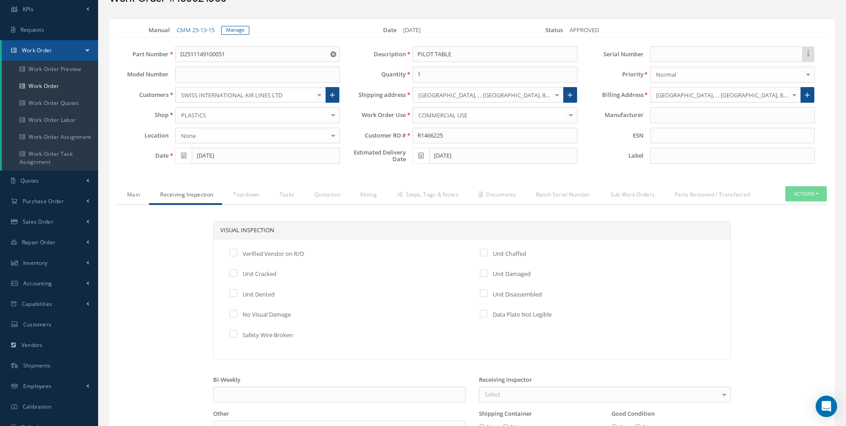
click at [131, 197] on link "Main" at bounding box center [132, 195] width 33 height 19
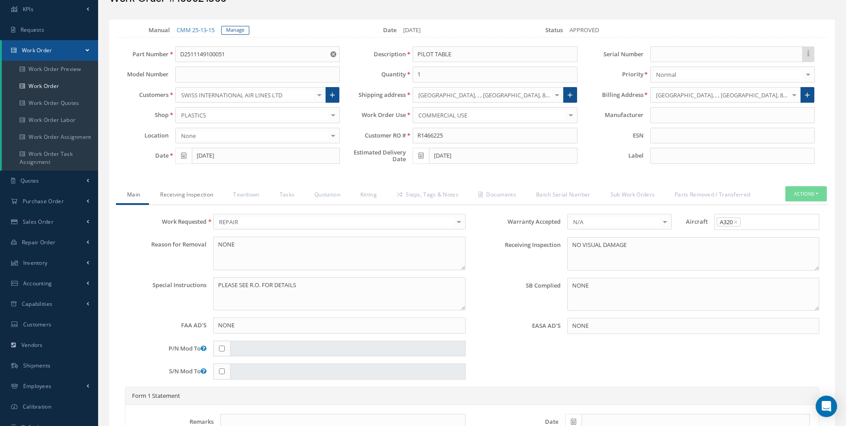
click at [201, 200] on link "Receiving Inspection" at bounding box center [185, 195] width 73 height 19
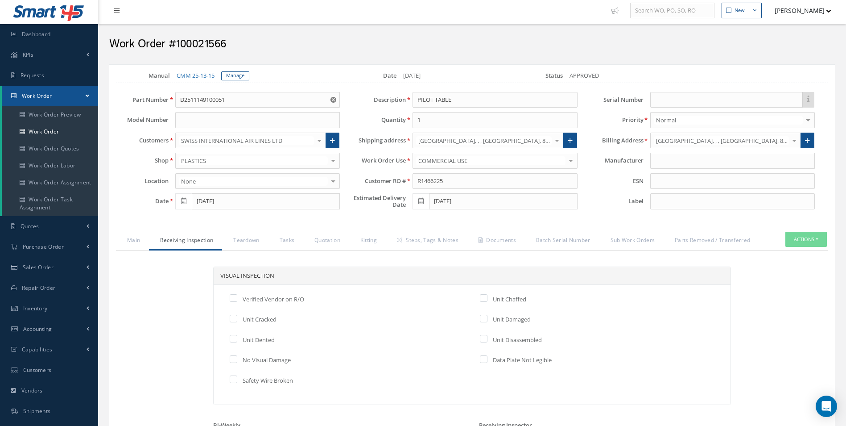
scroll to position [0, 0]
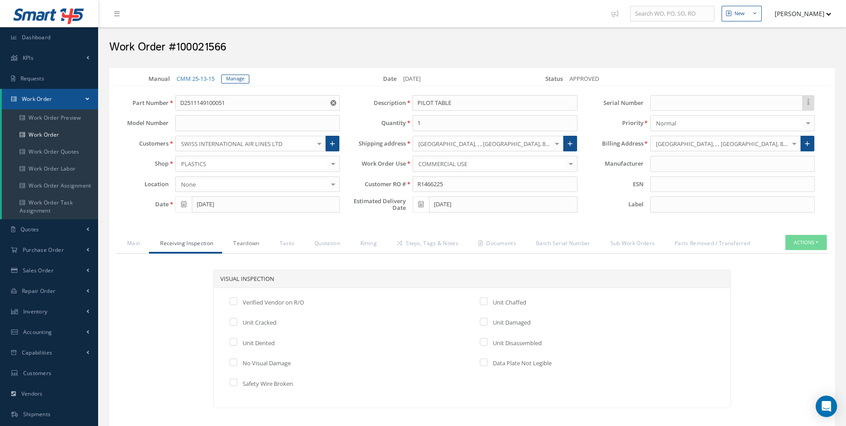
click at [249, 236] on link "Teardown" at bounding box center [245, 244] width 46 height 19
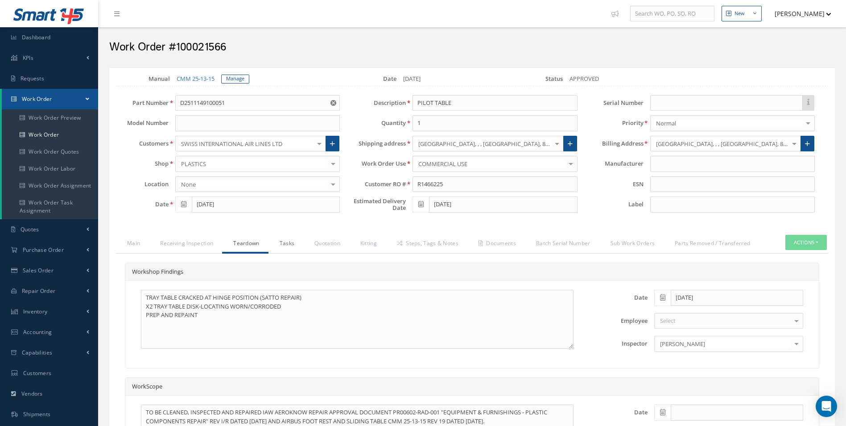
click at [293, 242] on link "Tasks" at bounding box center [286, 244] width 35 height 19
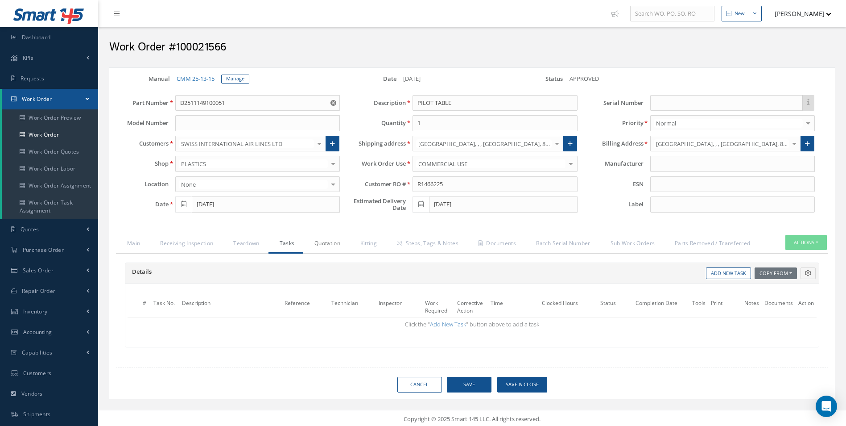
click at [317, 243] on link "Quotation" at bounding box center [326, 244] width 46 height 19
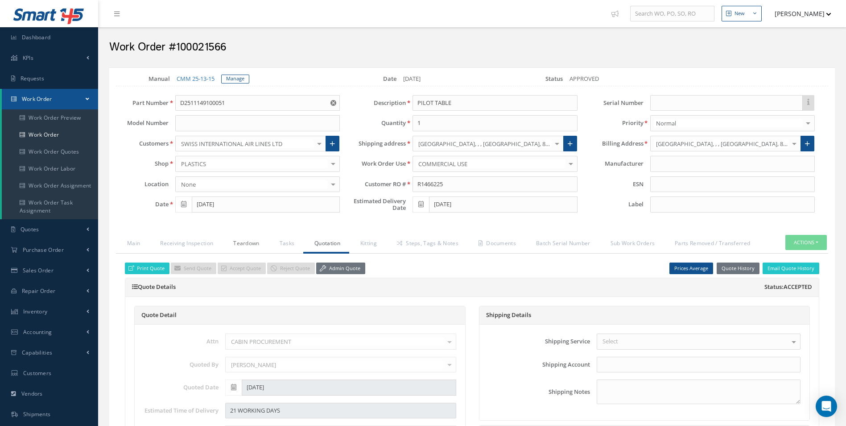
click at [232, 237] on link "Teardown" at bounding box center [245, 244] width 46 height 19
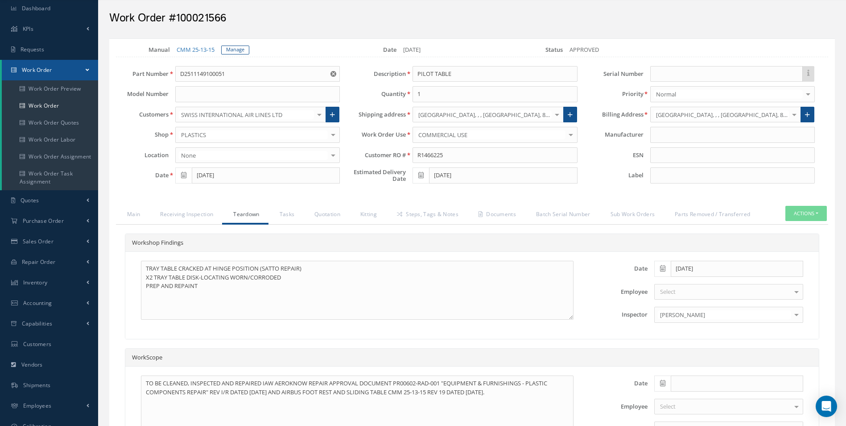
scroll to position [45, 0]
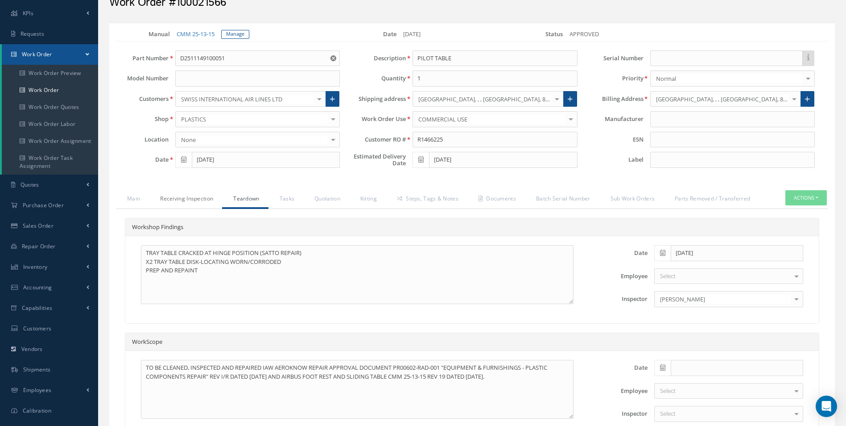
click at [185, 201] on link "Receiving Inspection" at bounding box center [185, 199] width 73 height 19
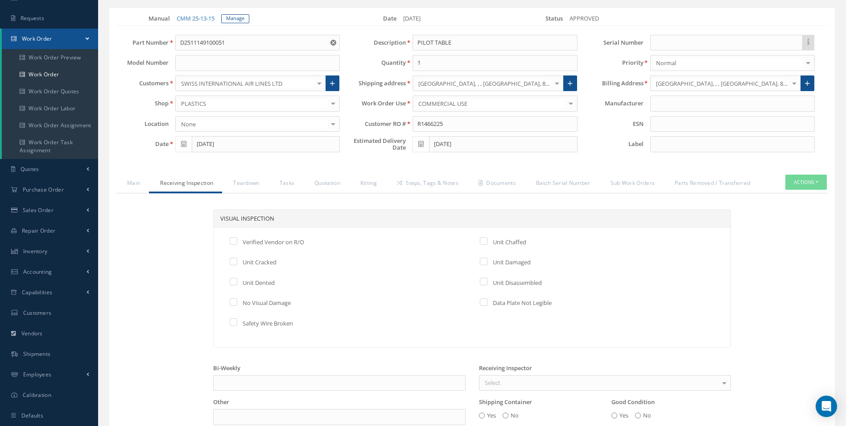
scroll to position [0, 0]
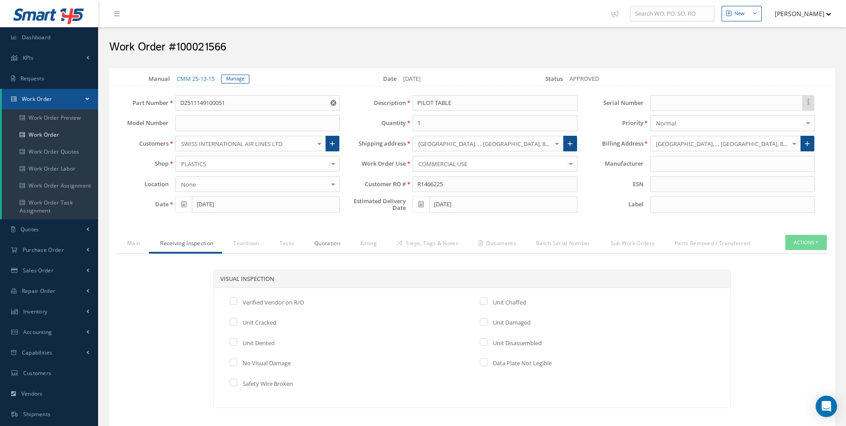
click at [341, 241] on link "Quotation" at bounding box center [326, 244] width 46 height 19
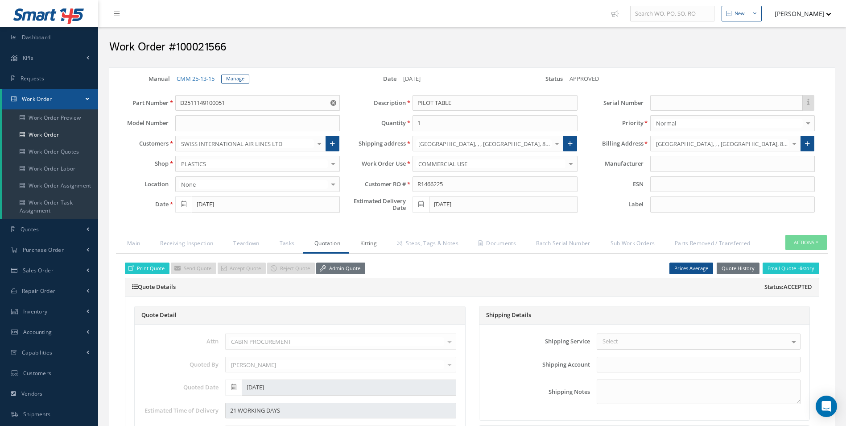
click at [365, 243] on link "Kitting" at bounding box center [367, 244] width 37 height 19
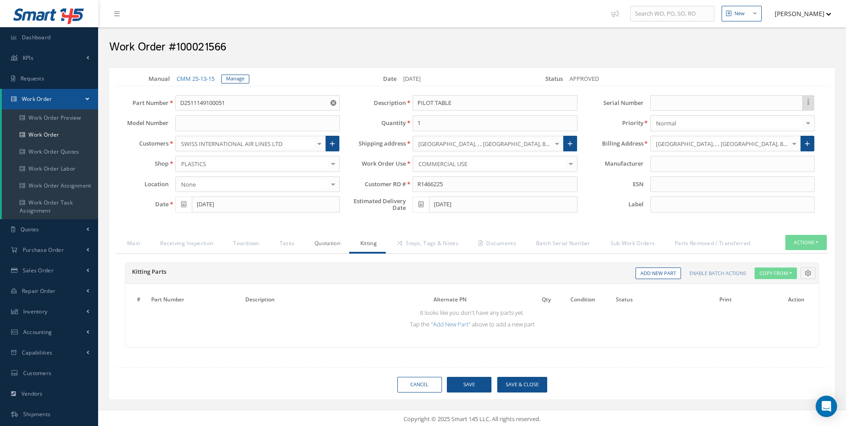
click at [328, 242] on link "Quotation" at bounding box center [326, 244] width 46 height 19
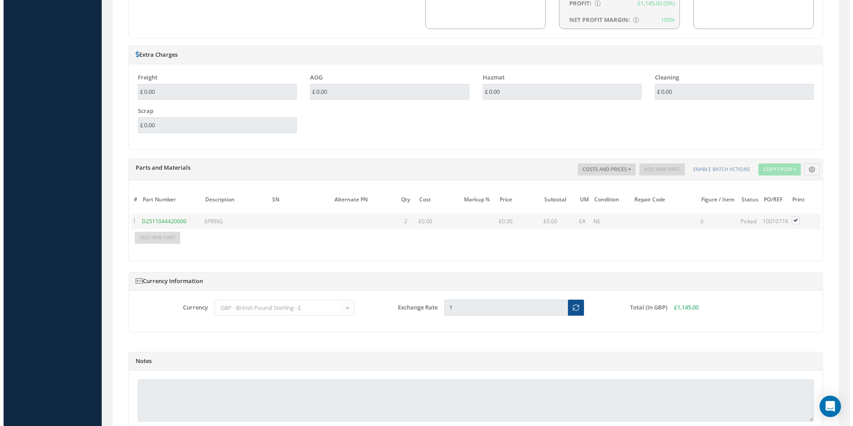
scroll to position [778, 0]
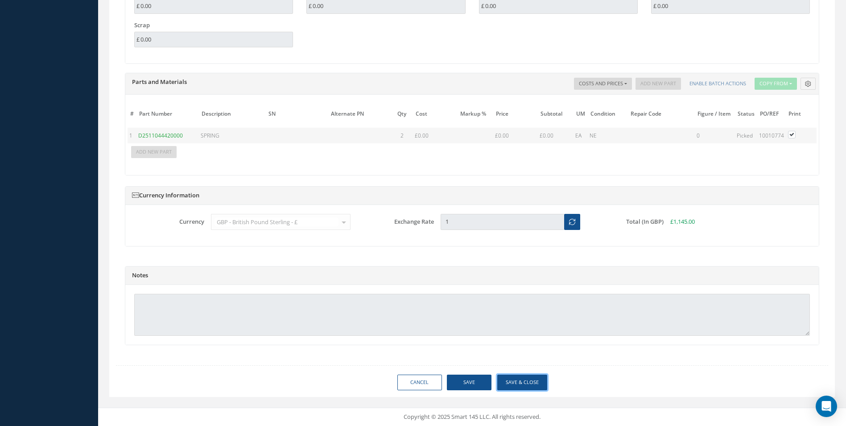
click at [522, 388] on button "Save & Close" at bounding box center [522, 382] width 50 height 16
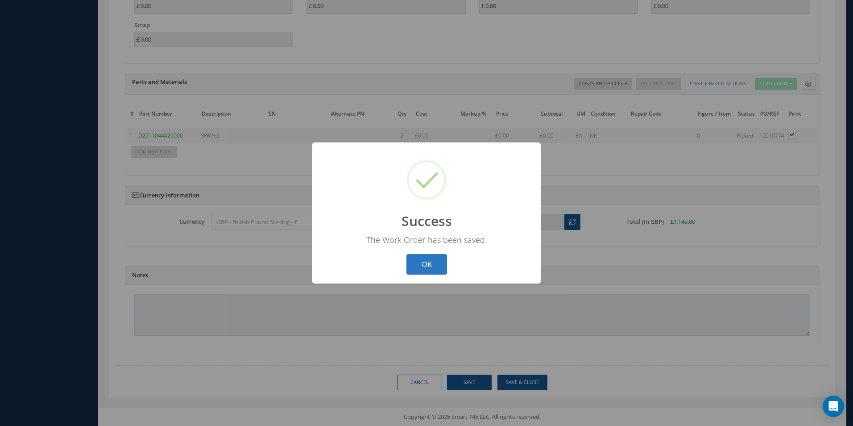
click at [431, 270] on button "OK" at bounding box center [426, 264] width 41 height 21
select select "25"
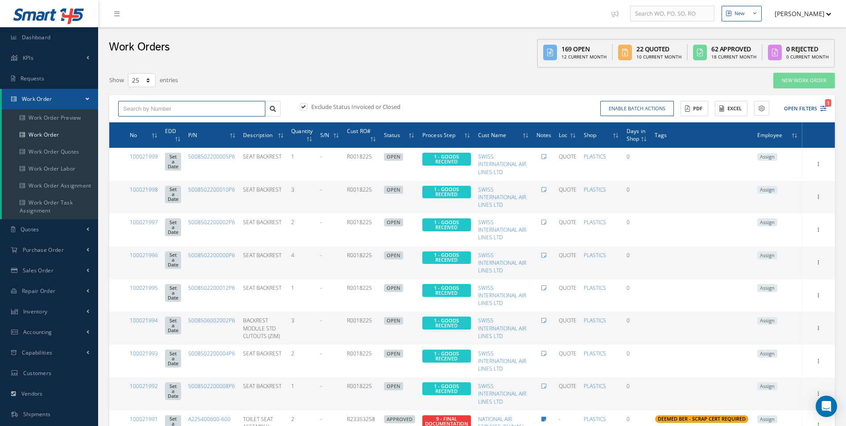
click at [154, 110] on input "text" at bounding box center [191, 109] width 147 height 16
type input "100021566"
click at [144, 123] on span "100021566" at bounding box center [136, 124] width 27 height 6
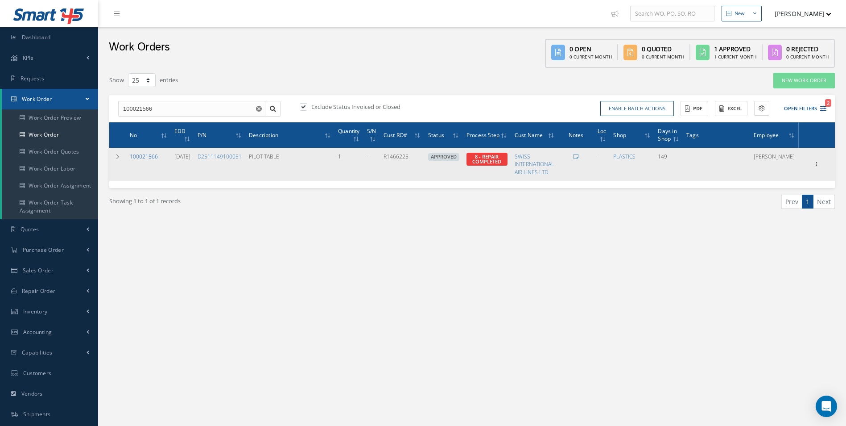
click at [156, 156] on link "100021566" at bounding box center [144, 157] width 28 height 8
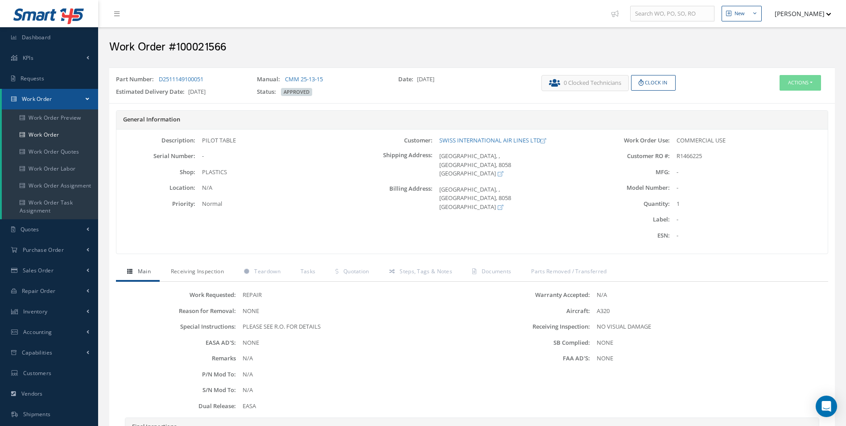
click at [215, 274] on span "Receiving Inspection" at bounding box center [197, 271] width 53 height 8
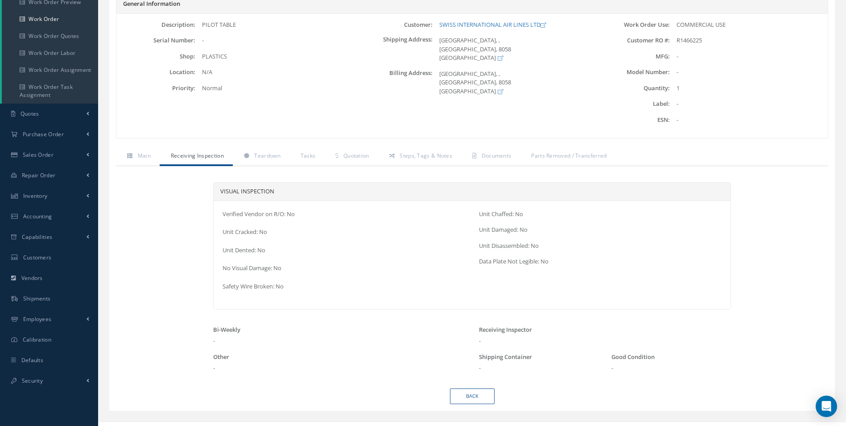
scroll to position [129, 0]
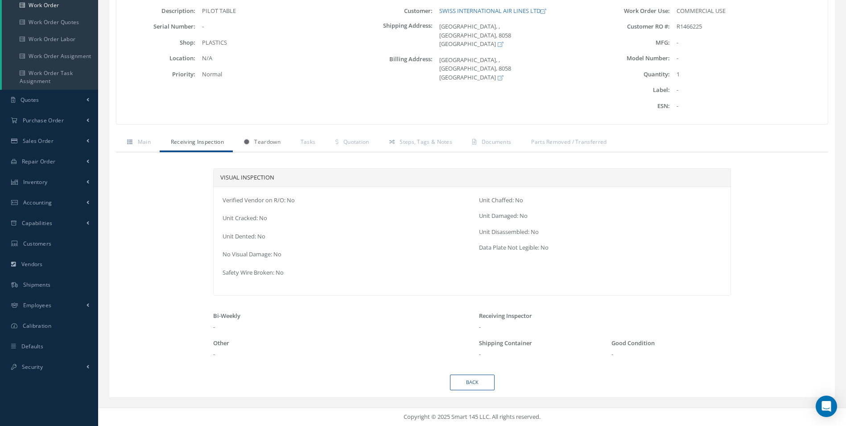
click at [255, 147] on link "Teardown" at bounding box center [261, 142] width 57 height 19
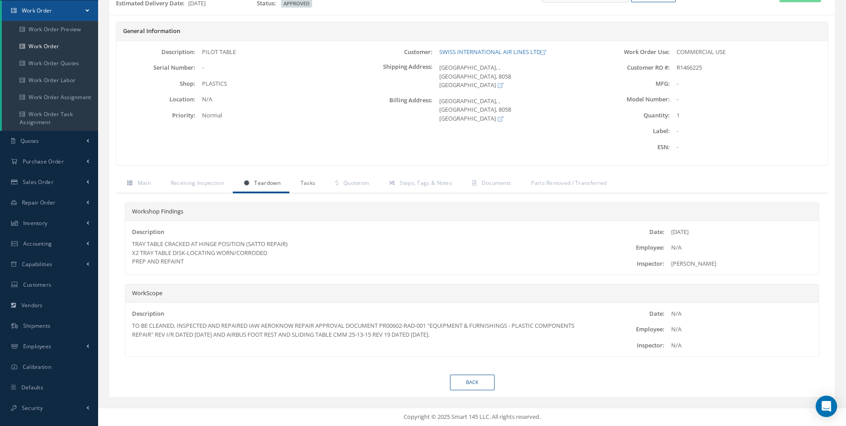
click at [303, 177] on link "Tasks" at bounding box center [307, 183] width 35 height 19
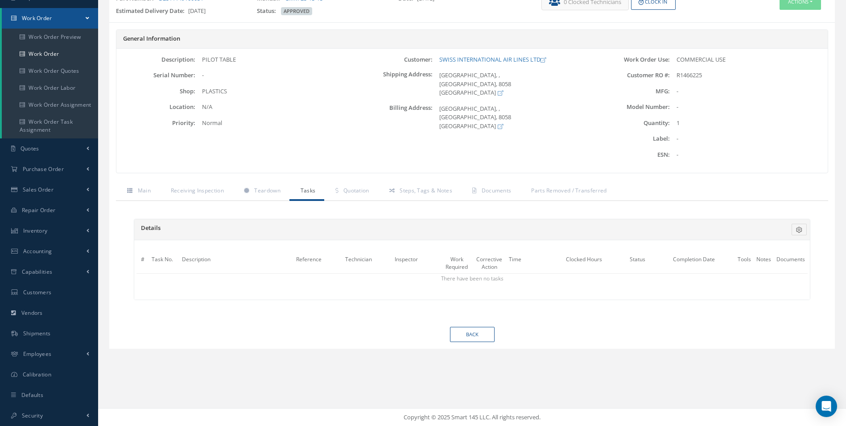
scroll to position [81, 0]
click at [354, 193] on span "Quotation" at bounding box center [357, 190] width 26 height 8
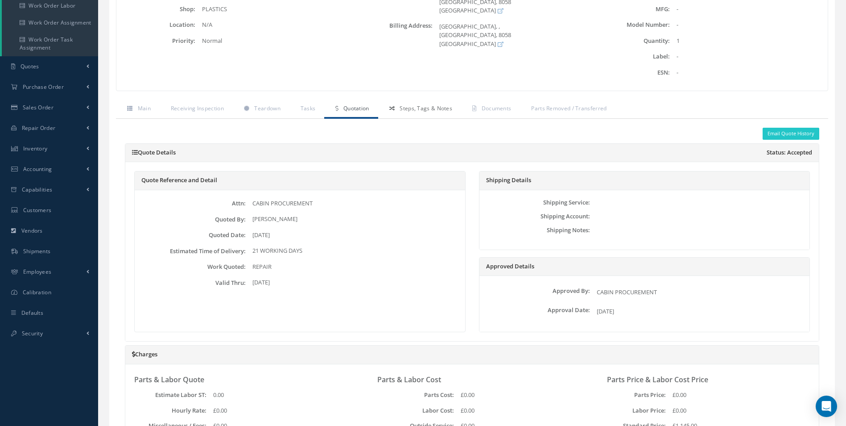
click at [410, 118] on link "Steps, Tags & Notes" at bounding box center [419, 109] width 83 height 19
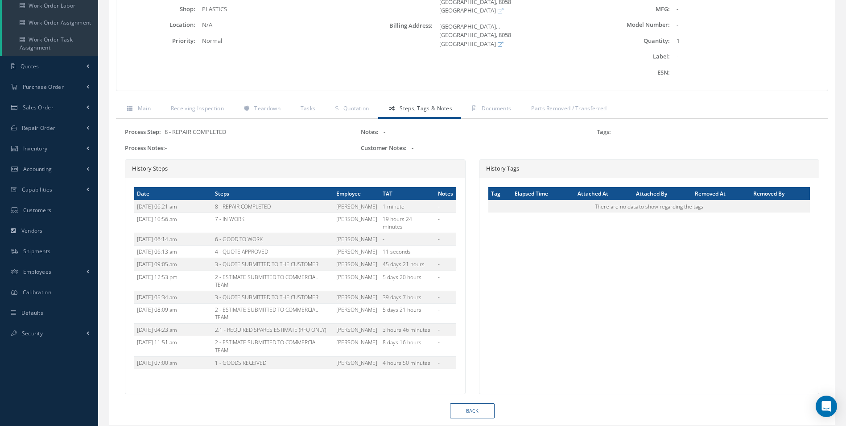
scroll to position [161, 0]
